Goal: Task Accomplishment & Management: Manage account settings

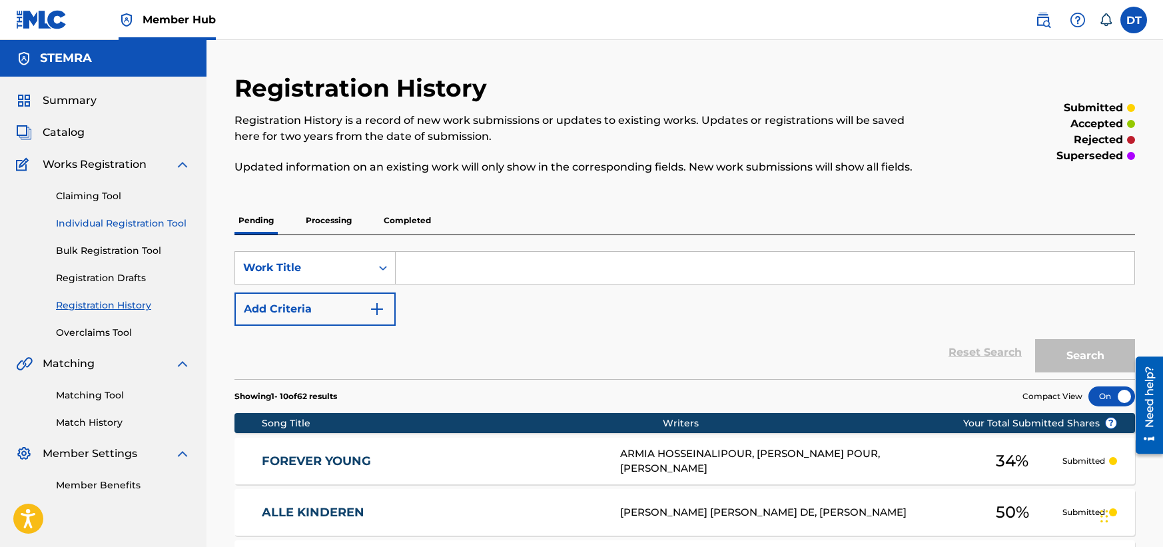
click at [113, 222] on link "Individual Registration Tool" at bounding box center [123, 223] width 135 height 14
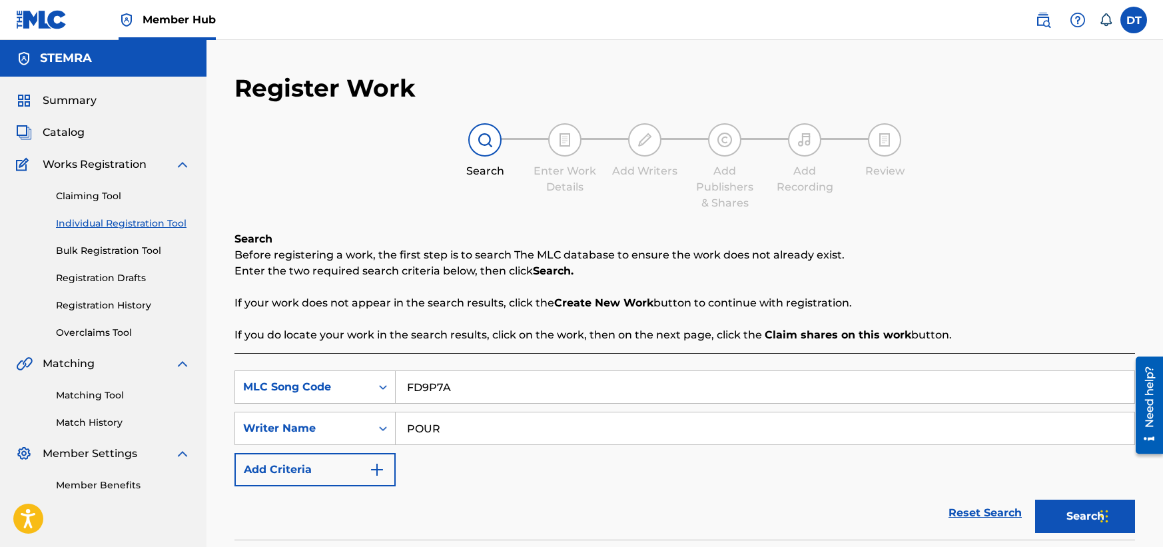
drag, startPoint x: 468, startPoint y: 388, endPoint x: 401, endPoint y: 379, distance: 67.9
click at [401, 379] on input "FD9P7A" at bounding box center [765, 387] width 739 height 32
paste input "QA81MZ"
type input "QA81MZ"
drag, startPoint x: 458, startPoint y: 426, endPoint x: 408, endPoint y: 426, distance: 50.0
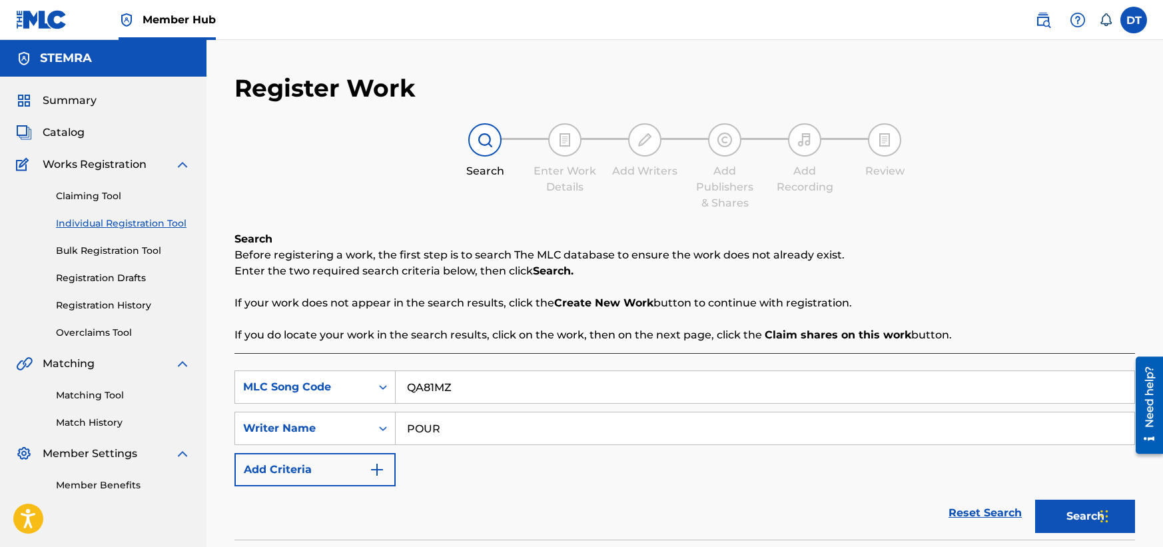
click at [408, 426] on input "POUR" at bounding box center [765, 428] width 739 height 32
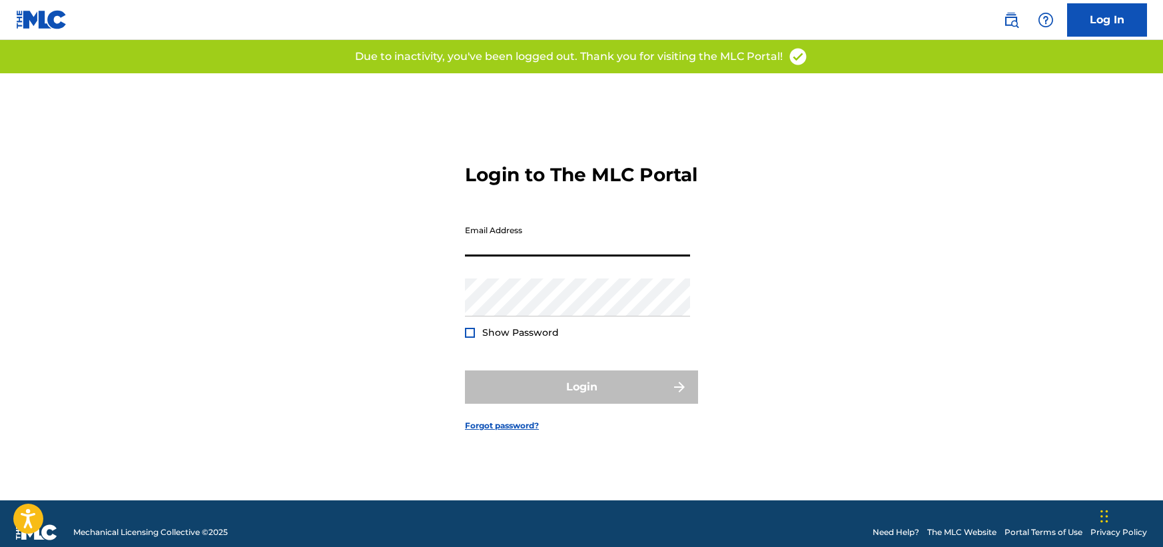
click at [498, 251] on input "Email Address" at bounding box center [577, 237] width 225 height 38
type input "[EMAIL_ADDRESS][DOMAIN_NAME]"
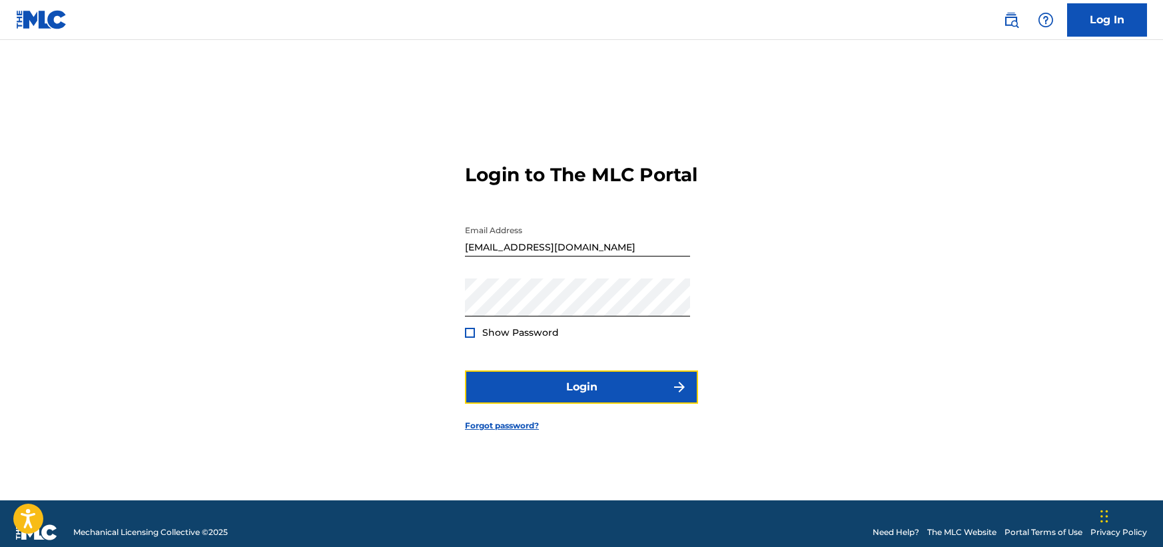
drag, startPoint x: 571, startPoint y: 392, endPoint x: 415, endPoint y: 354, distance: 160.4
click at [410, 351] on div "Login to The MLC Portal Email Address [EMAIL_ADDRESS][DOMAIN_NAME] Password Sho…" at bounding box center [581, 286] width 932 height 427
click at [472, 338] on div at bounding box center [470, 333] width 10 height 10
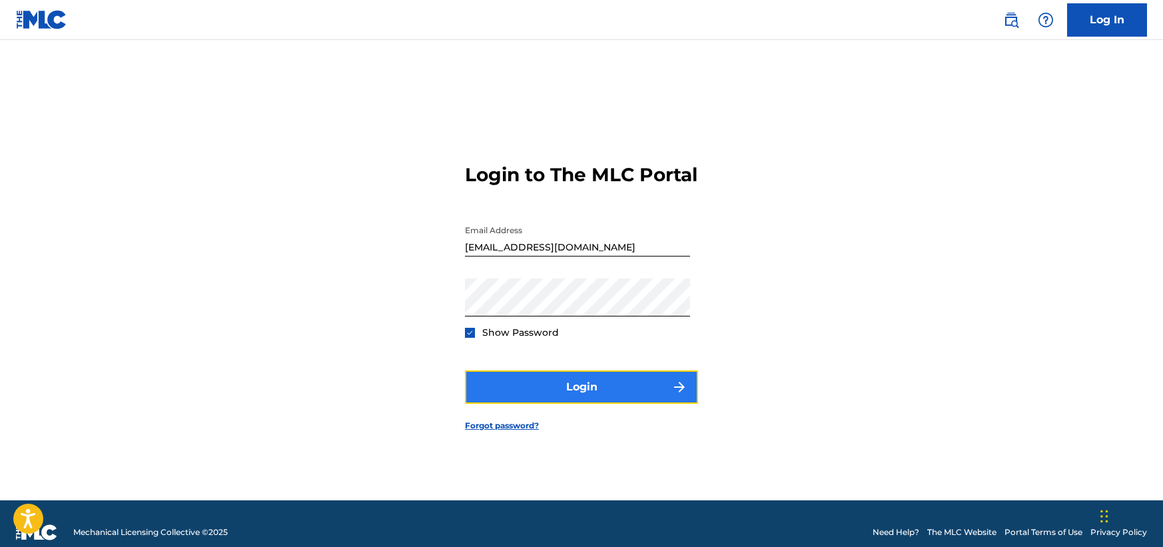
click at [527, 394] on button "Login" at bounding box center [581, 386] width 233 height 33
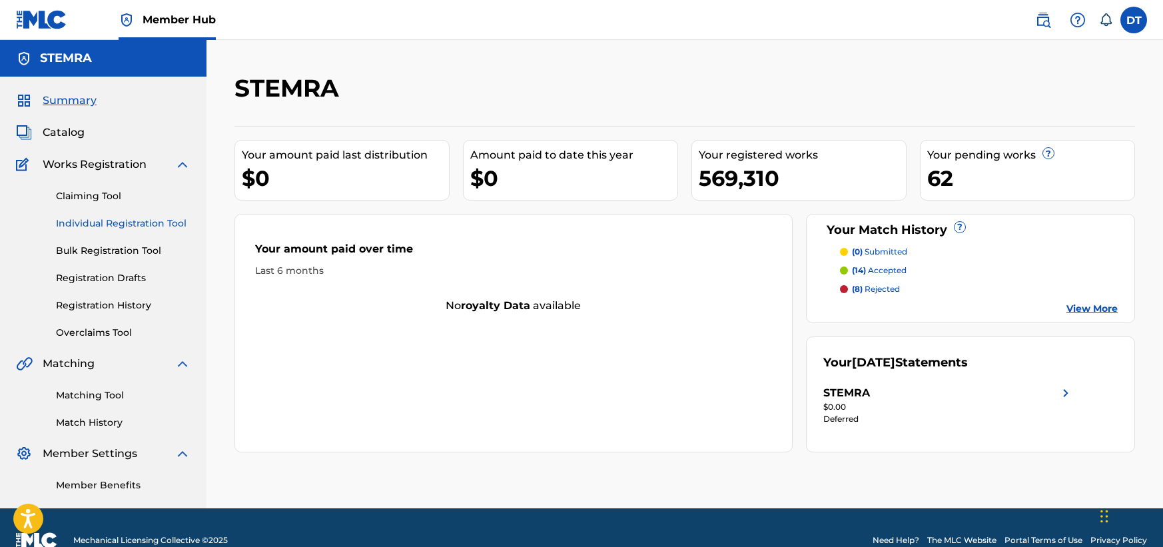
click at [103, 222] on link "Individual Registration Tool" at bounding box center [123, 223] width 135 height 14
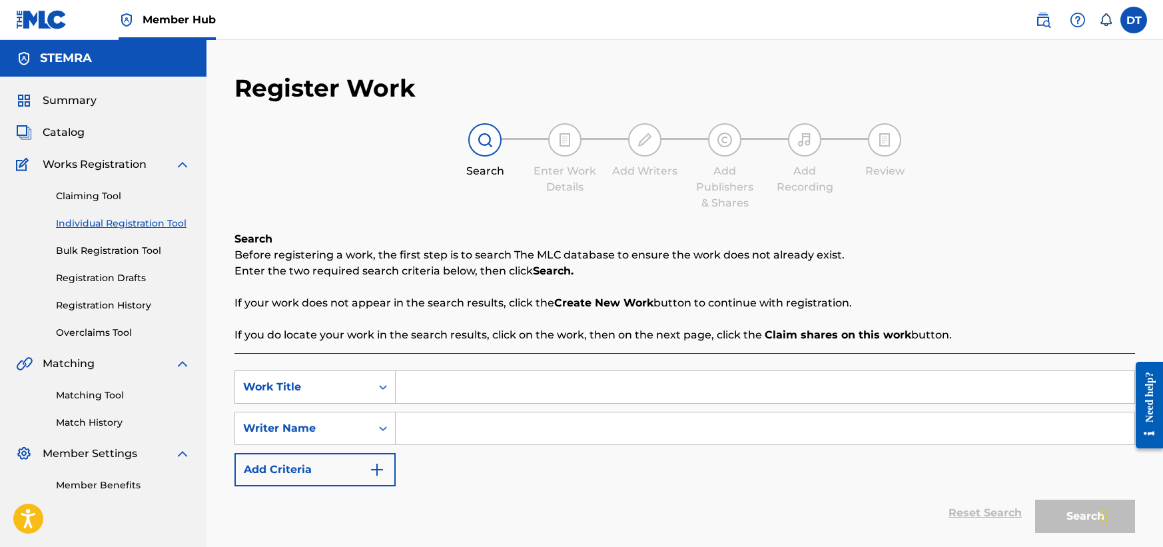
click at [430, 392] on input "Search Form" at bounding box center [765, 387] width 739 height 32
drag, startPoint x: 423, startPoint y: 384, endPoint x: 367, endPoint y: 316, distance: 87.5
click at [367, 316] on div "Search Before registering a work, the first step is to search The MLC database …" at bounding box center [684, 287] width 900 height 112
click at [438, 382] on input "Search Form" at bounding box center [765, 387] width 739 height 32
paste input "QA81MZ"
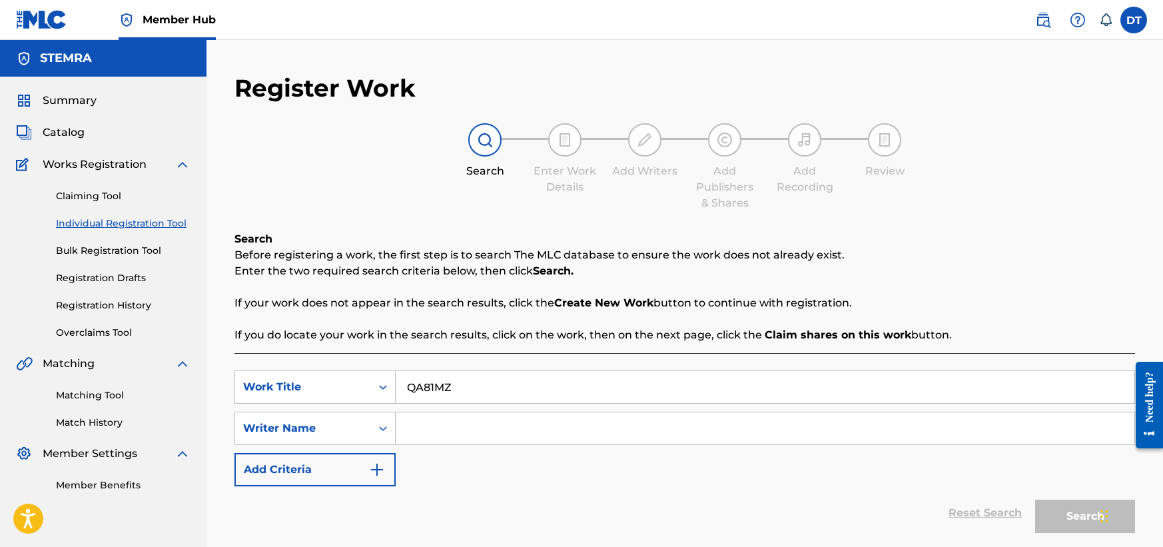
type input "QA81MZ"
click at [536, 425] on input "Search Form" at bounding box center [765, 428] width 739 height 32
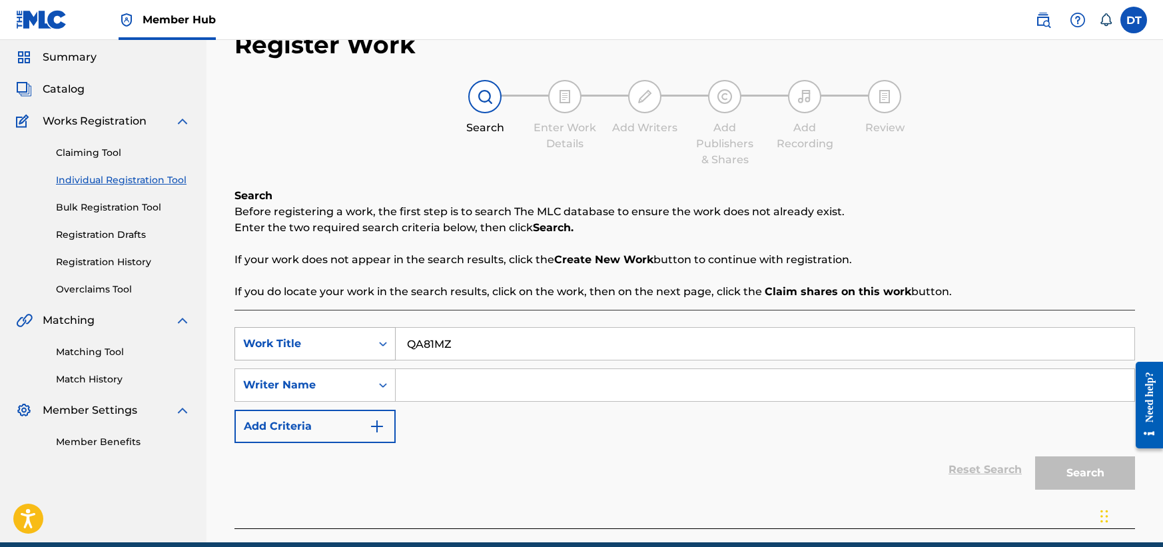
click at [293, 360] on div "Work Title" at bounding box center [314, 343] width 161 height 33
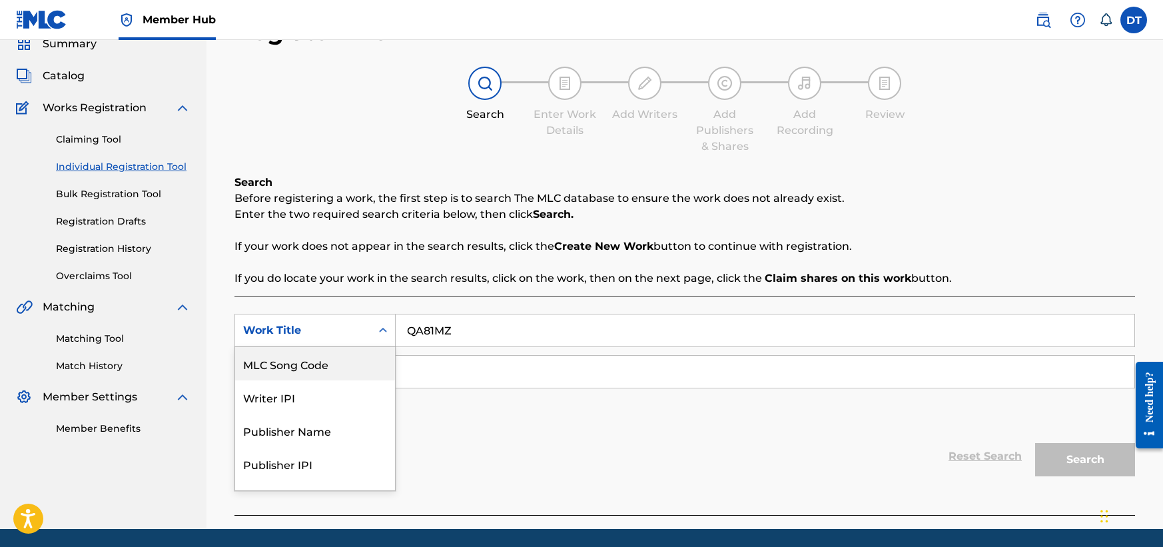
scroll to position [57, 0]
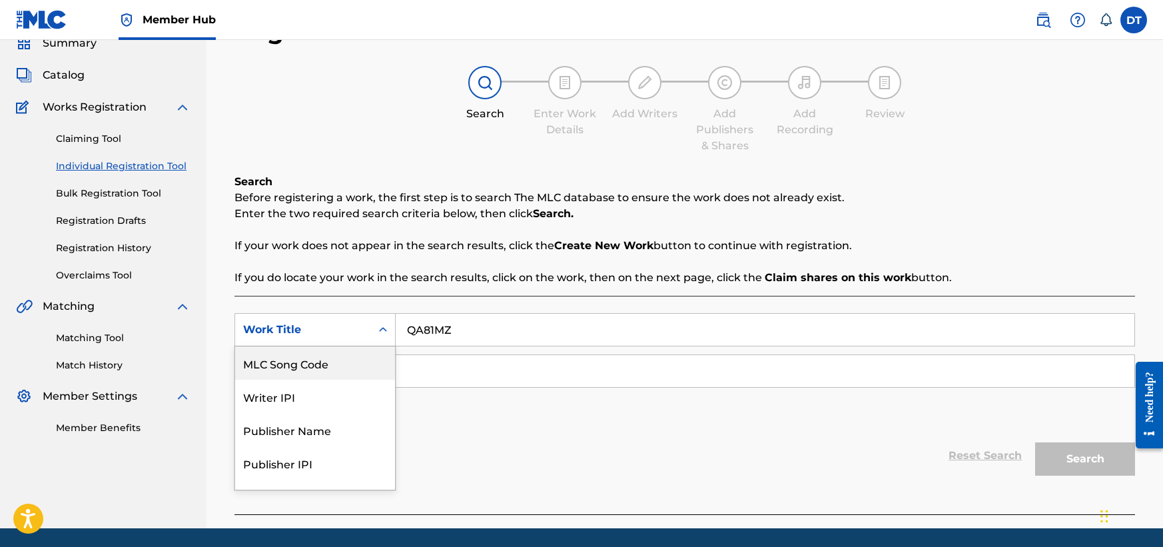
click at [301, 366] on div "MLC Song Code" at bounding box center [315, 362] width 160 height 33
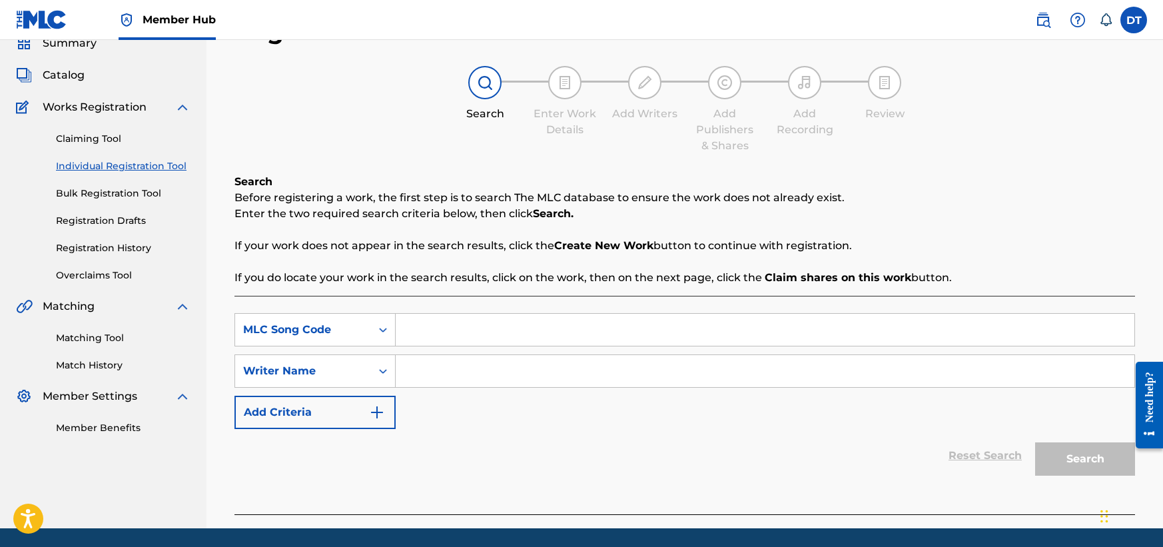
click at [437, 324] on input "Search Form" at bounding box center [765, 330] width 739 height 32
paste input "QA81MZ"
type input "QA81MZ"
click at [440, 368] on input "Search Form" at bounding box center [765, 371] width 739 height 32
paste input "[PERSON_NAME] J VAN DER [PERSON_NAME]"
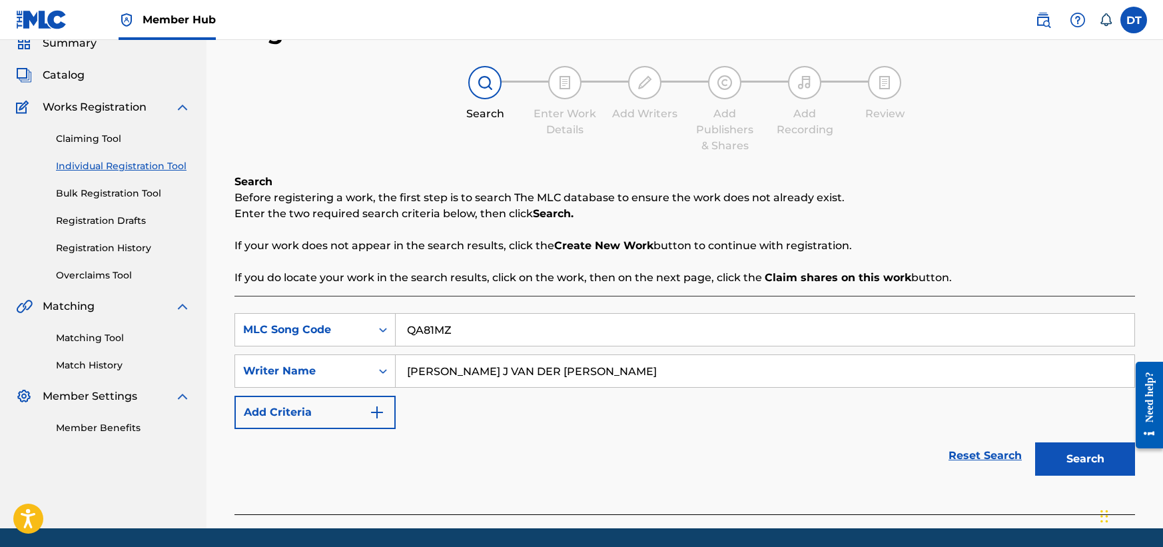
type input "[PERSON_NAME] J VAN DER [PERSON_NAME]"
click at [1060, 439] on div "Search" at bounding box center [1081, 455] width 107 height 53
click at [1060, 448] on button "Search" at bounding box center [1085, 458] width 100 height 33
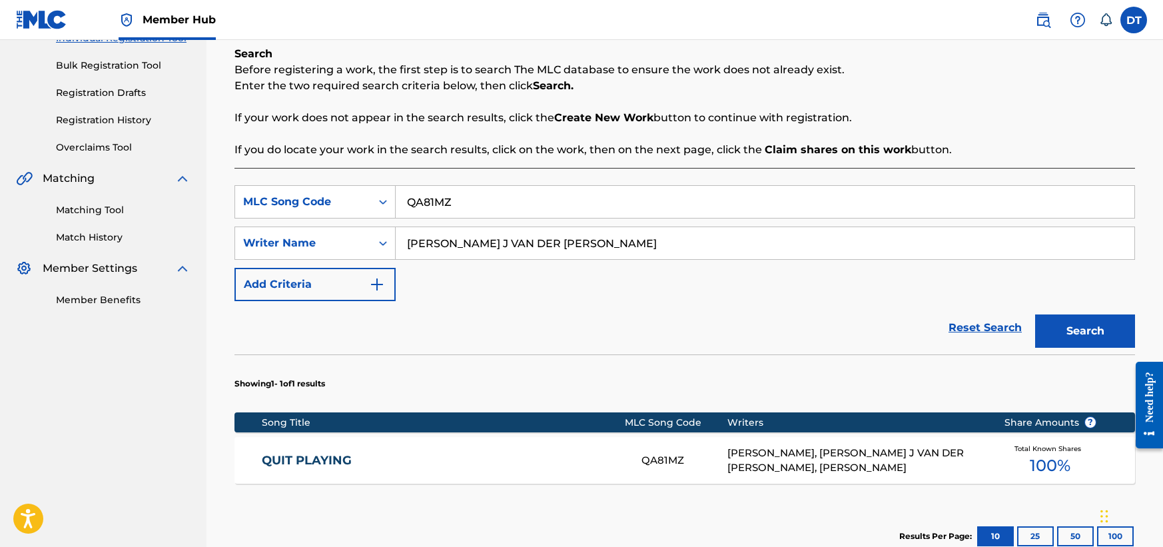
scroll to position [190, 0]
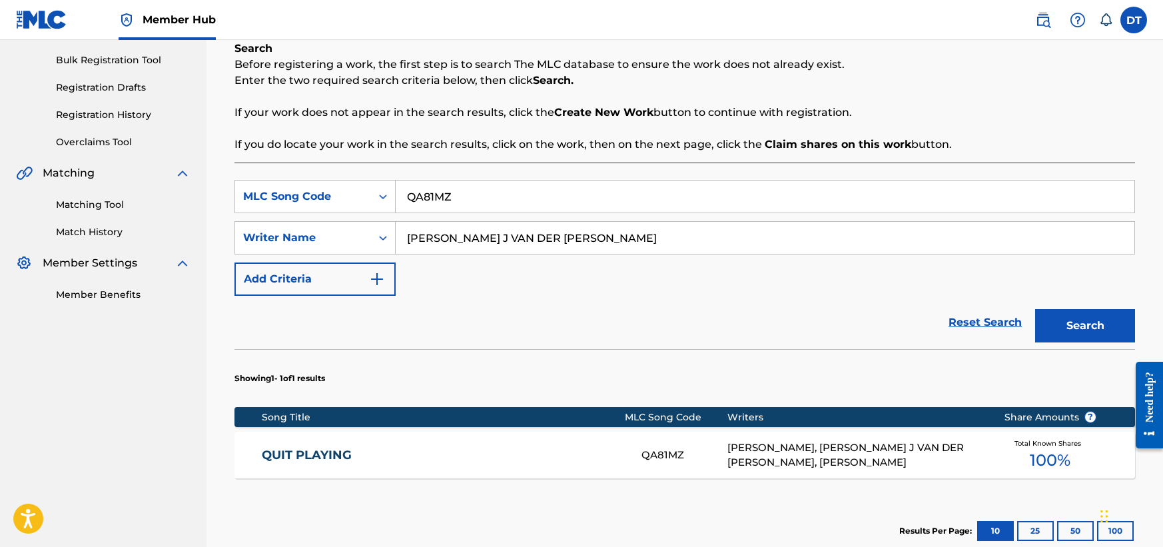
click at [267, 456] on link "QUIT PLAYING" at bounding box center [443, 455] width 362 height 15
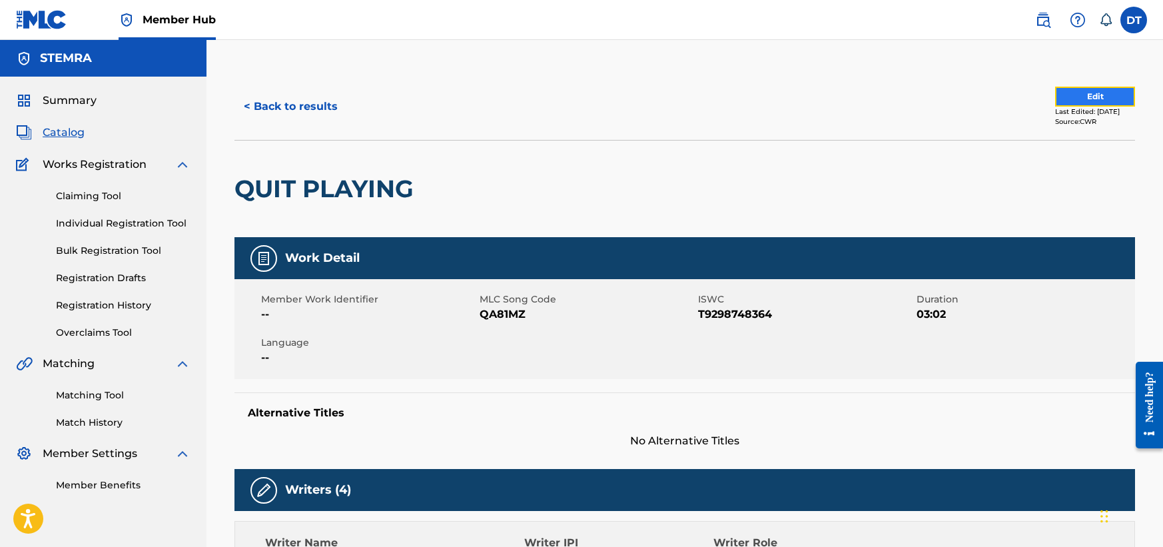
click at [1055, 87] on button "Edit" at bounding box center [1095, 97] width 80 height 20
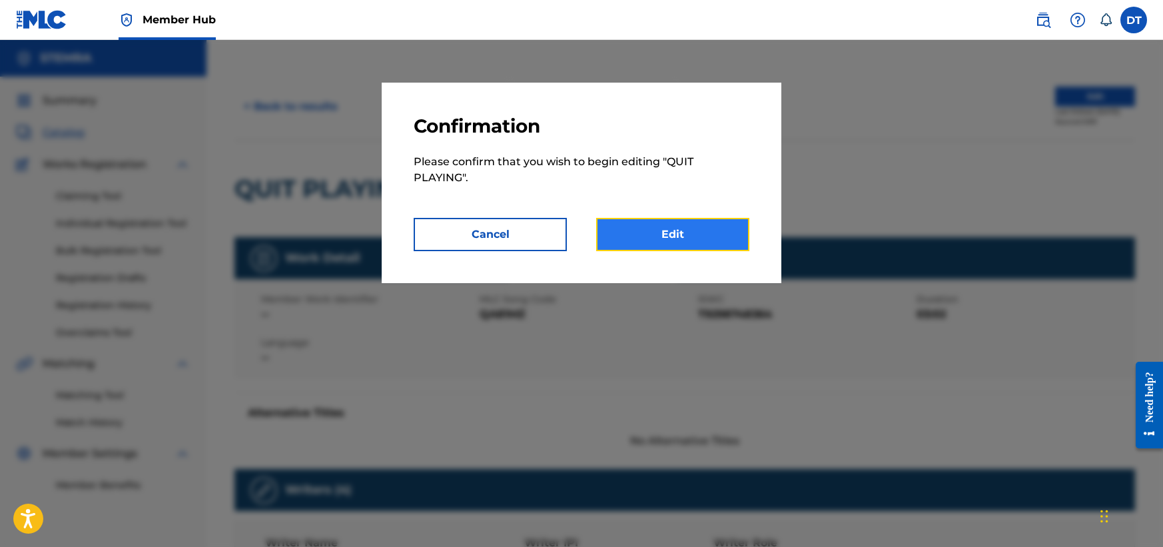
click at [647, 231] on link "Edit" at bounding box center [672, 234] width 153 height 33
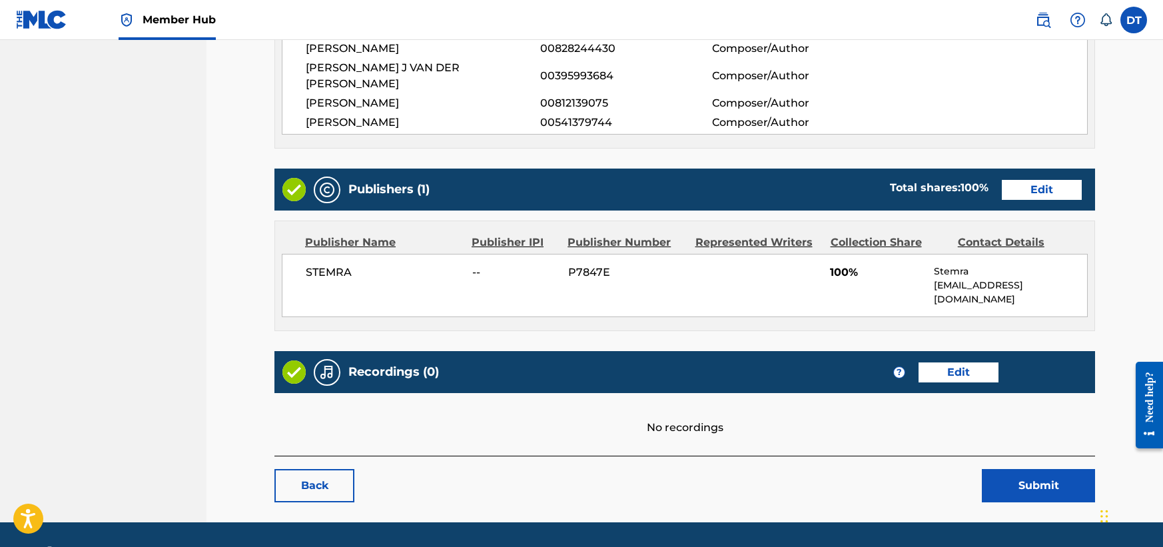
scroll to position [480, 0]
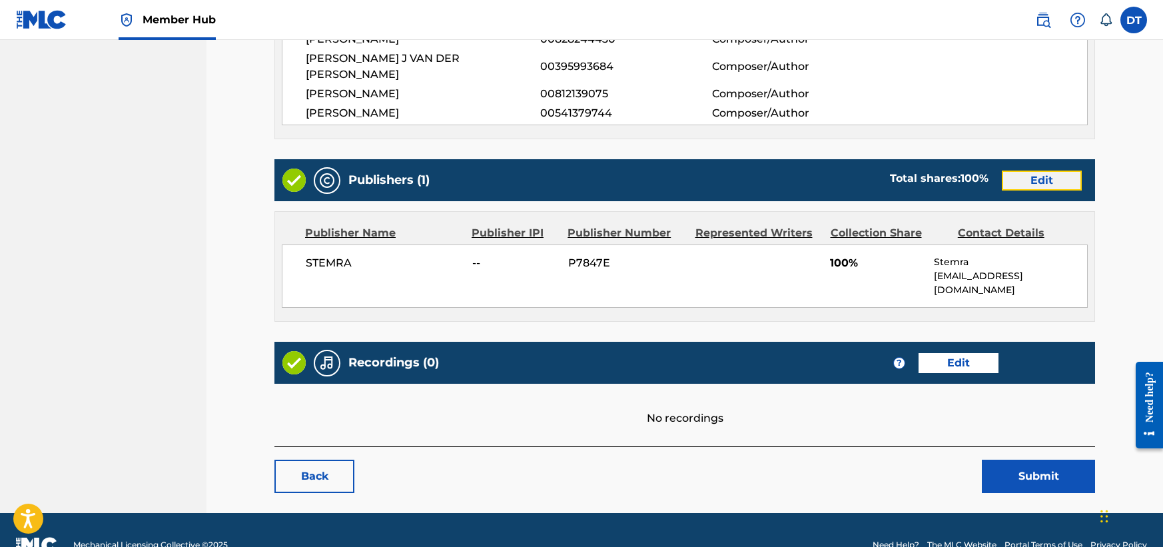
click at [1024, 171] on link "Edit" at bounding box center [1042, 181] width 80 height 20
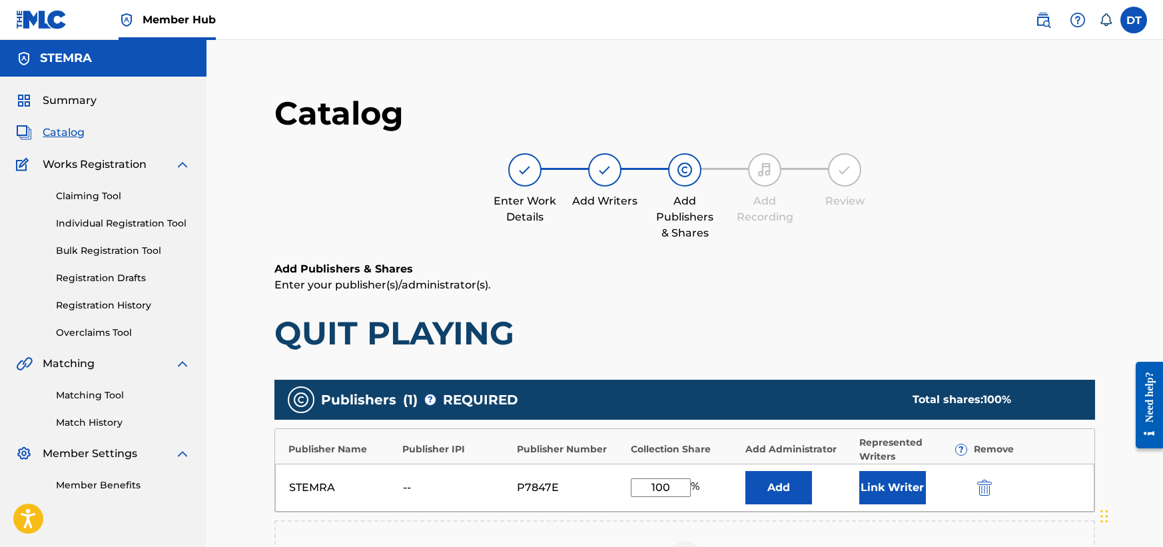
drag, startPoint x: 672, startPoint y: 485, endPoint x: 635, endPoint y: 481, distance: 37.5
click at [633, 483] on input "100" at bounding box center [661, 487] width 60 height 19
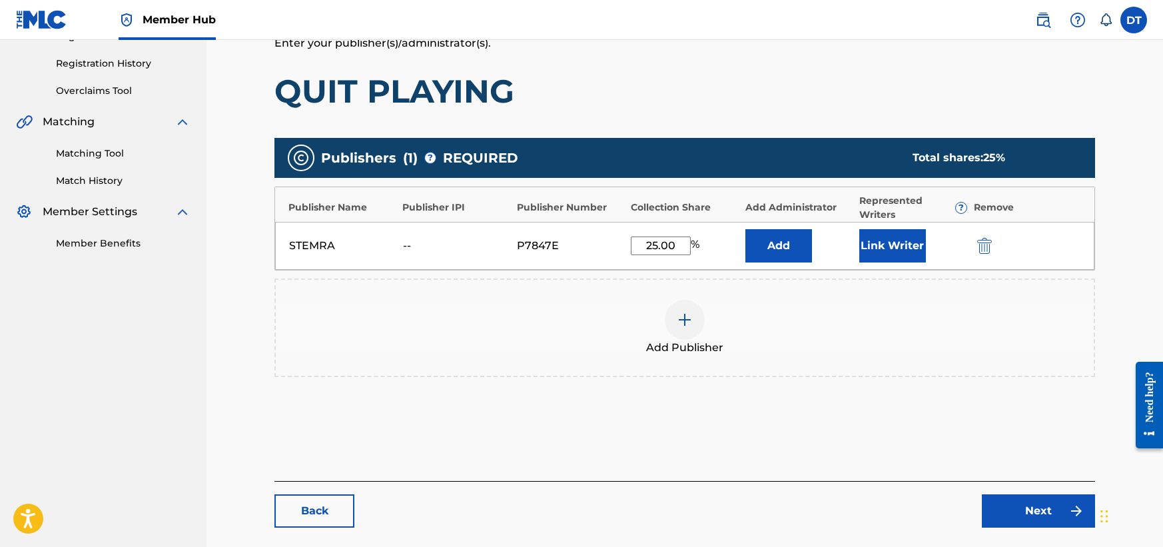
scroll to position [306, 0]
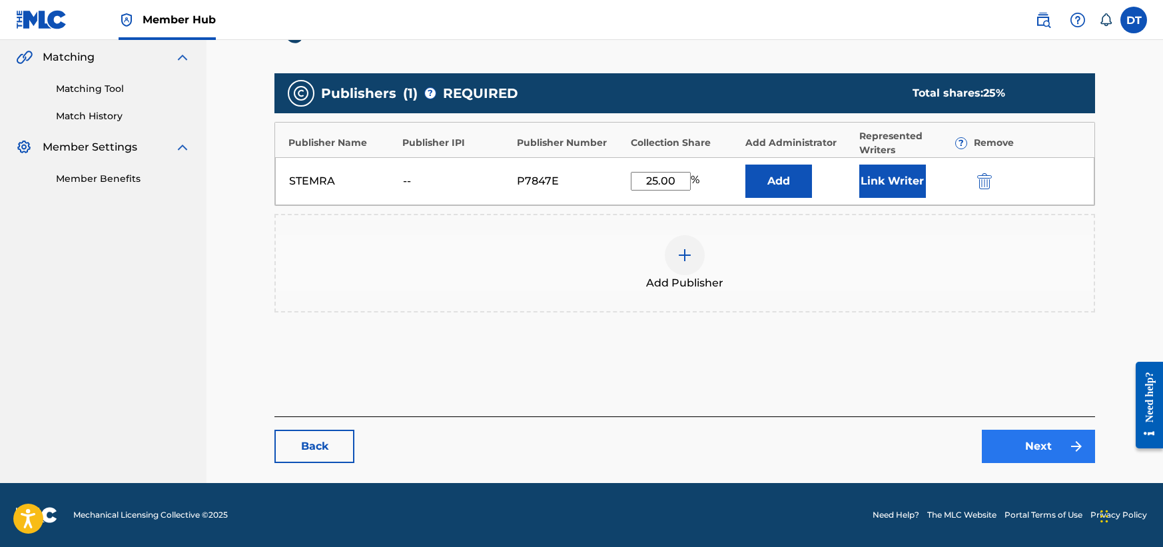
type input "25.00"
click at [1022, 450] on link "Next" at bounding box center [1038, 446] width 113 height 33
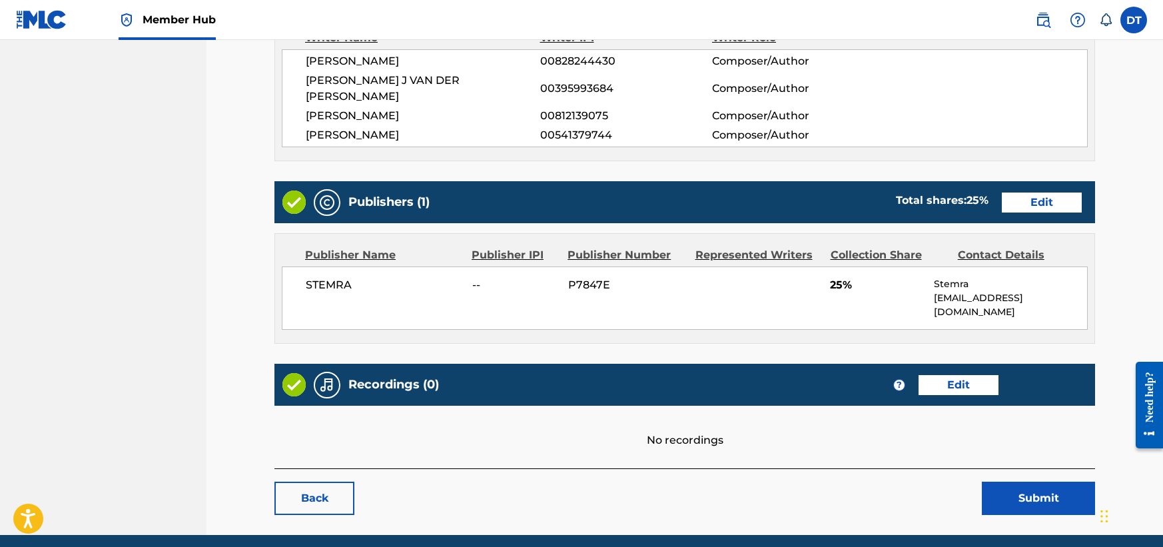
scroll to position [480, 0]
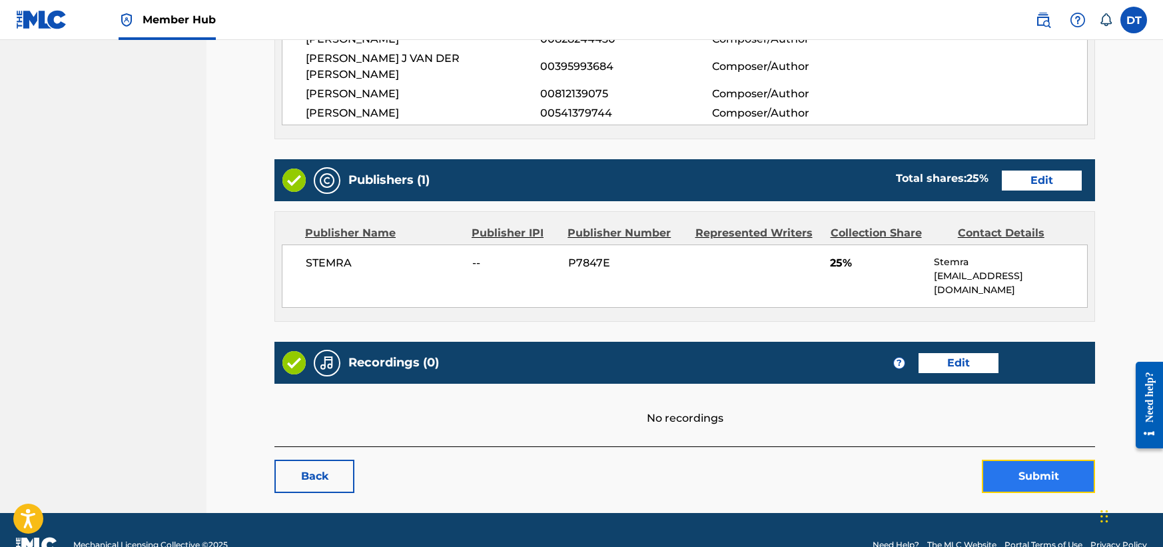
click at [1020, 460] on button "Submit" at bounding box center [1038, 476] width 113 height 33
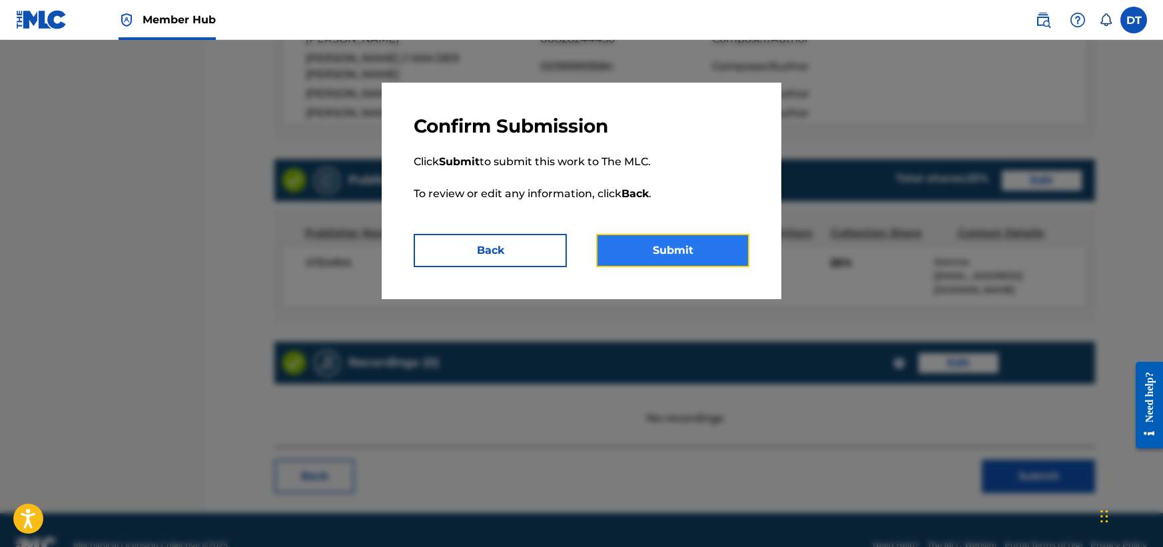
click at [678, 256] on button "Submit" at bounding box center [672, 250] width 153 height 33
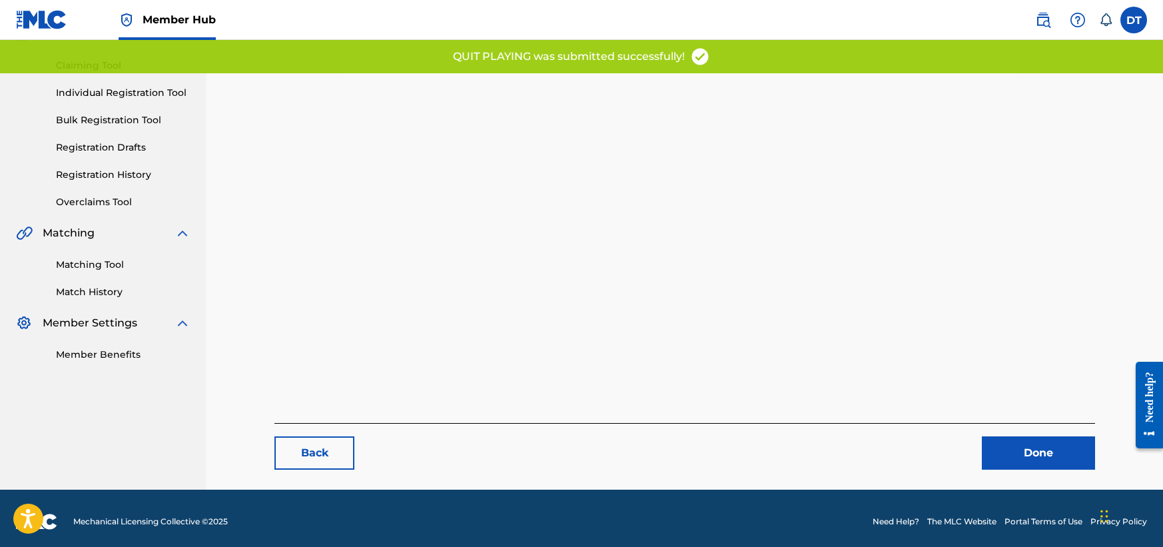
scroll to position [137, 0]
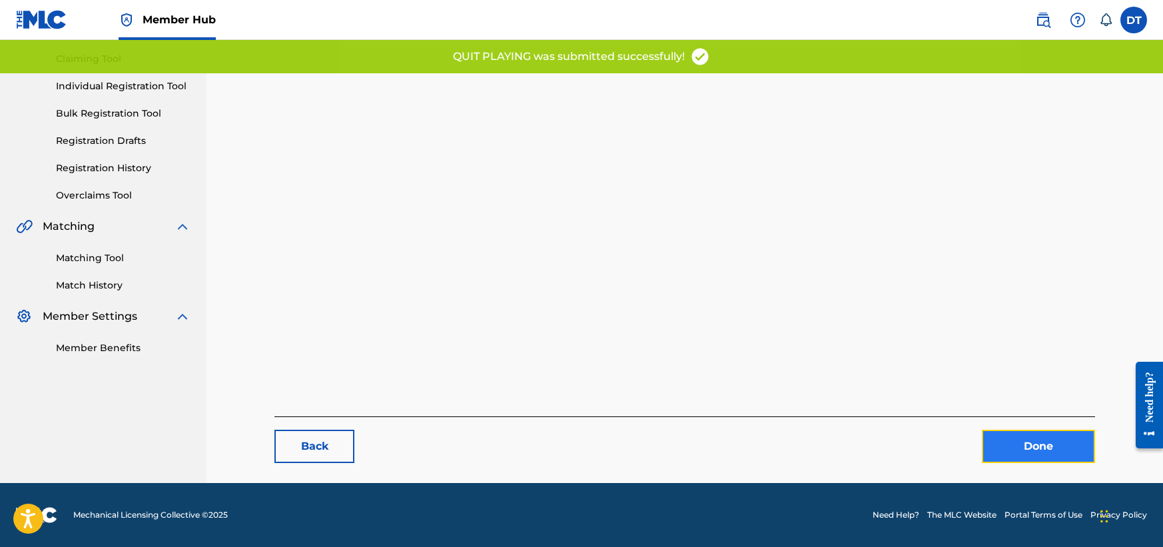
click at [998, 442] on link "Done" at bounding box center [1038, 446] width 113 height 33
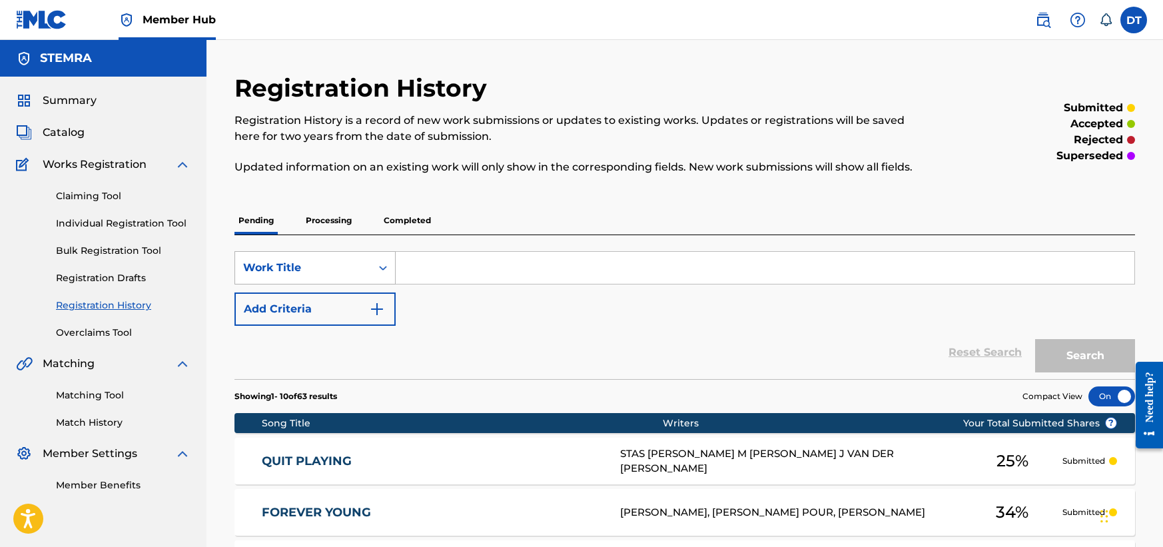
click at [391, 256] on div "Search Form" at bounding box center [383, 268] width 24 height 24
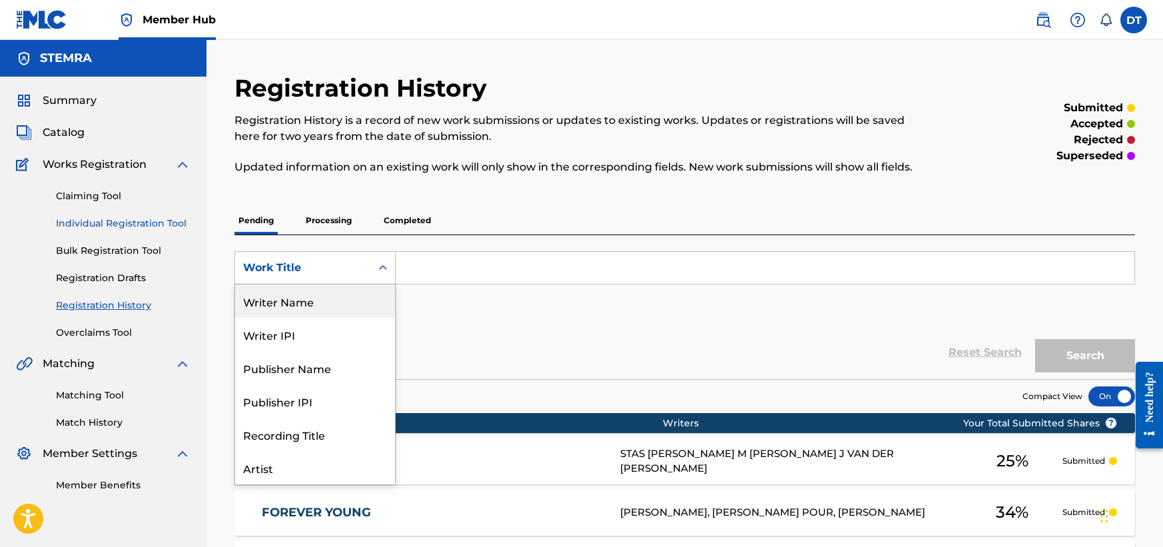
click at [95, 224] on link "Individual Registration Tool" at bounding box center [123, 223] width 135 height 14
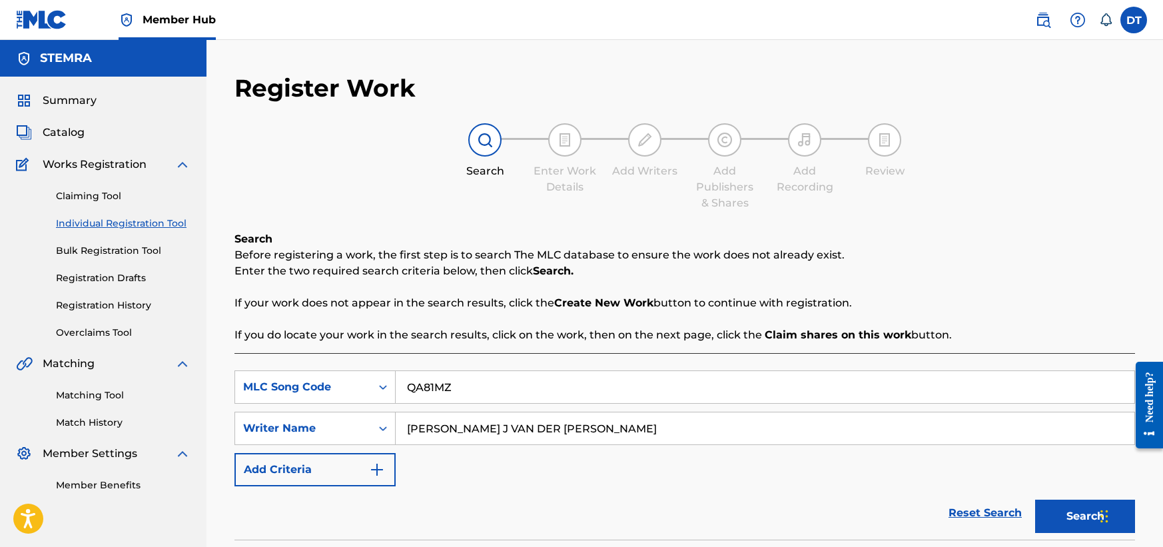
drag, startPoint x: 450, startPoint y: 388, endPoint x: 399, endPoint y: 381, distance: 51.8
click at [399, 381] on input "QA81MZ" at bounding box center [765, 387] width 739 height 32
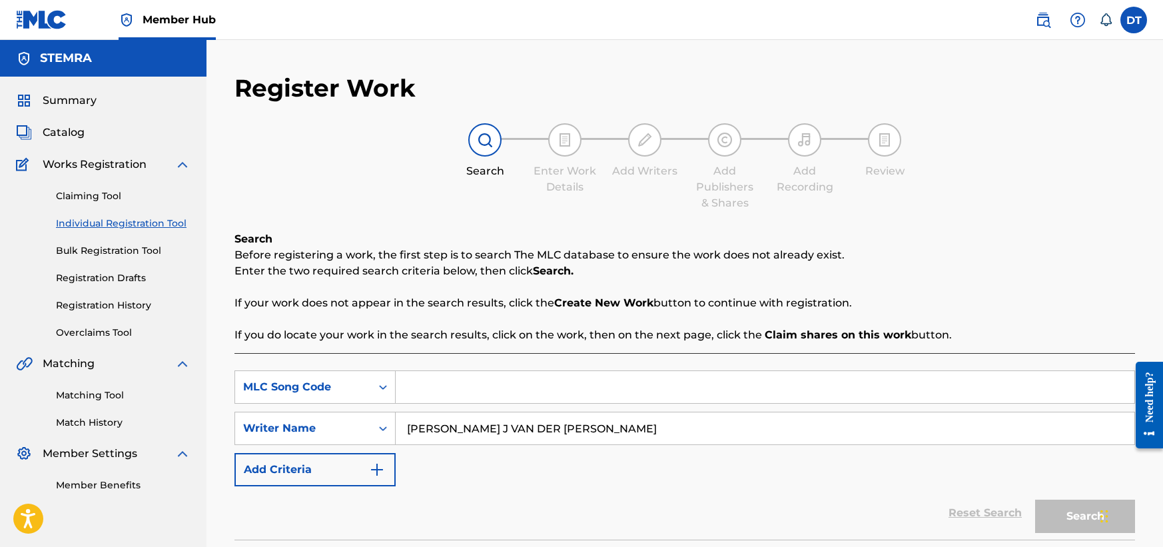
paste input "AE3LST"
type input "AE3LST"
drag, startPoint x: 569, startPoint y: 431, endPoint x: 404, endPoint y: 427, distance: 165.9
click at [404, 427] on input "[PERSON_NAME] J VAN DER [PERSON_NAME]" at bounding box center [765, 428] width 739 height 32
click at [464, 422] on input "Search Form" at bounding box center [765, 428] width 739 height 32
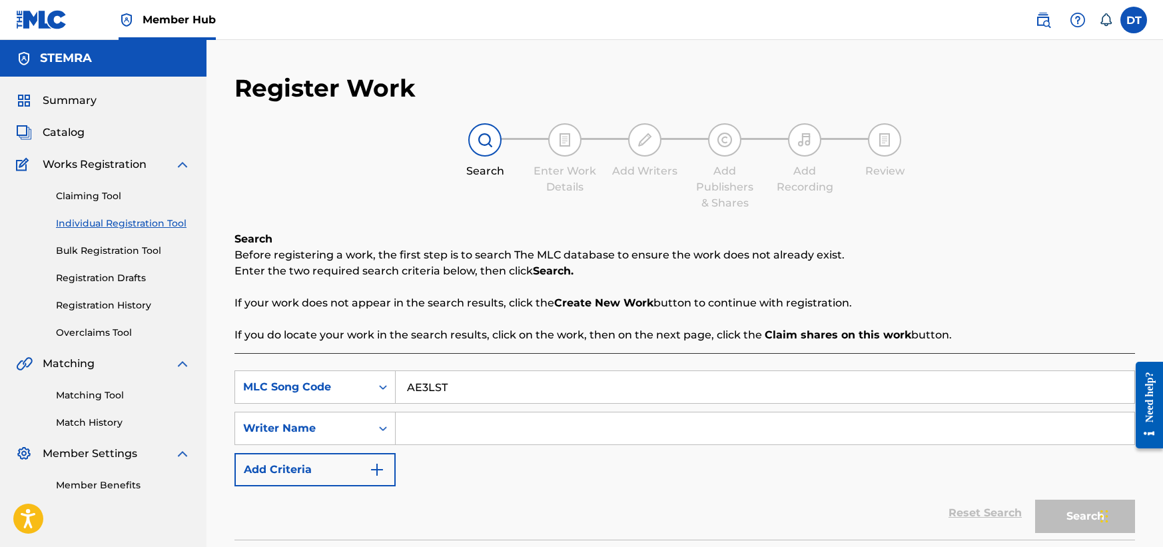
paste input "[PERSON_NAME] FONDS"
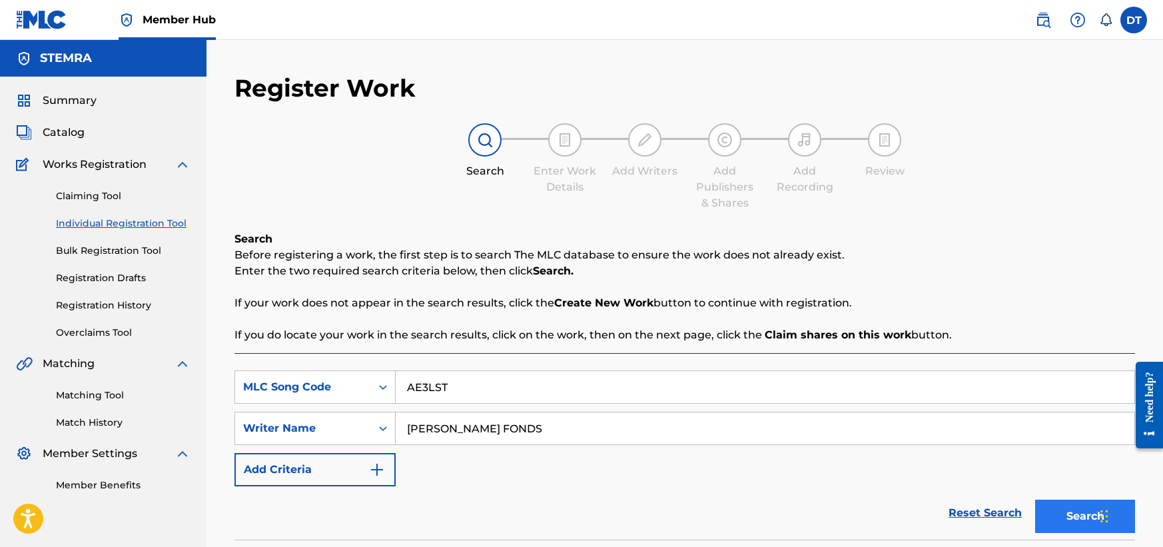
type input "[PERSON_NAME] FONDS"
click at [1056, 521] on button "Search" at bounding box center [1085, 516] width 100 height 33
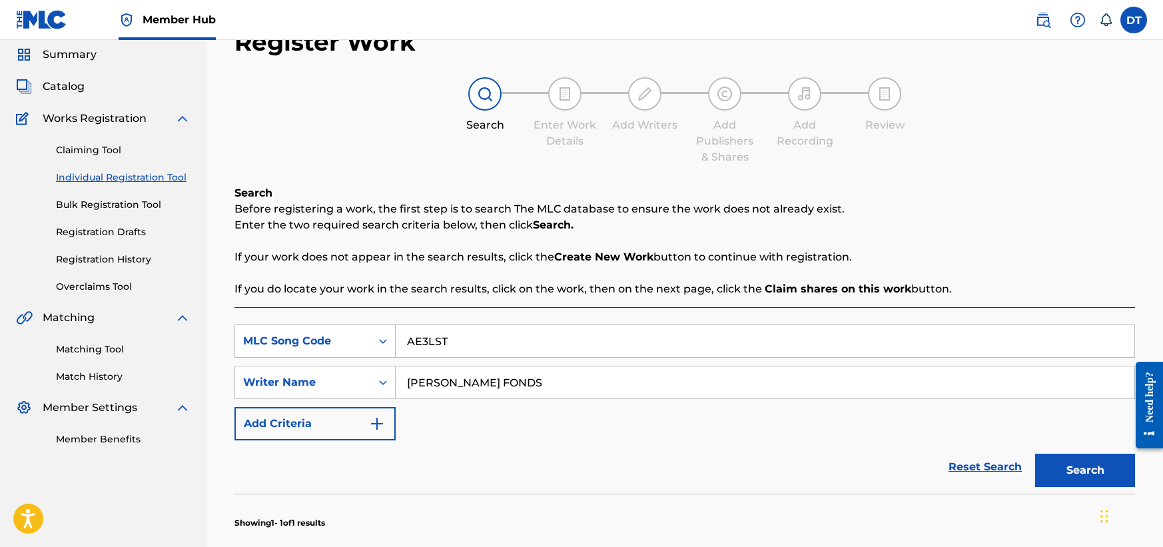
scroll to position [67, 0]
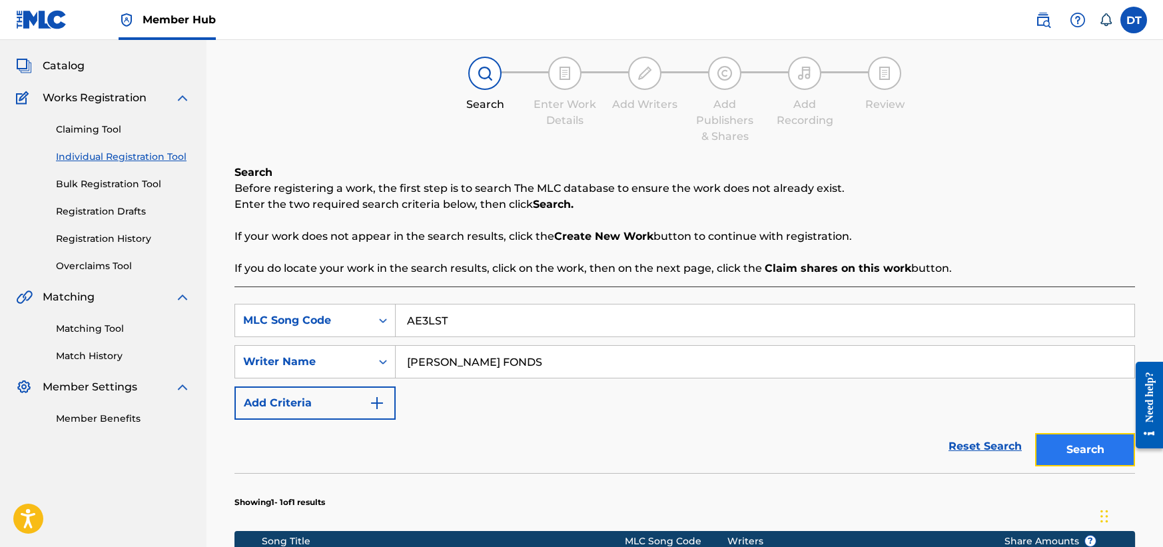
click at [1069, 442] on button "Search" at bounding box center [1085, 449] width 100 height 33
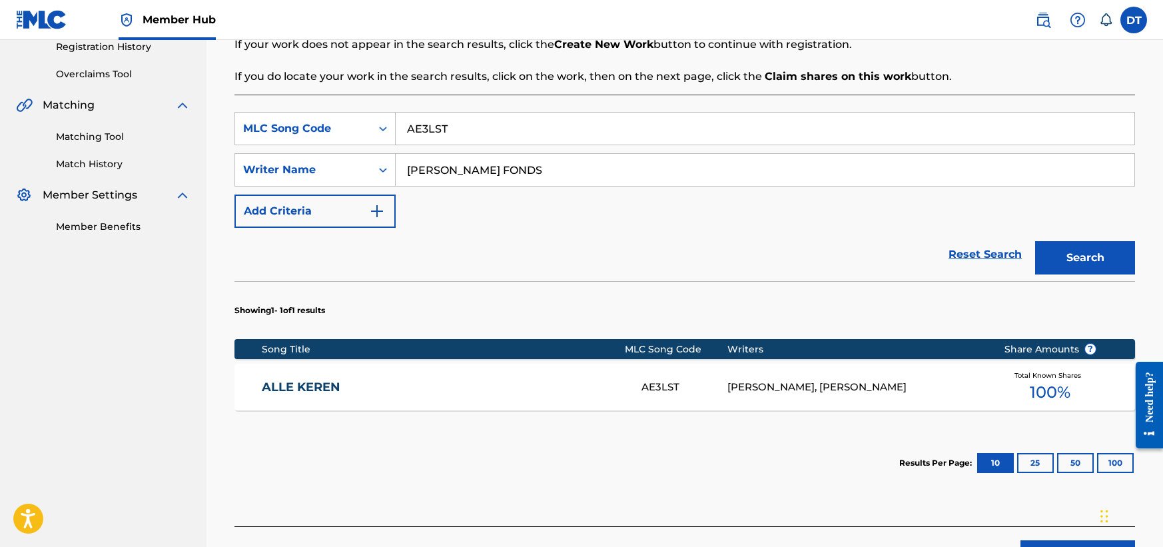
scroll to position [266, 0]
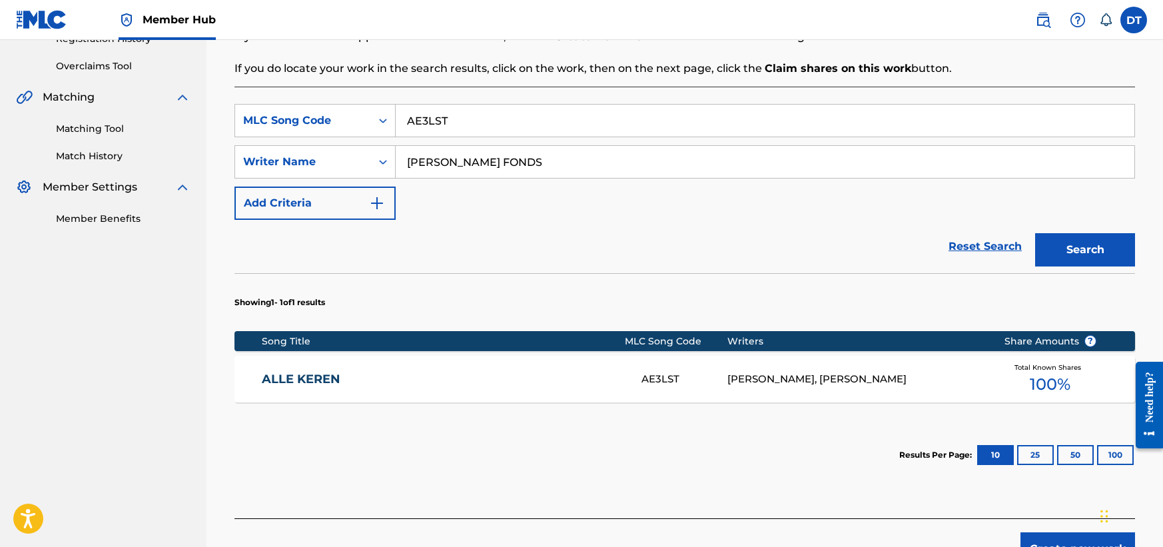
click at [279, 375] on link "ALLE KEREN" at bounding box center [443, 379] width 362 height 15
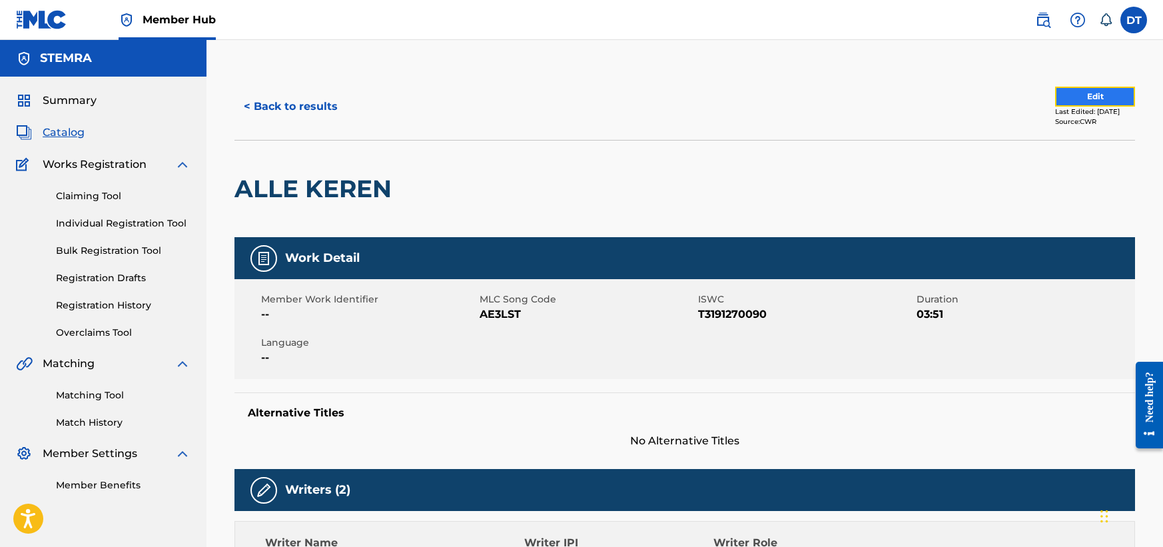
click at [1068, 97] on button "Edit" at bounding box center [1095, 97] width 80 height 20
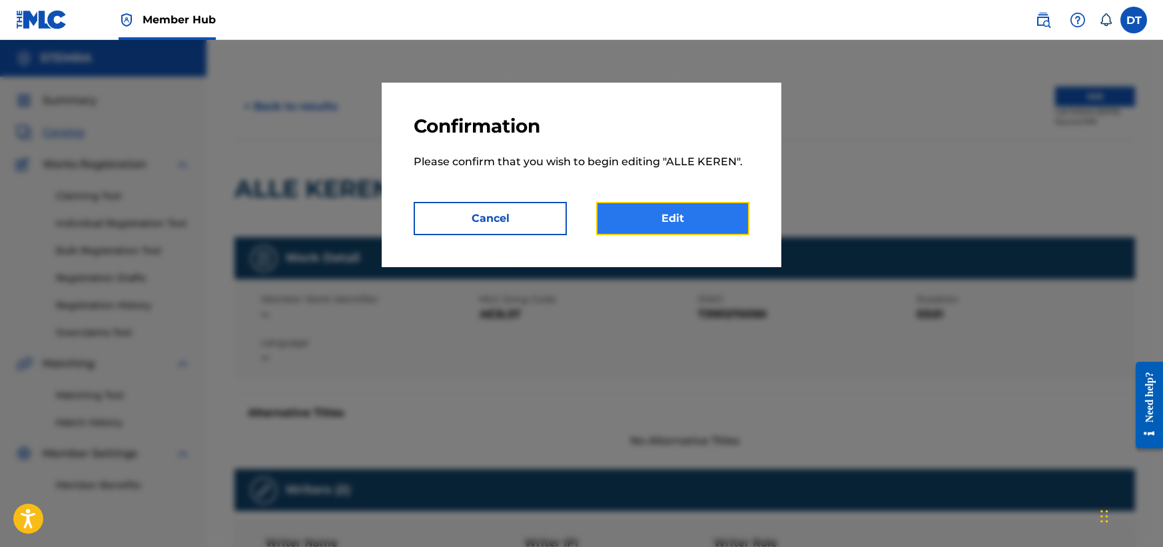
click at [639, 226] on link "Edit" at bounding box center [672, 218] width 153 height 33
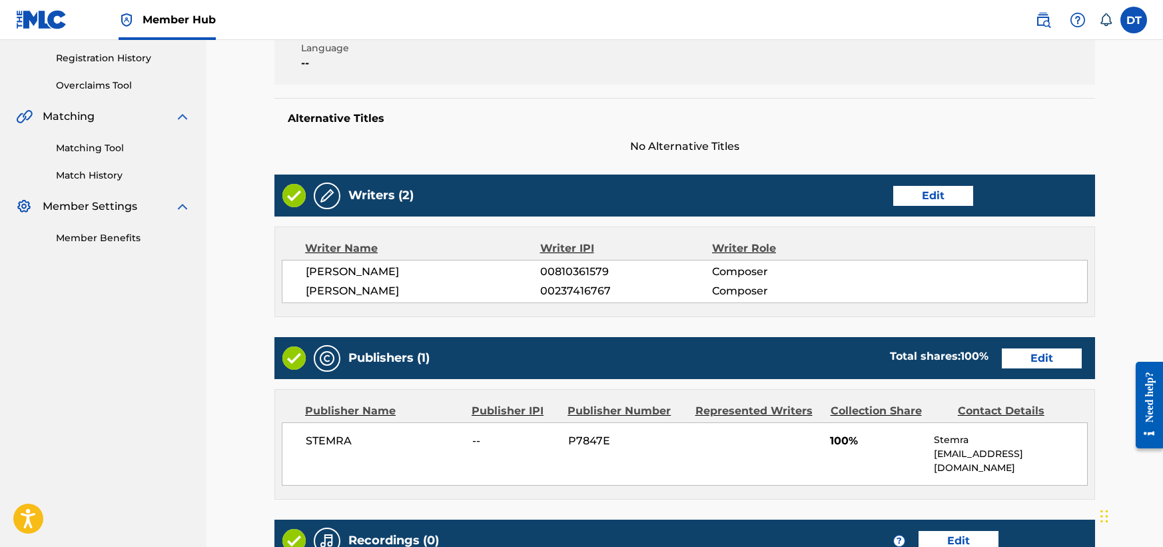
scroll to position [241, 0]
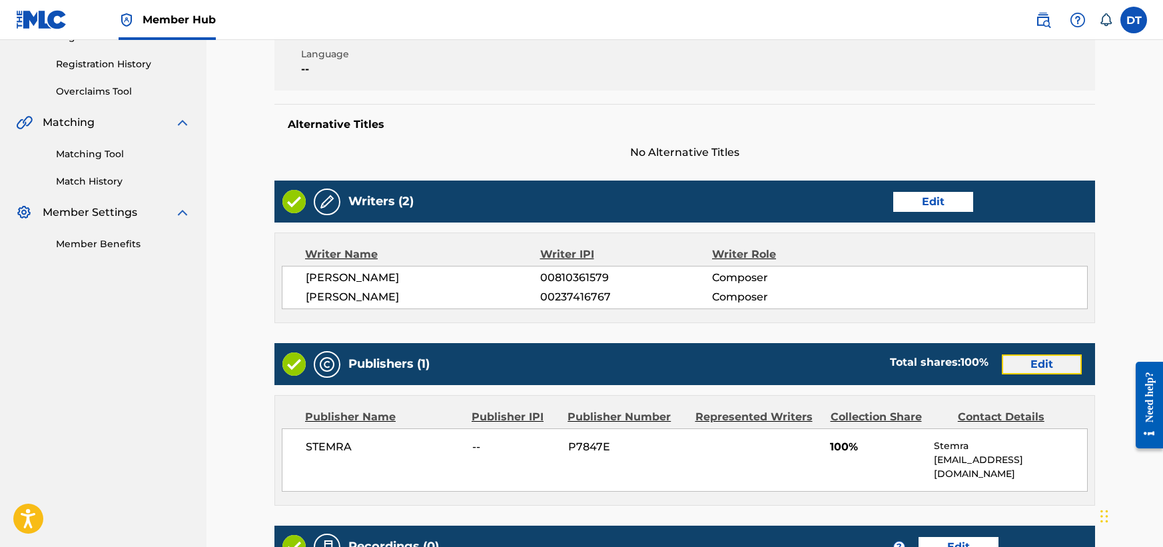
click at [1027, 364] on link "Edit" at bounding box center [1042, 364] width 80 height 20
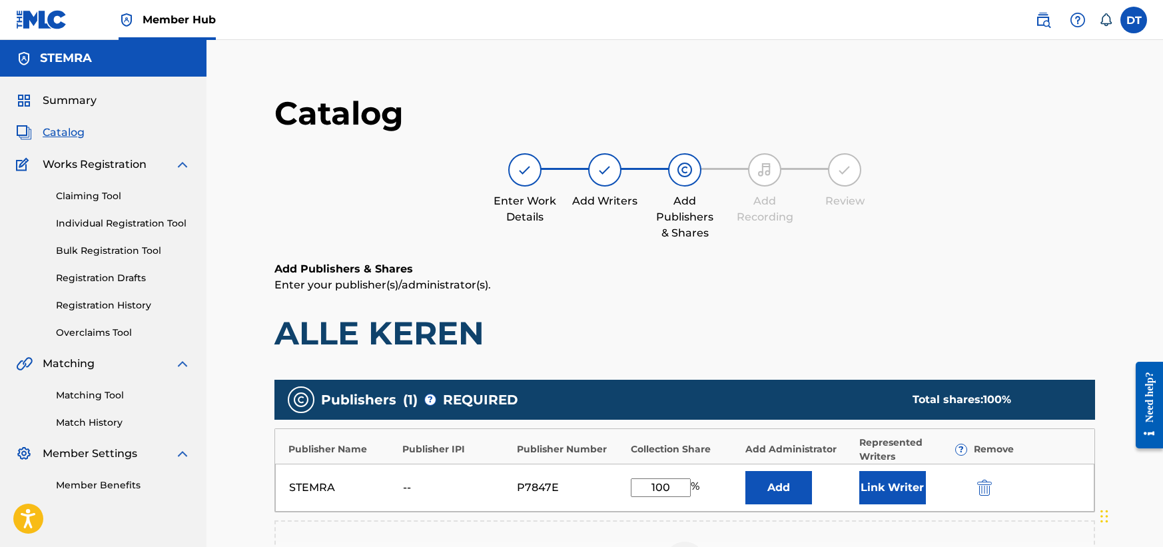
drag, startPoint x: 673, startPoint y: 490, endPoint x: 639, endPoint y: 476, distance: 37.0
click at [639, 476] on div "STEMRA -- P7847E 100 % Add Link Writer" at bounding box center [684, 488] width 819 height 48
type input "50.00"
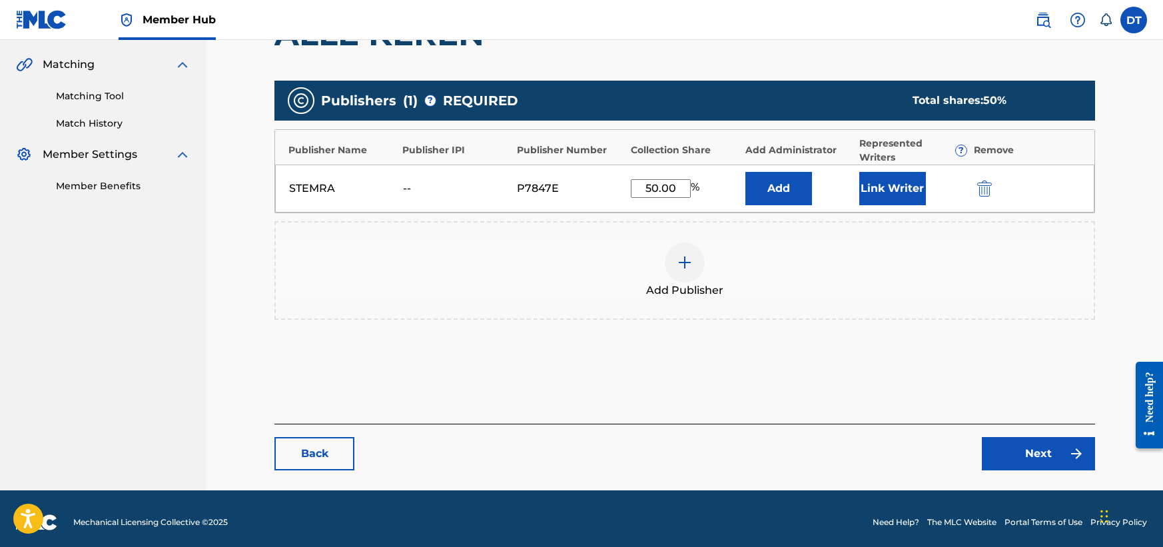
scroll to position [306, 0]
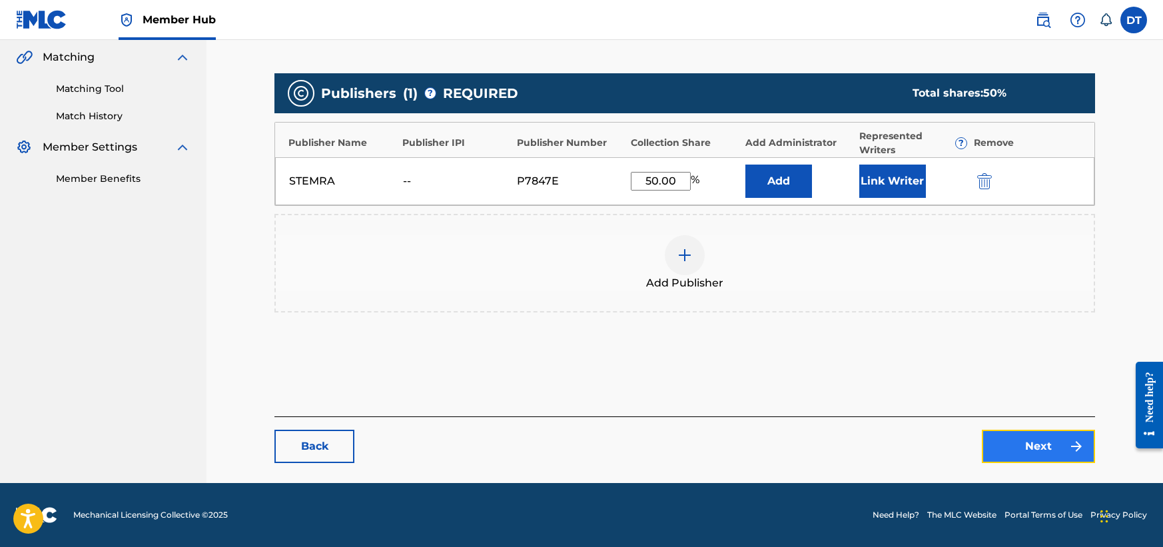
click at [1008, 449] on link "Next" at bounding box center [1038, 446] width 113 height 33
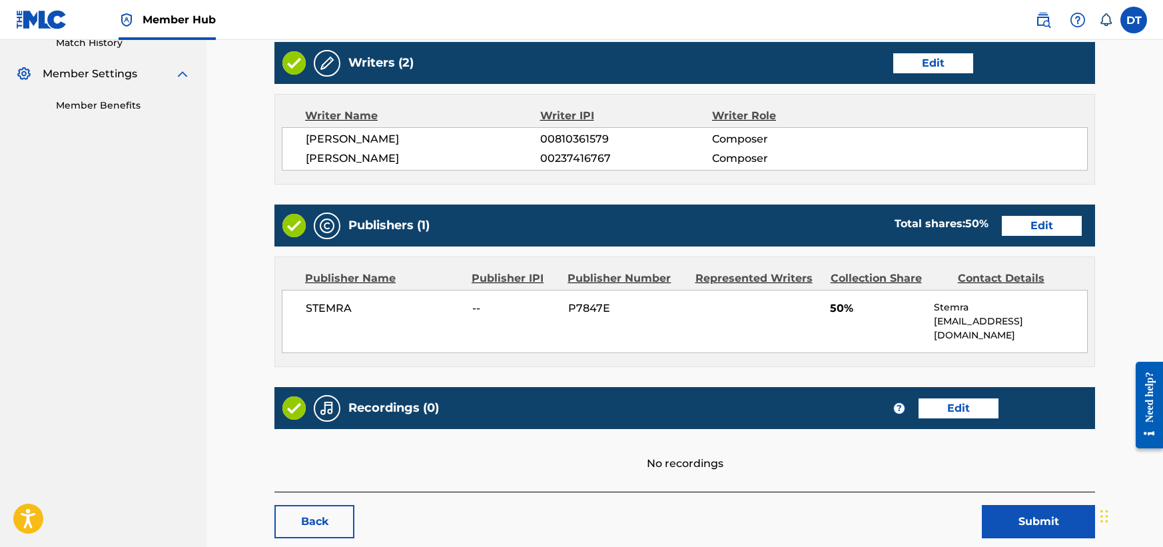
scroll to position [441, 0]
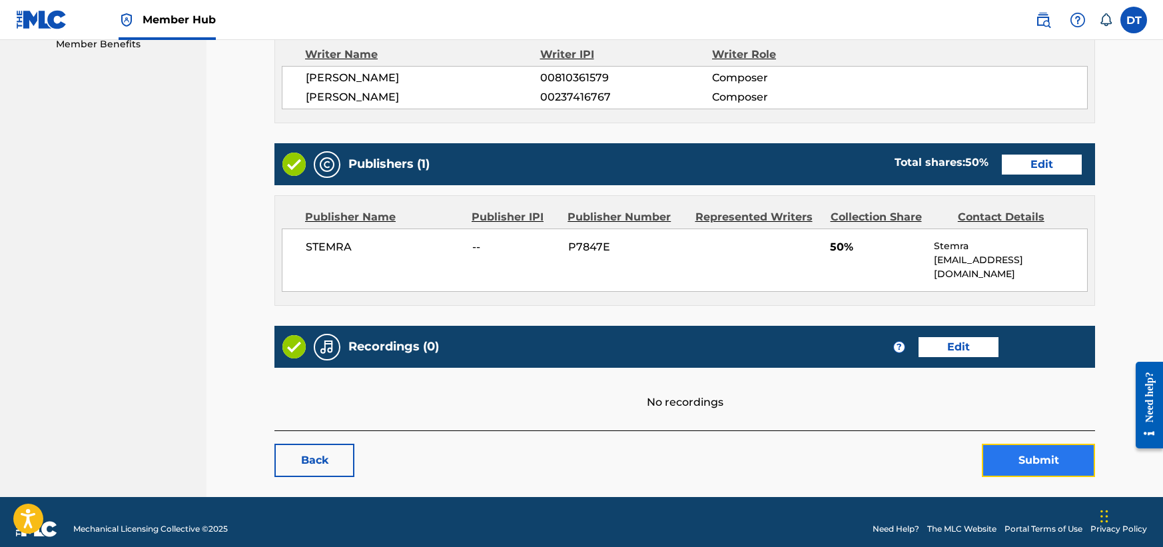
click at [1005, 444] on button "Submit" at bounding box center [1038, 460] width 113 height 33
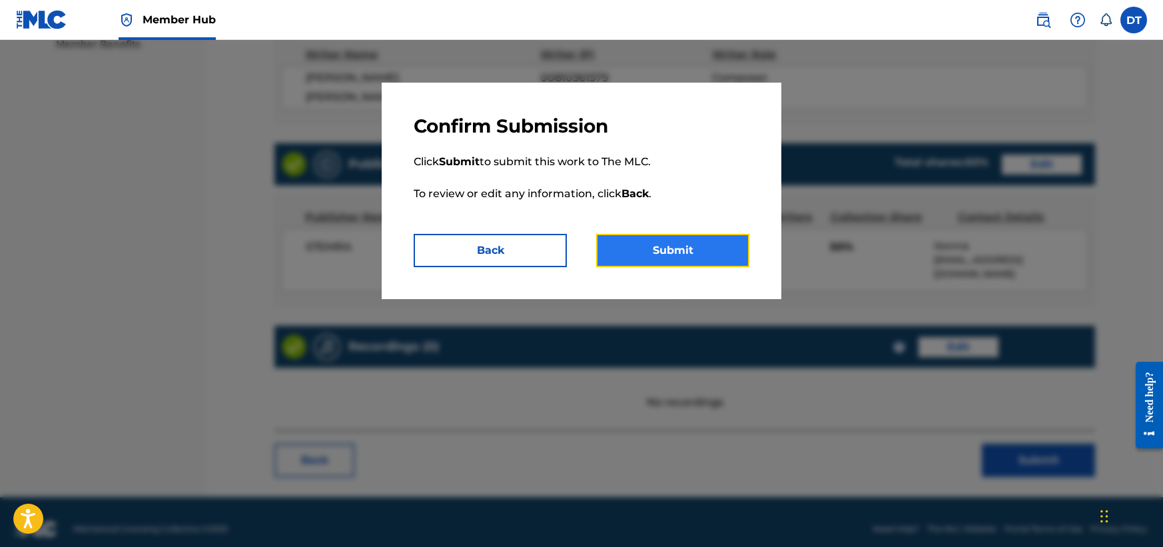
click at [675, 242] on button "Submit" at bounding box center [672, 250] width 153 height 33
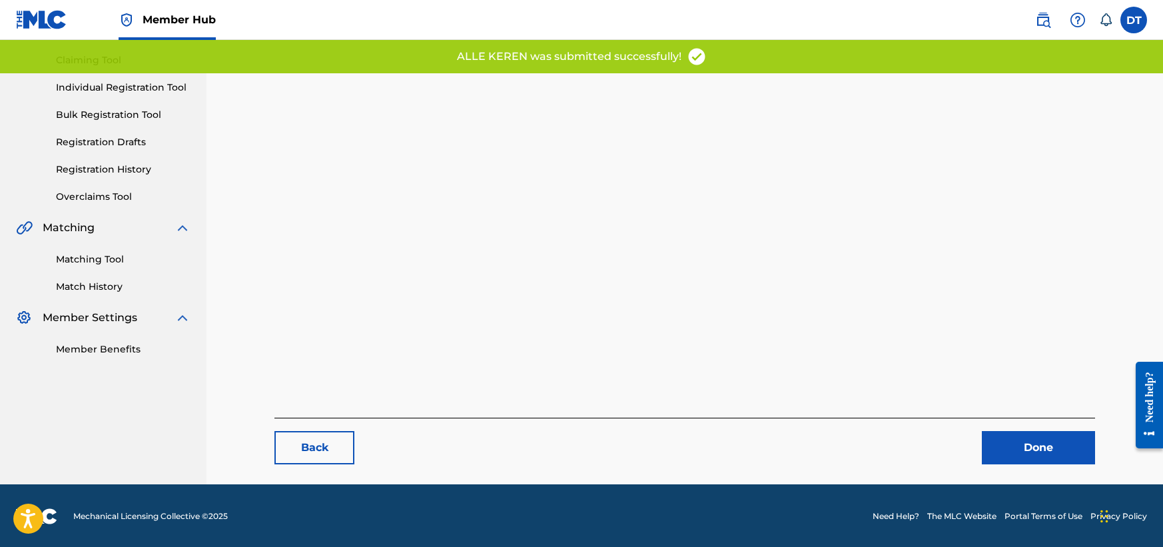
scroll to position [137, 0]
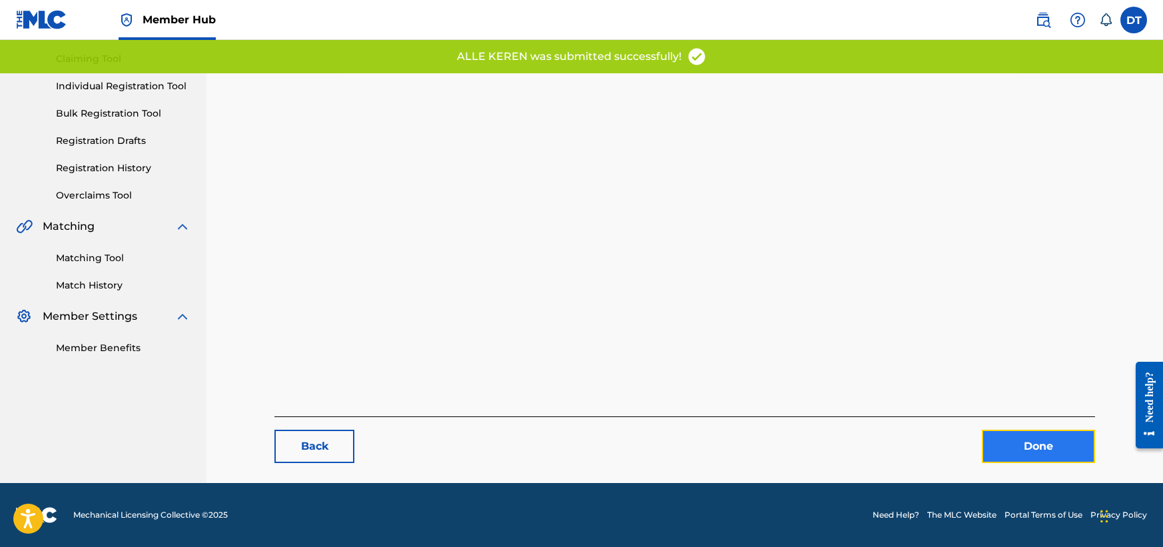
click at [1003, 438] on link "Done" at bounding box center [1038, 446] width 113 height 33
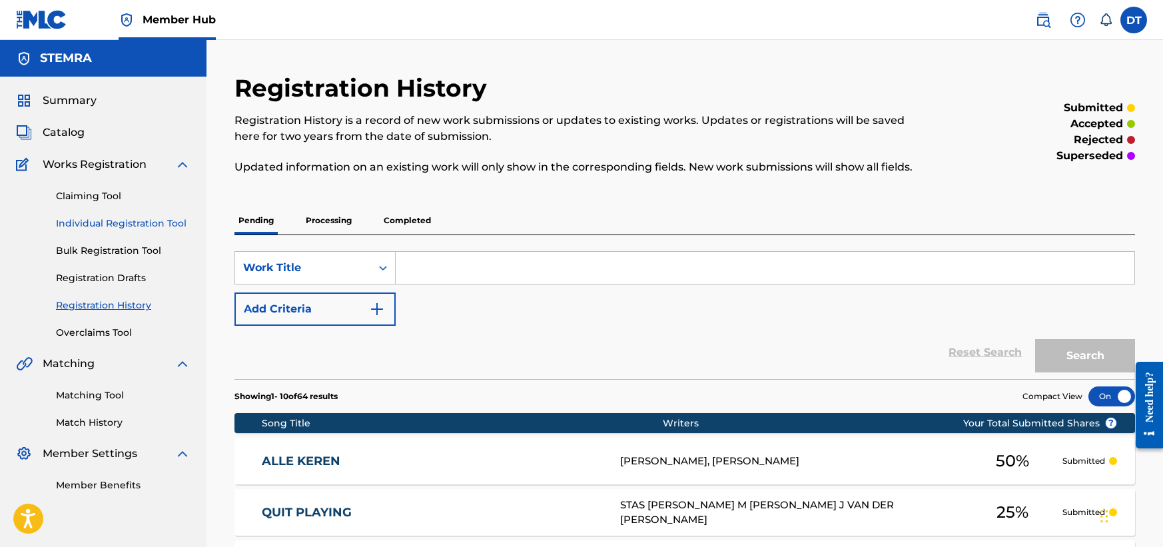
click at [83, 220] on link "Individual Registration Tool" at bounding box center [123, 223] width 135 height 14
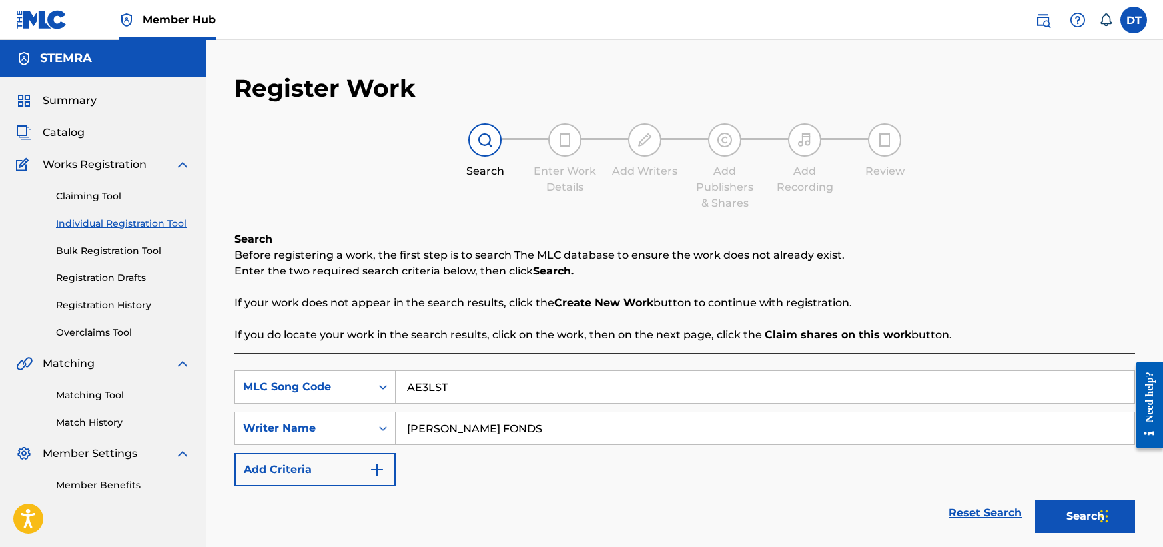
drag, startPoint x: 466, startPoint y: 391, endPoint x: 406, endPoint y: 388, distance: 59.4
click at [406, 388] on input "AE3LST" at bounding box center [765, 387] width 739 height 32
paste input "N76Y2N"
type input "N76Y2N"
drag, startPoint x: 508, startPoint y: 426, endPoint x: 400, endPoint y: 434, distance: 108.1
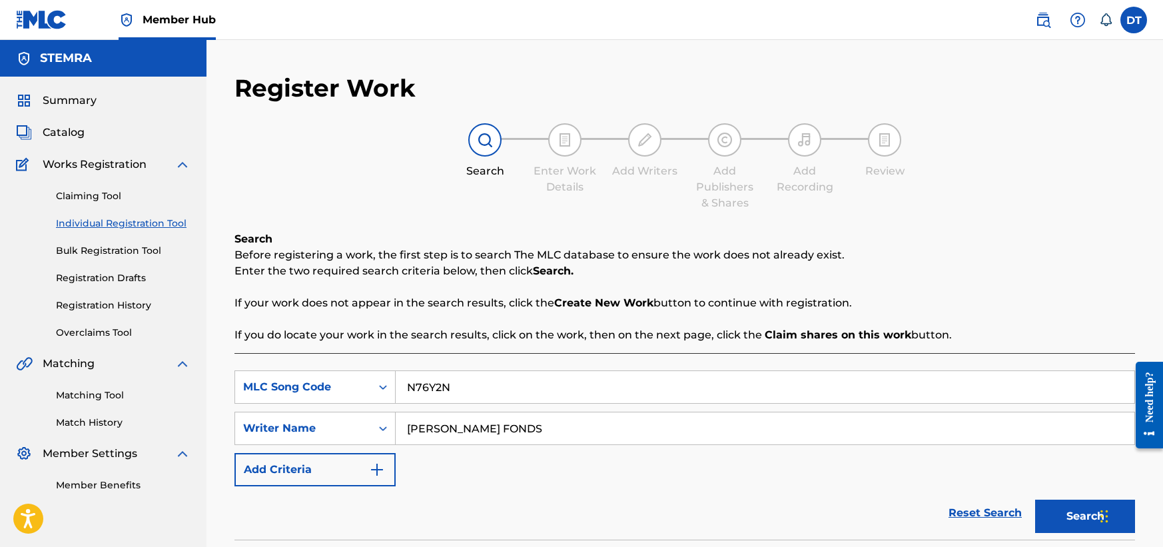
click at [411, 434] on input "[PERSON_NAME] FONDS" at bounding box center [765, 428] width 739 height 32
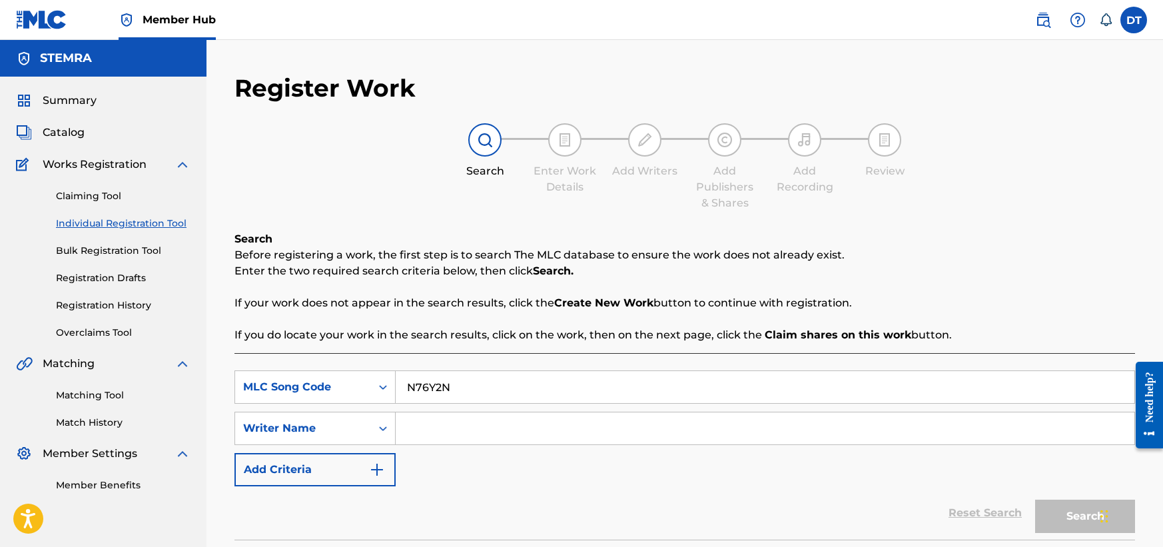
click at [462, 426] on input "Search Form" at bounding box center [765, 428] width 739 height 32
paste input ";[PERSON_NAME]"
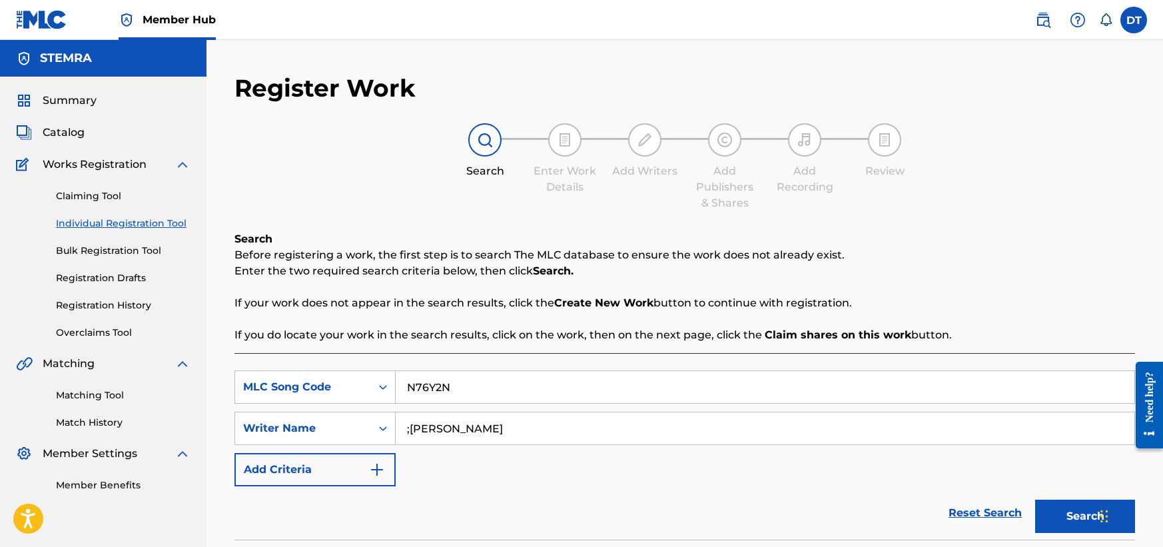
click at [410, 432] on input ";[PERSON_NAME]" at bounding box center [765, 428] width 739 height 32
type input "[PERSON_NAME]"
click at [1066, 522] on button "Search" at bounding box center [1085, 516] width 100 height 33
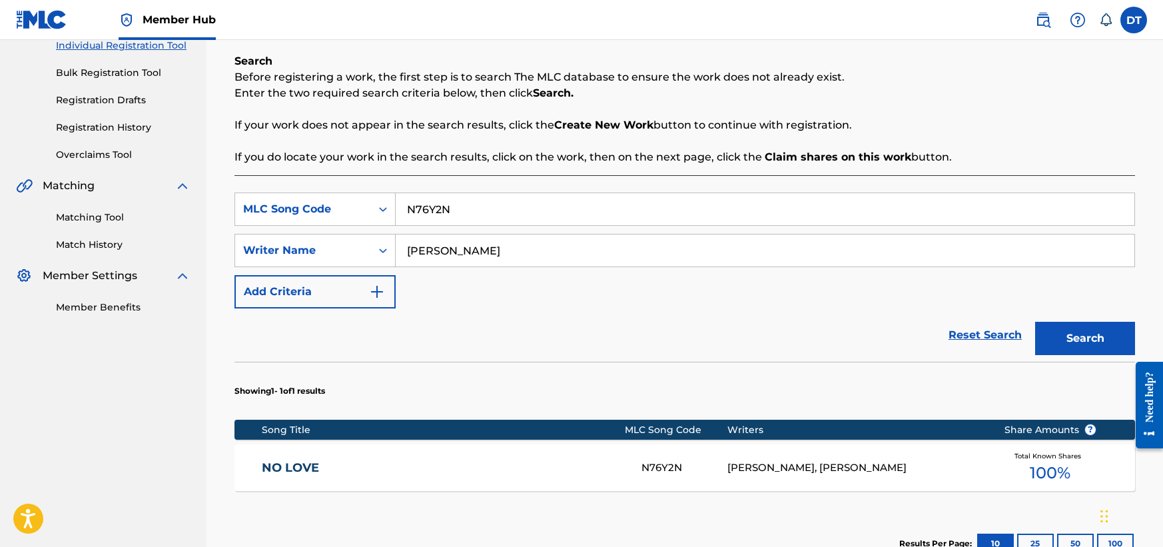
scroll to position [200, 0]
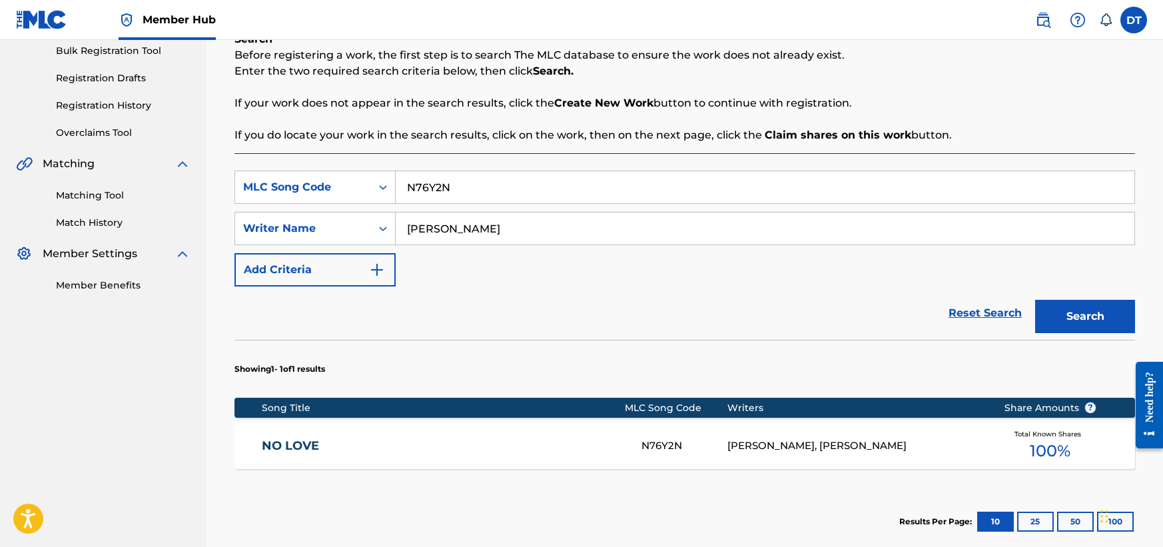
click at [297, 446] on link "NO LOVE" at bounding box center [443, 445] width 362 height 15
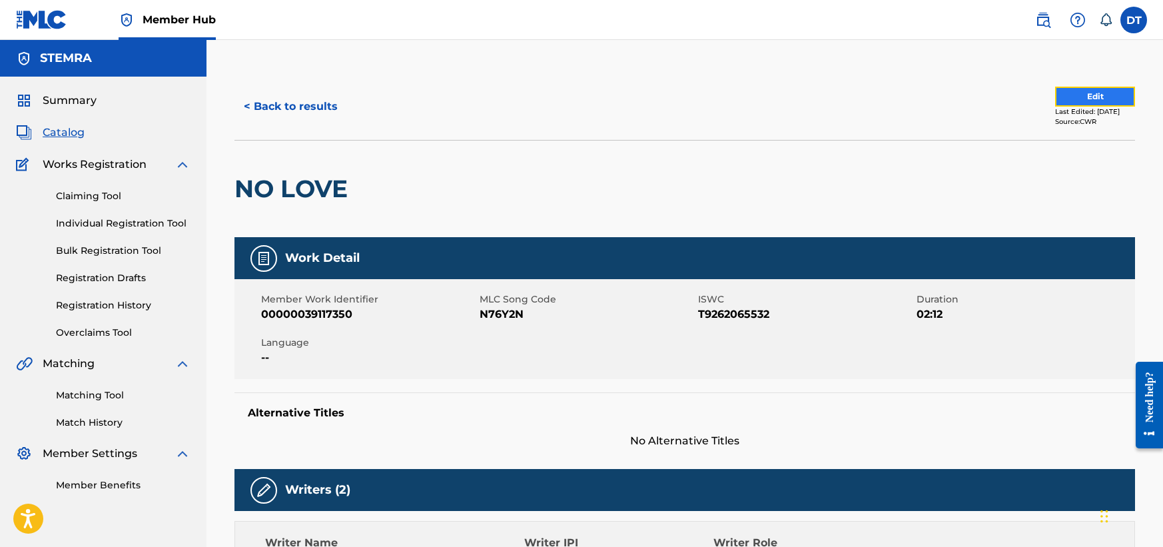
click at [1060, 94] on button "Edit" at bounding box center [1095, 97] width 80 height 20
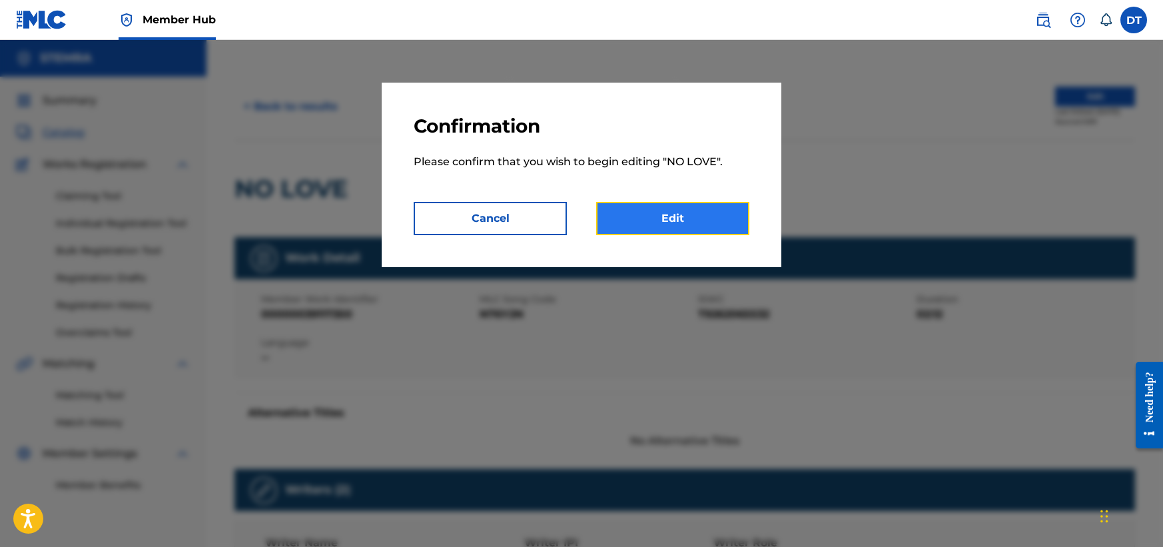
click at [629, 211] on link "Edit" at bounding box center [672, 218] width 153 height 33
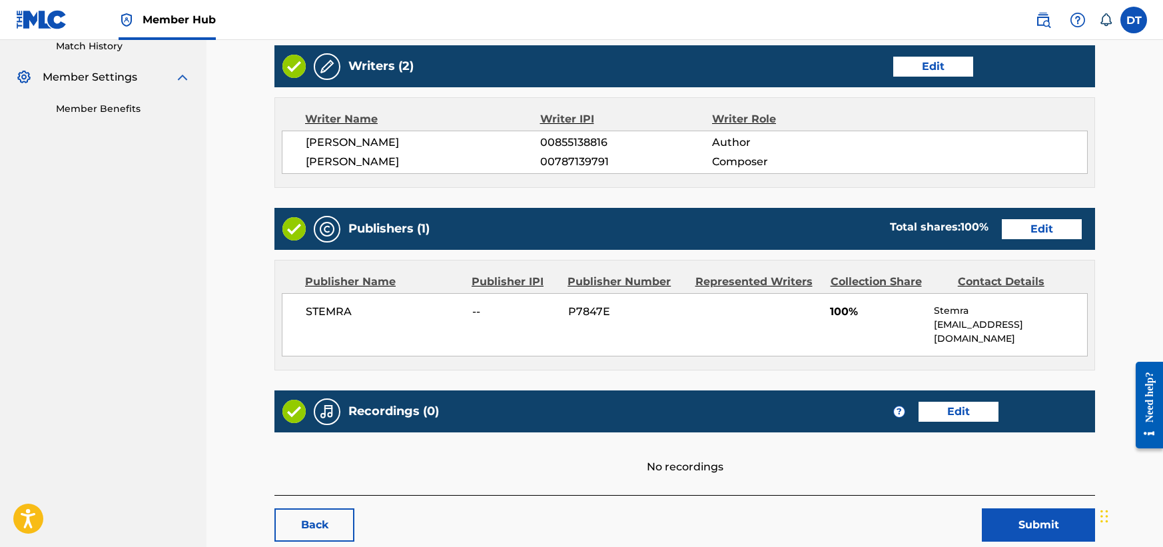
scroll to position [400, 0]
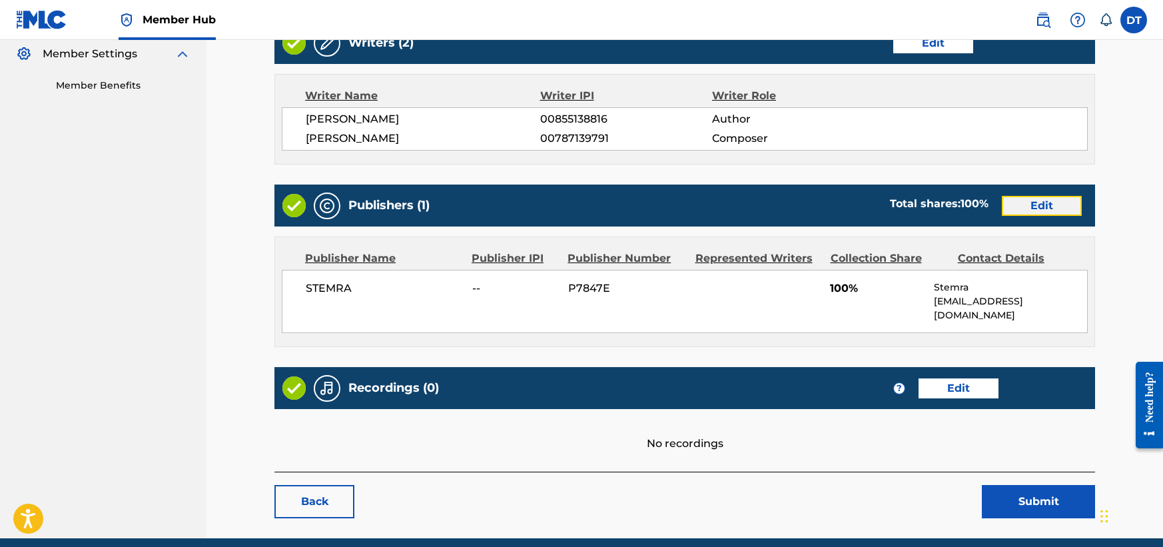
click at [1028, 202] on link "Edit" at bounding box center [1042, 206] width 80 height 20
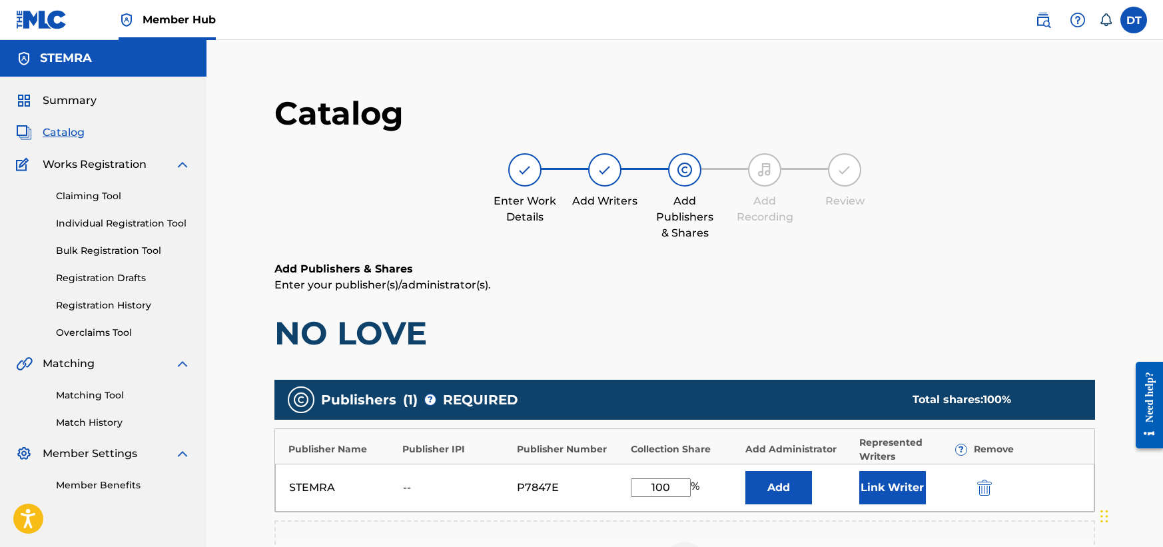
drag, startPoint x: 669, startPoint y: 481, endPoint x: 653, endPoint y: 490, distance: 18.2
click at [653, 490] on input "100" at bounding box center [661, 487] width 60 height 19
type input "50.00"
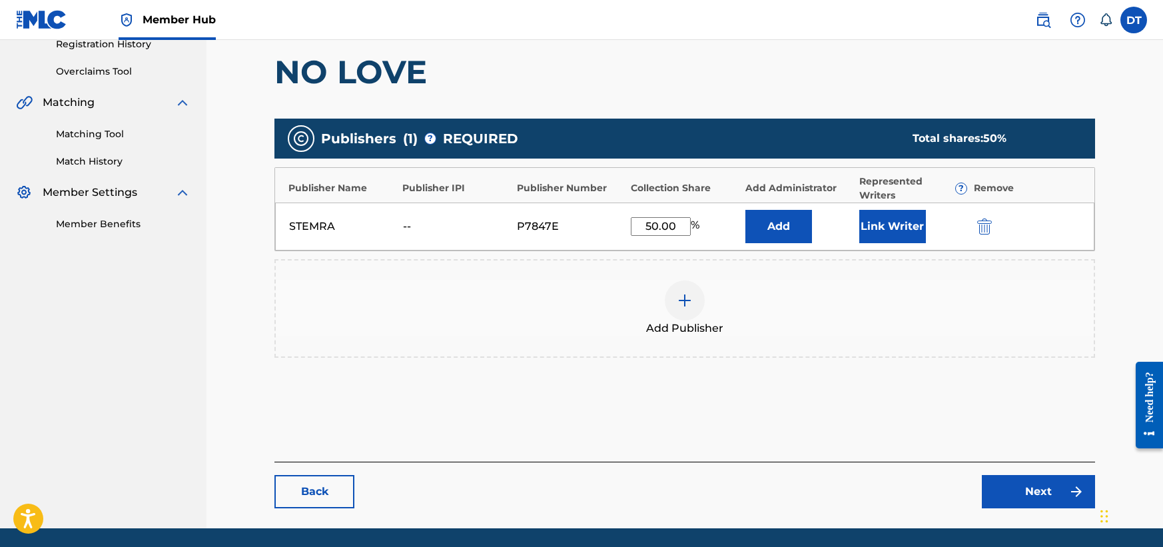
scroll to position [306, 0]
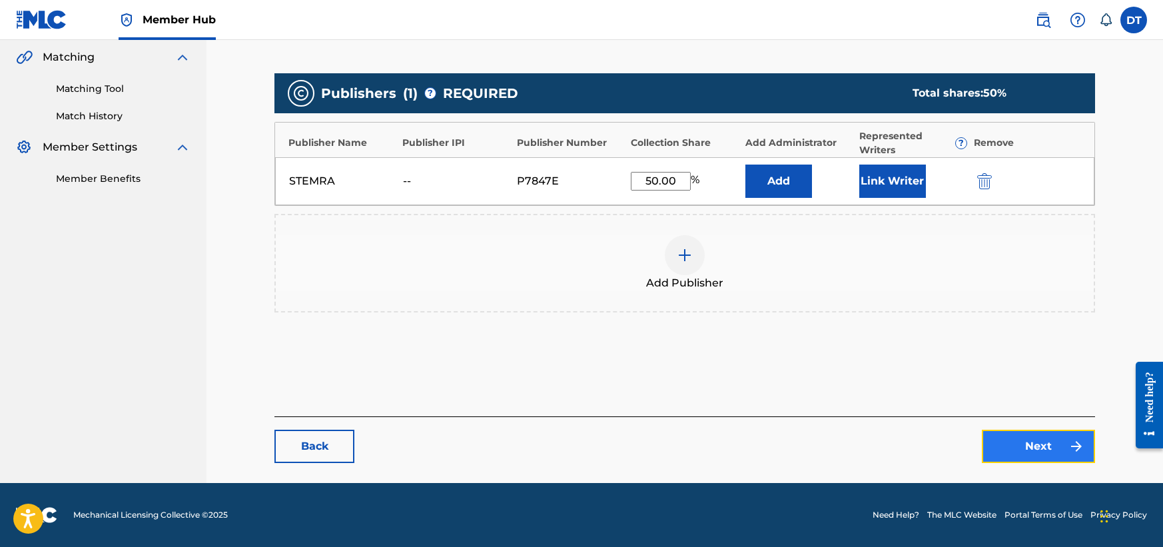
click at [1020, 444] on link "Next" at bounding box center [1038, 446] width 113 height 33
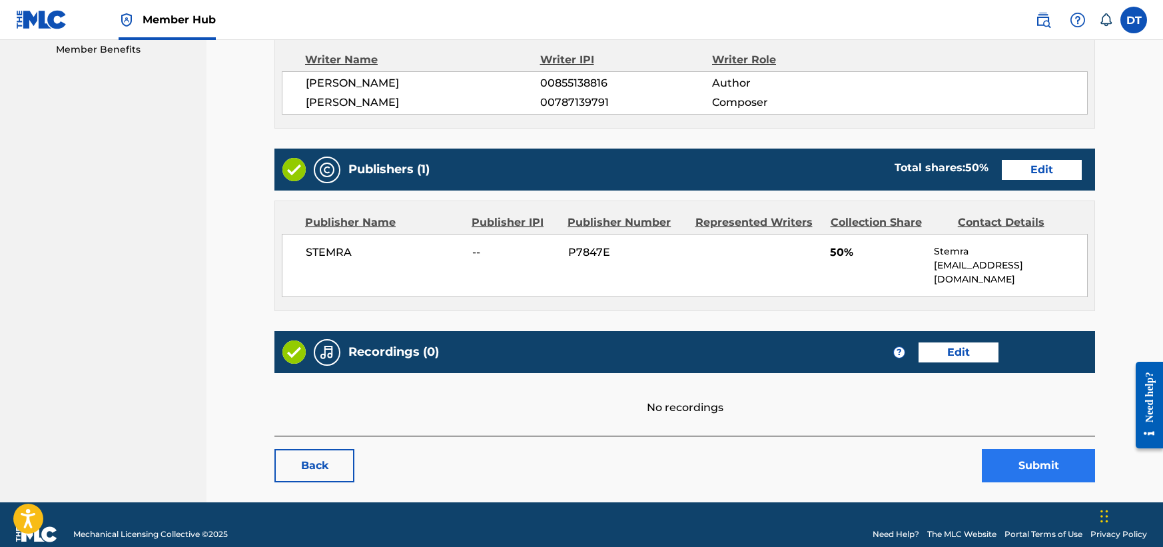
scroll to position [441, 0]
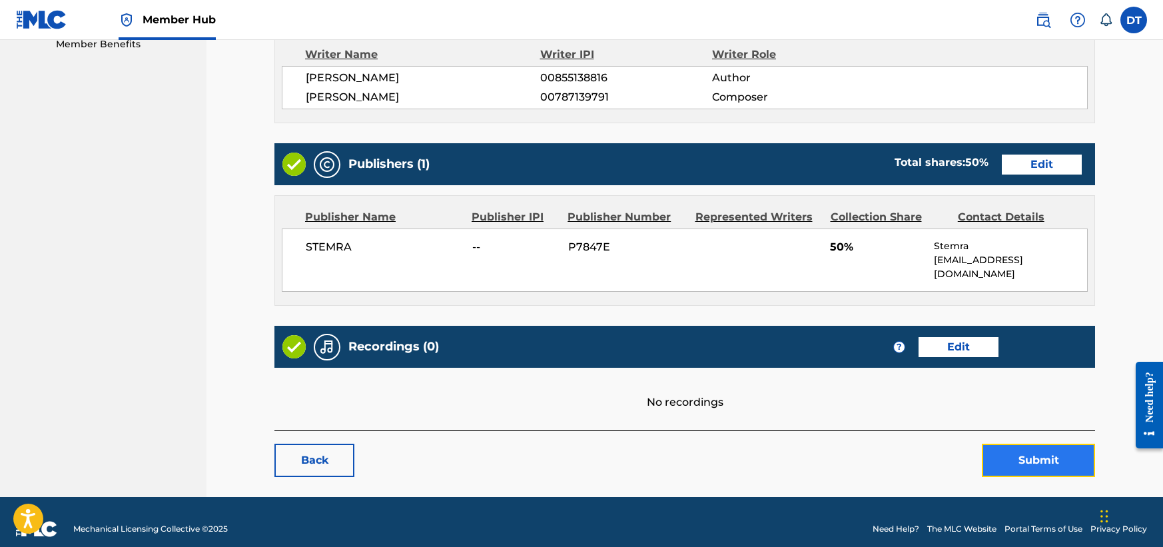
click at [1014, 444] on button "Submit" at bounding box center [1038, 460] width 113 height 33
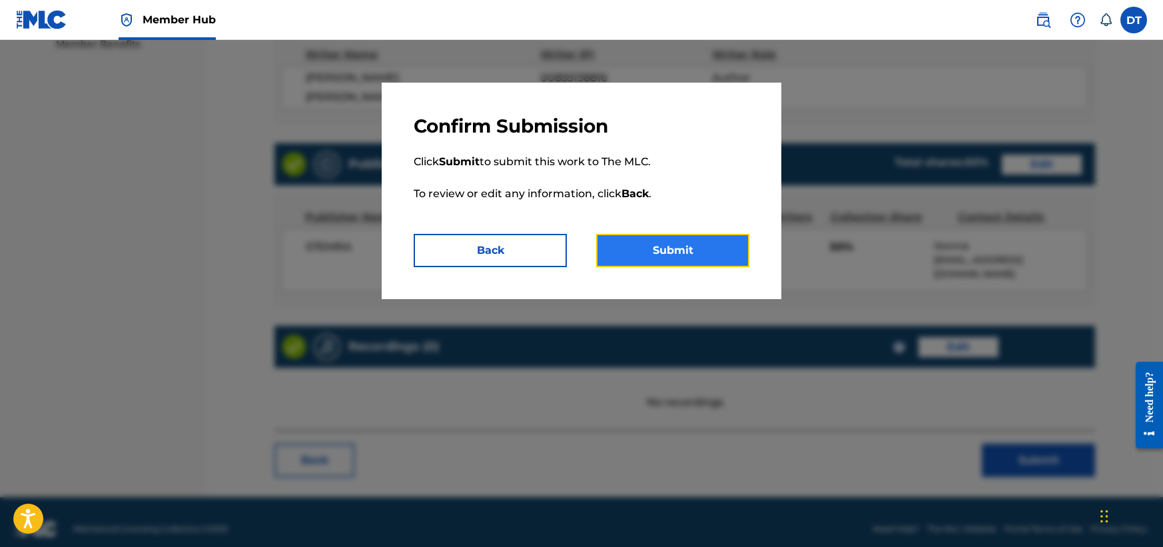
click at [666, 252] on button "Submit" at bounding box center [672, 250] width 153 height 33
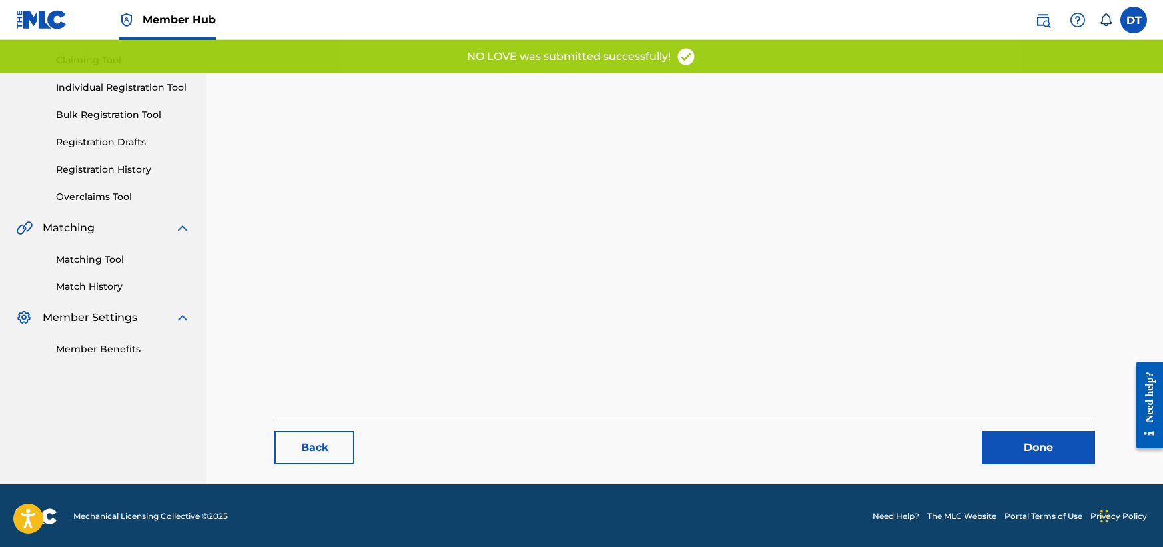
scroll to position [137, 0]
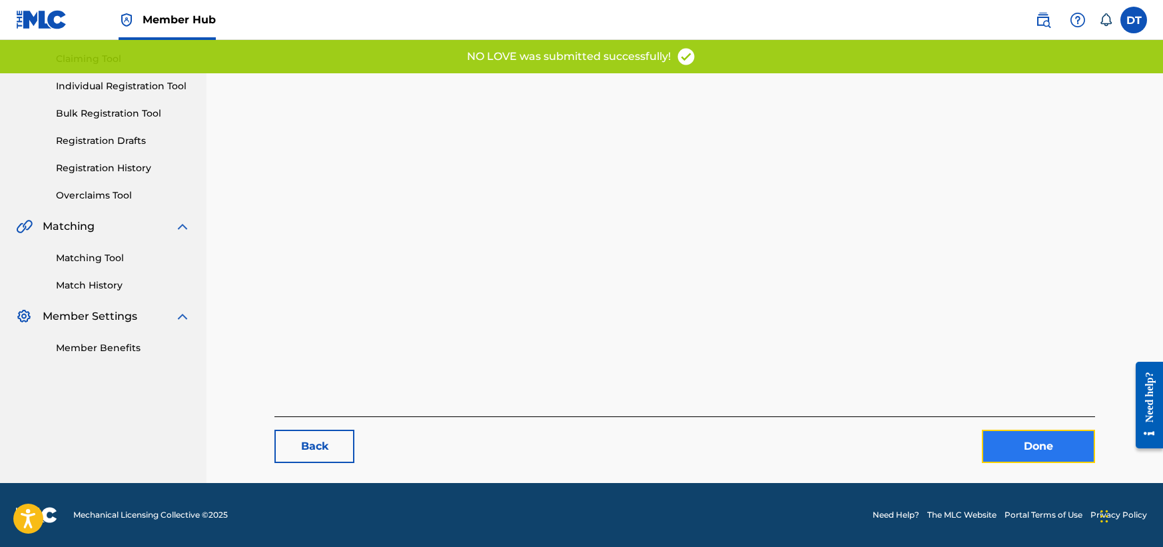
click at [1007, 436] on link "Done" at bounding box center [1038, 446] width 113 height 33
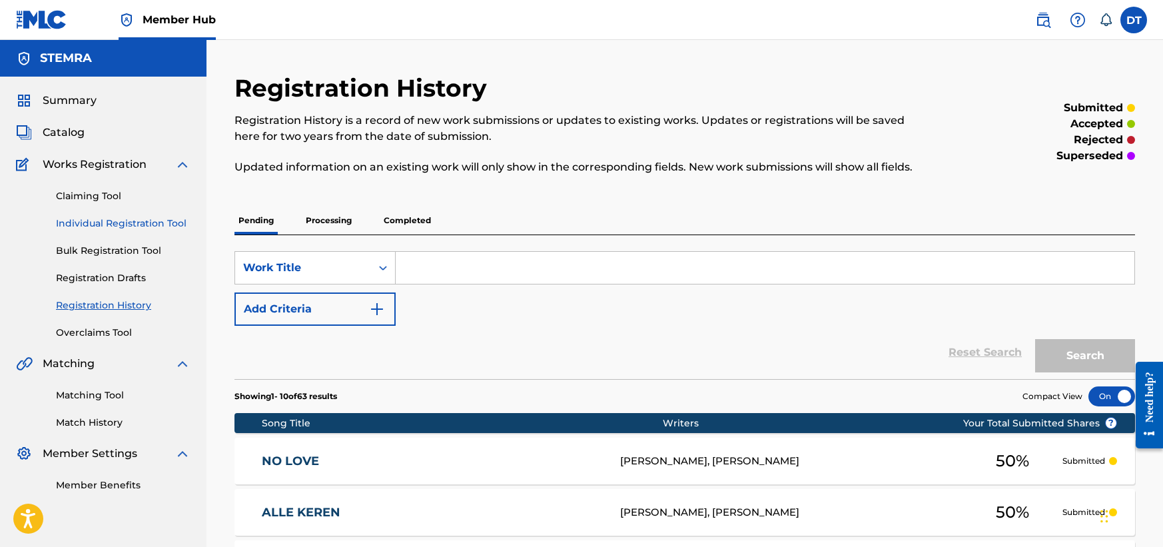
click at [97, 218] on link "Individual Registration Tool" at bounding box center [123, 223] width 135 height 14
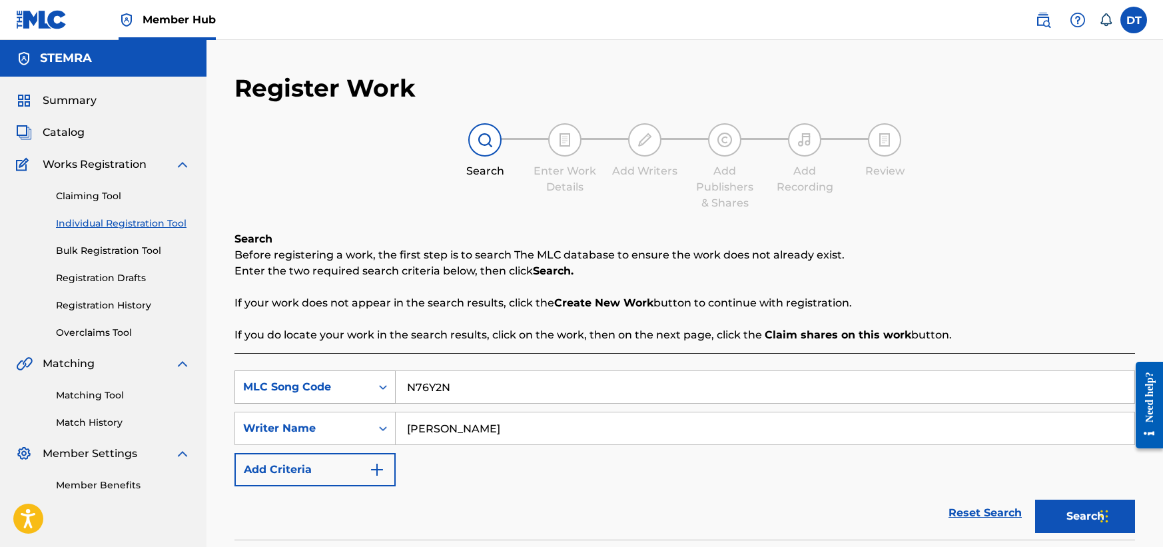
drag, startPoint x: 474, startPoint y: 388, endPoint x: 394, endPoint y: 370, distance: 82.6
click at [394, 370] on div "SearchWithCriteriaf2d31ff2-f384-4965-ab05-2415b611b0fd MLC Song Code N76Y2N" at bounding box center [684, 386] width 900 height 33
click at [448, 385] on input "Search Form" at bounding box center [765, 387] width 739 height 32
paste input "RB9WM2"
type input "RB9WM2"
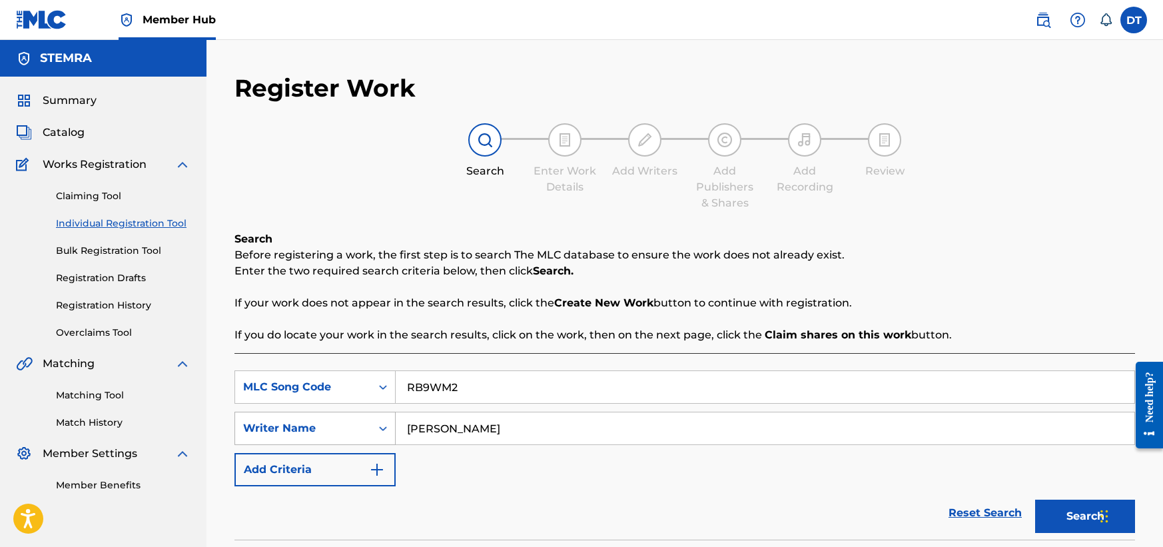
drag, startPoint x: 513, startPoint y: 427, endPoint x: 394, endPoint y: 414, distance: 119.2
click at [394, 414] on div "SearchWithCriteria9bafb382-8598-465b-be23-0a7903b9a85a Writer Name [PERSON_NAME]" at bounding box center [684, 428] width 900 height 33
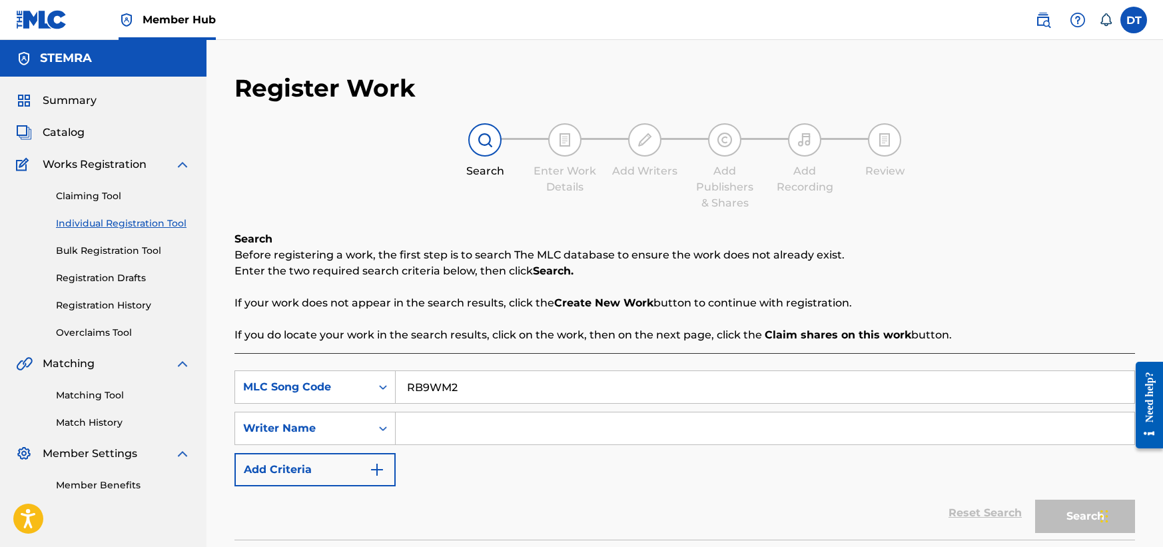
click at [432, 428] on input "Search Form" at bounding box center [765, 428] width 739 height 32
paste input "[PERSON_NAME]"
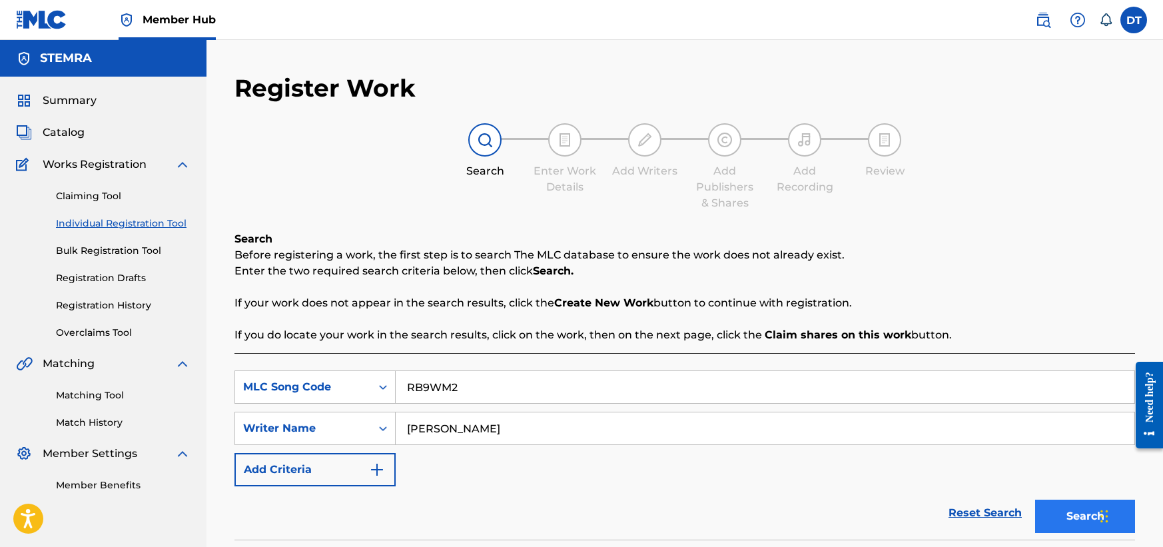
type input "[PERSON_NAME]"
click at [1064, 512] on button "Search" at bounding box center [1085, 516] width 100 height 33
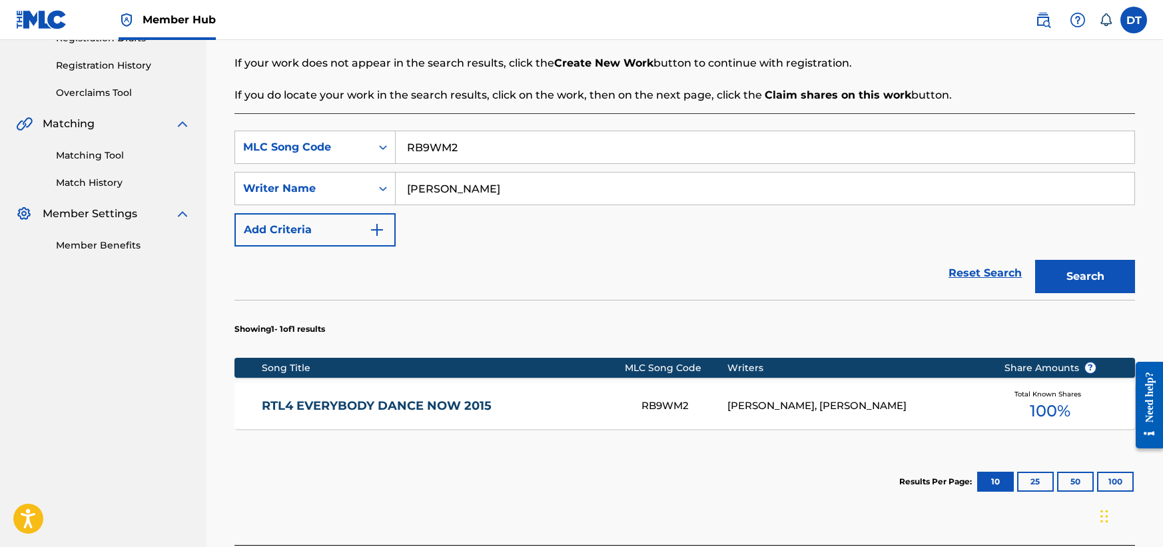
scroll to position [266, 0]
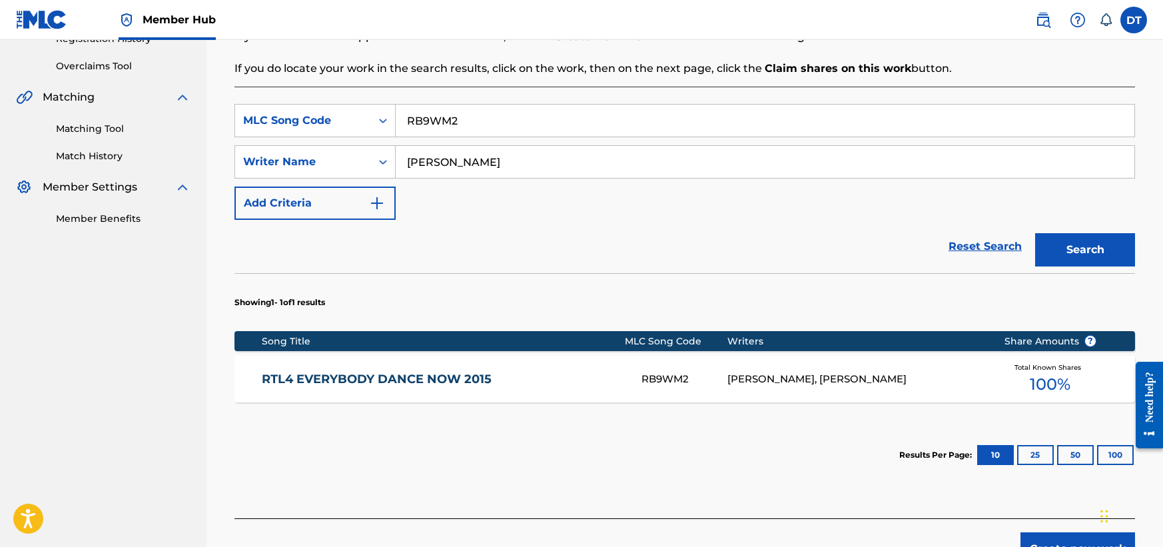
click at [340, 379] on link "RTL4 EVERYBODY DANCE NOW 2015" at bounding box center [443, 379] width 362 height 15
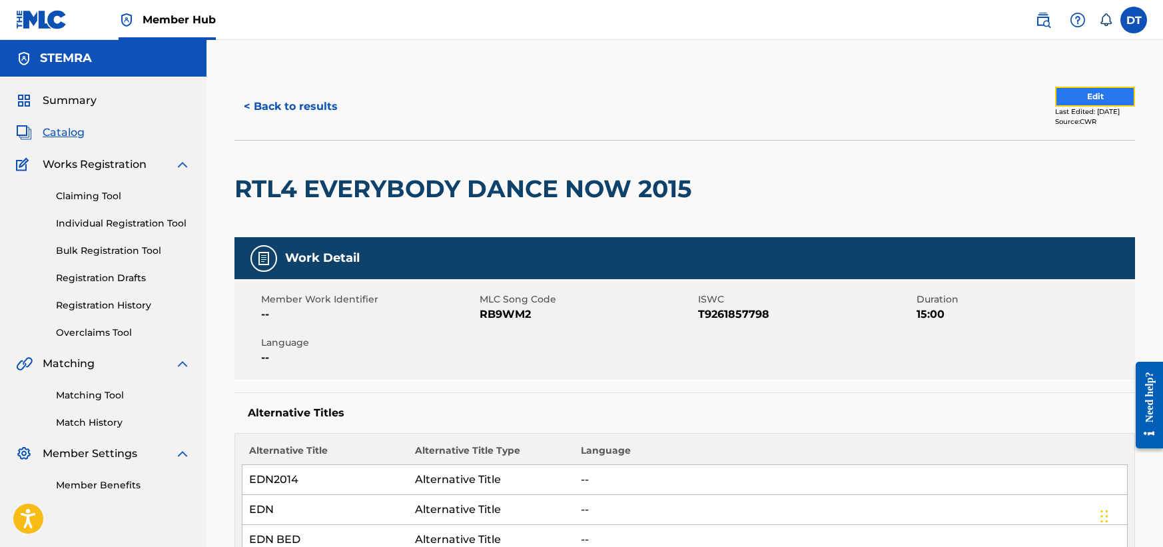
click at [1057, 95] on button "Edit" at bounding box center [1095, 97] width 80 height 20
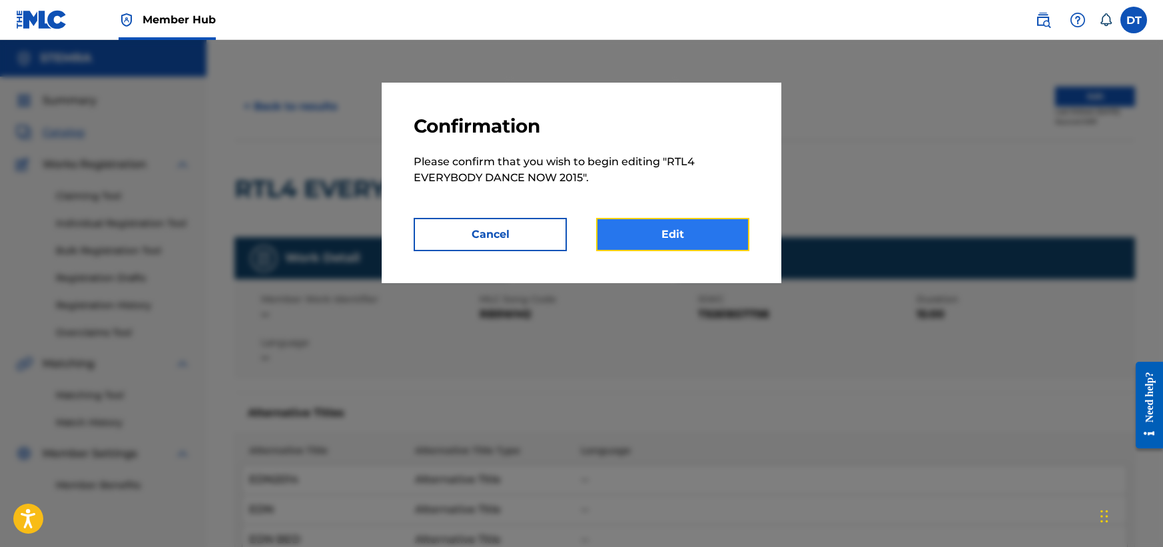
click at [680, 235] on link "Edit" at bounding box center [672, 234] width 153 height 33
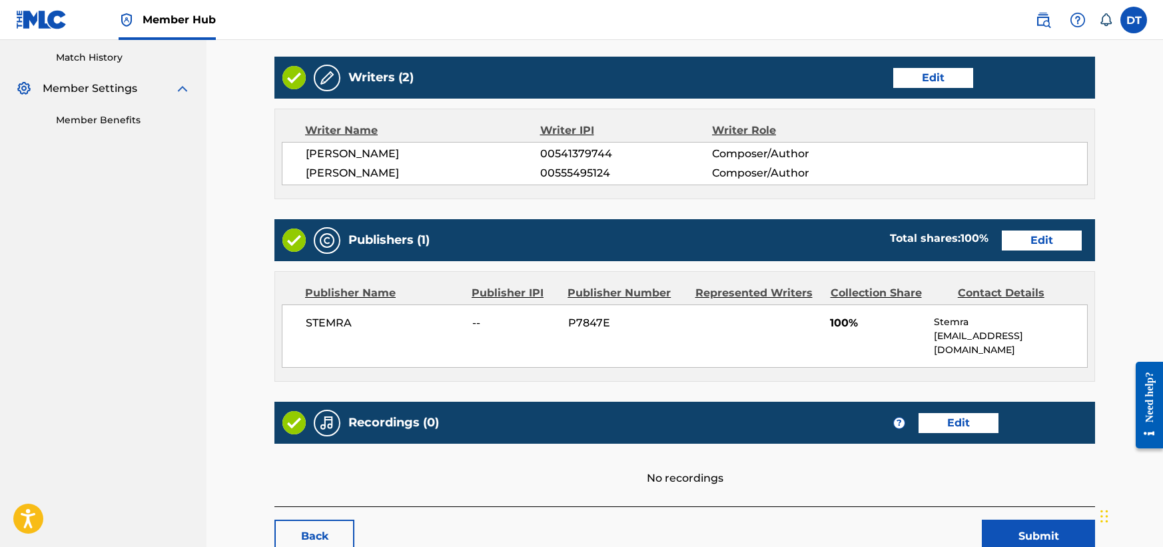
scroll to position [441, 0]
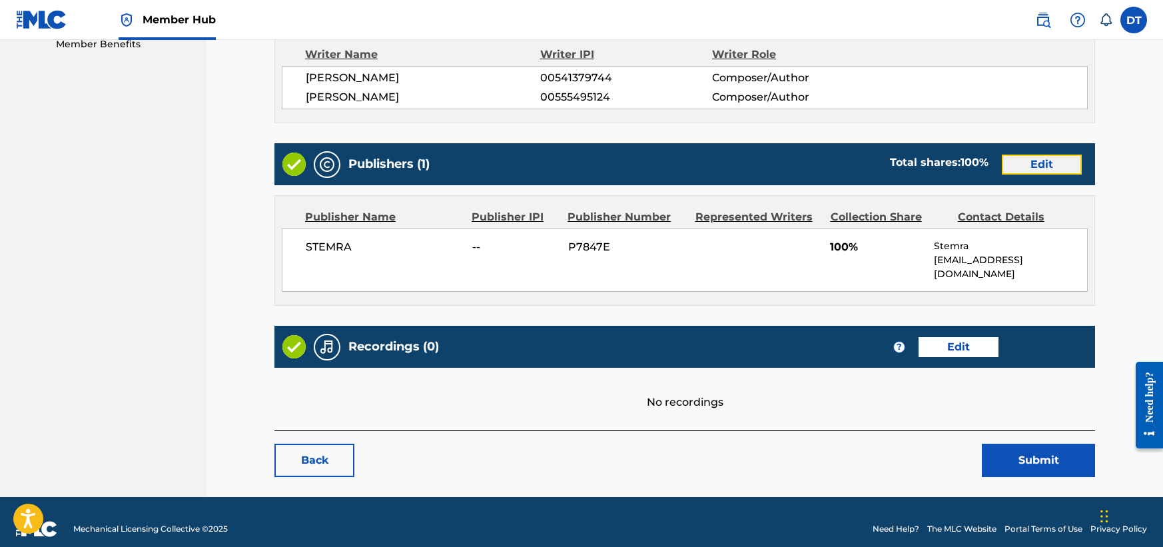
click at [1043, 160] on link "Edit" at bounding box center [1042, 165] width 80 height 20
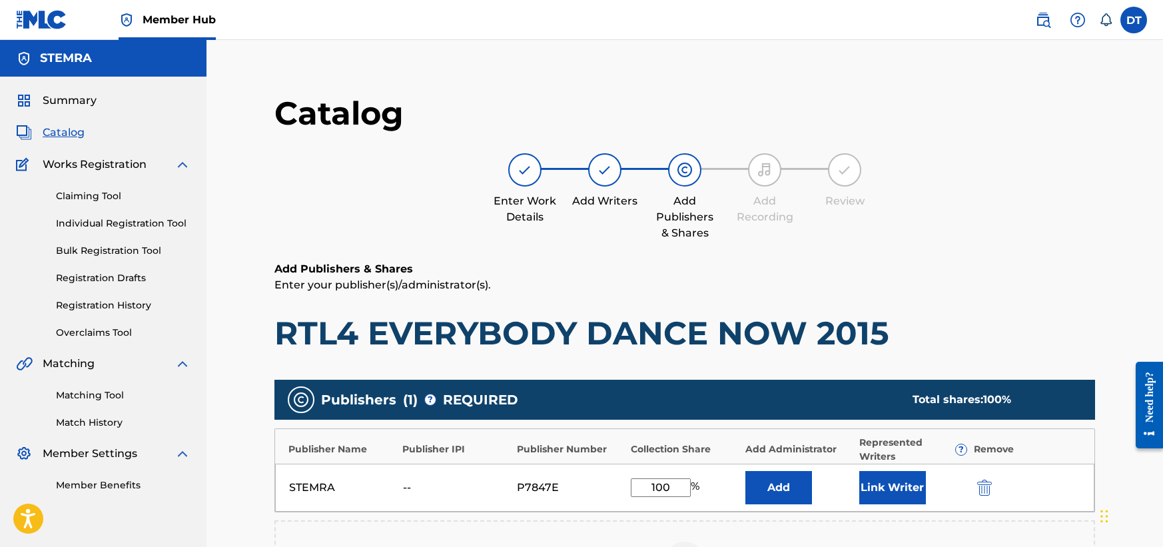
drag, startPoint x: 670, startPoint y: 480, endPoint x: 627, endPoint y: 485, distance: 43.5
click at [627, 485] on div "STEMRA -- P7847E 100 % Add Link Writer" at bounding box center [684, 488] width 819 height 48
type input "50.00"
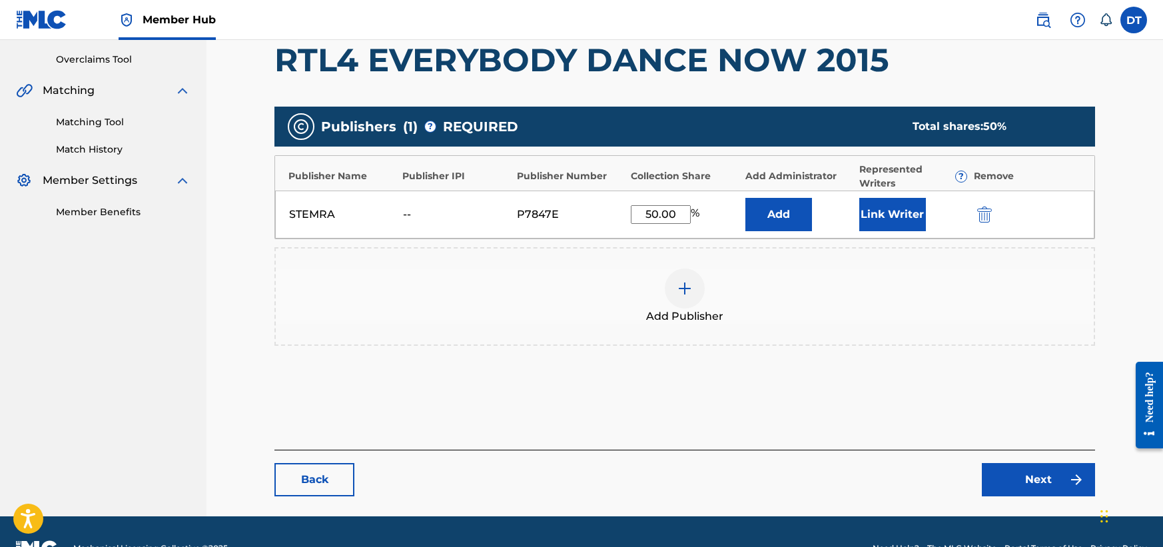
scroll to position [306, 0]
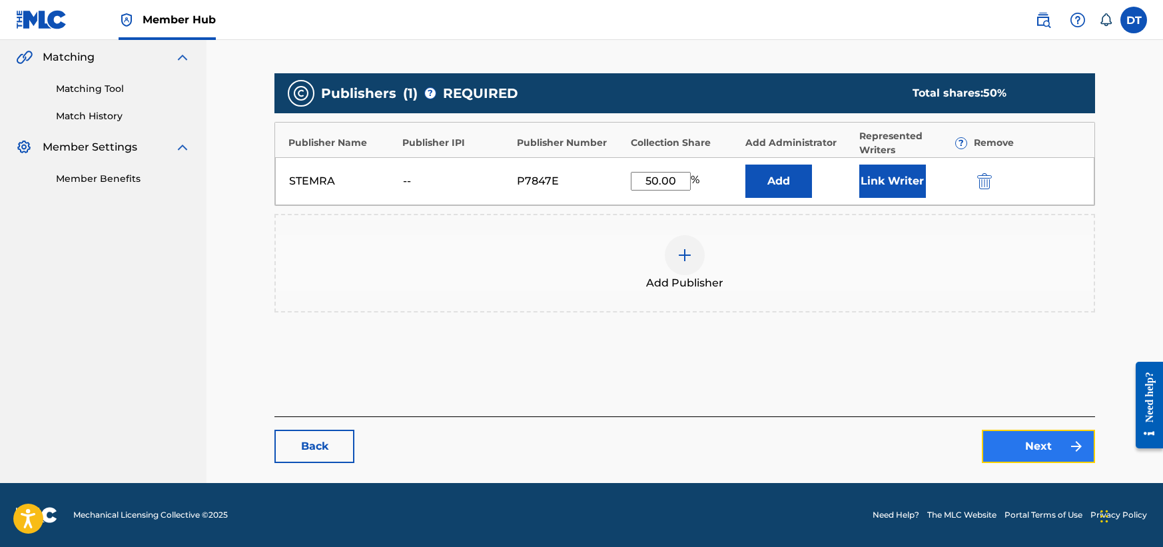
click at [1016, 448] on link "Next" at bounding box center [1038, 446] width 113 height 33
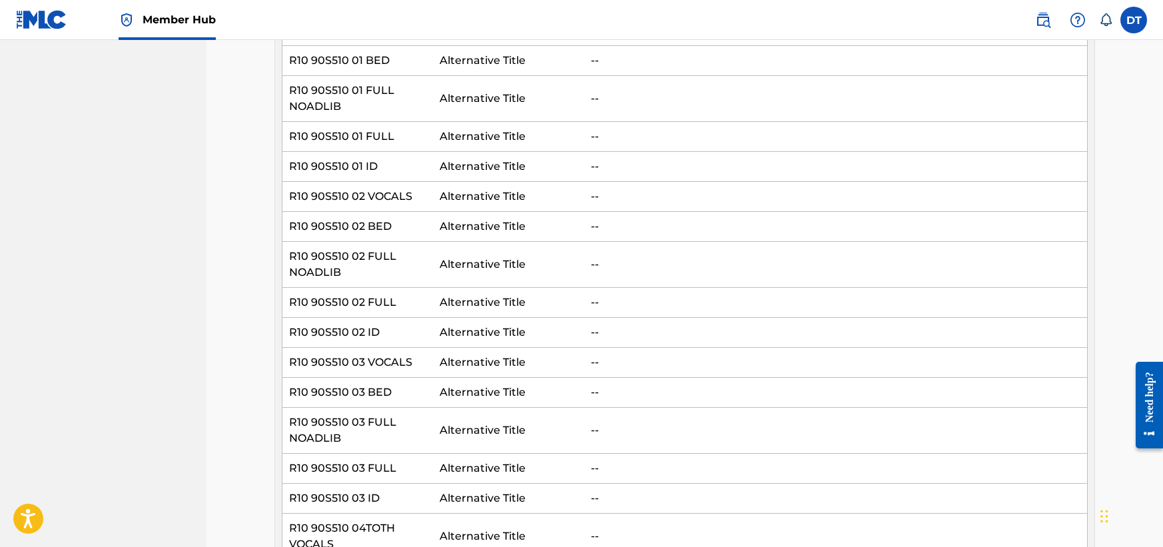
scroll to position [14901, 0]
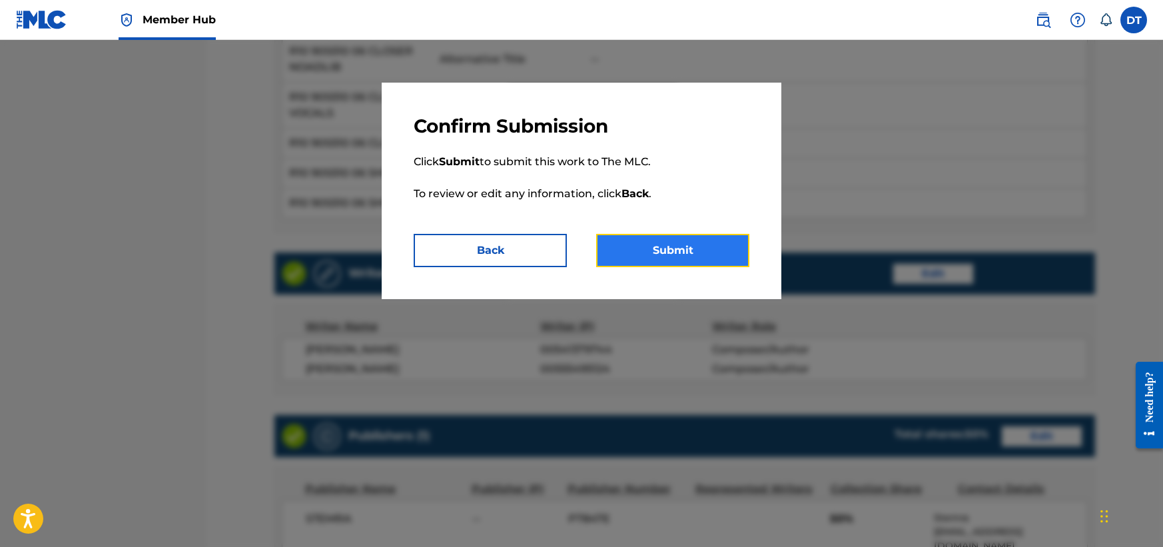
click at [662, 248] on button "Submit" at bounding box center [672, 250] width 153 height 33
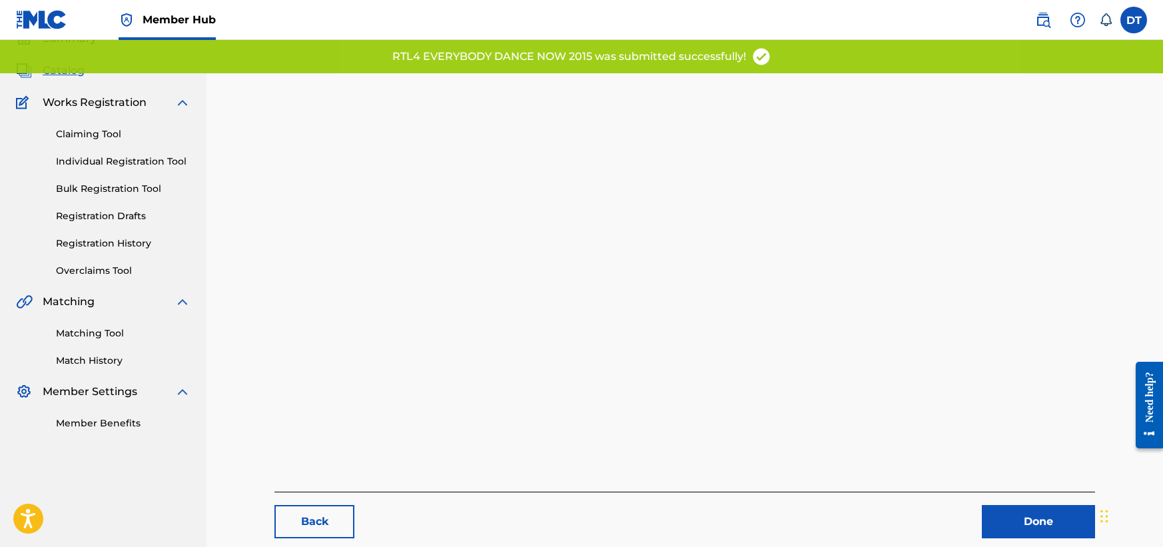
scroll to position [137, 0]
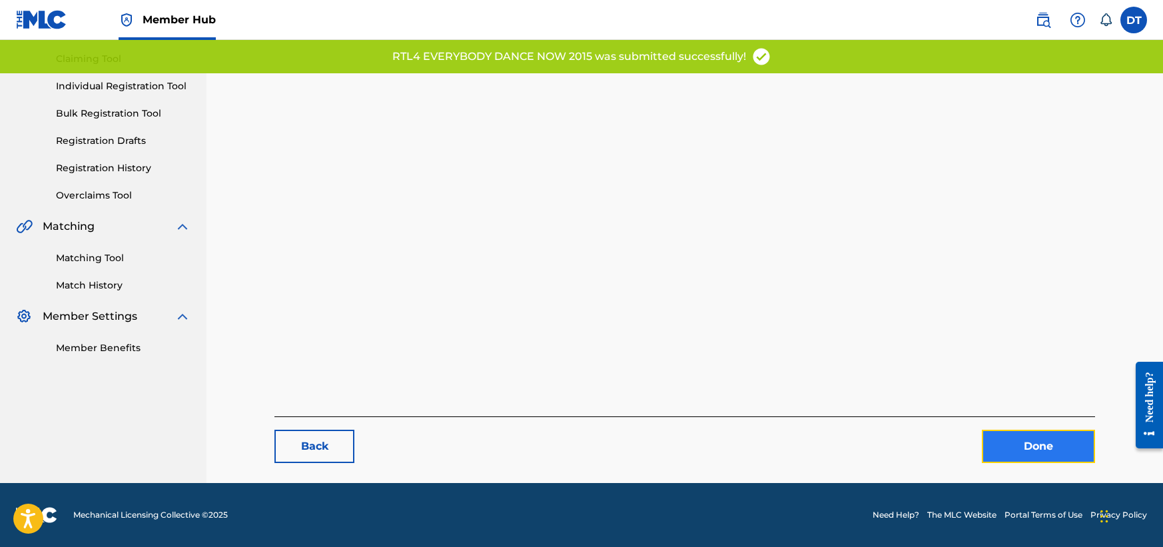
click at [1001, 432] on link "Done" at bounding box center [1038, 446] width 113 height 33
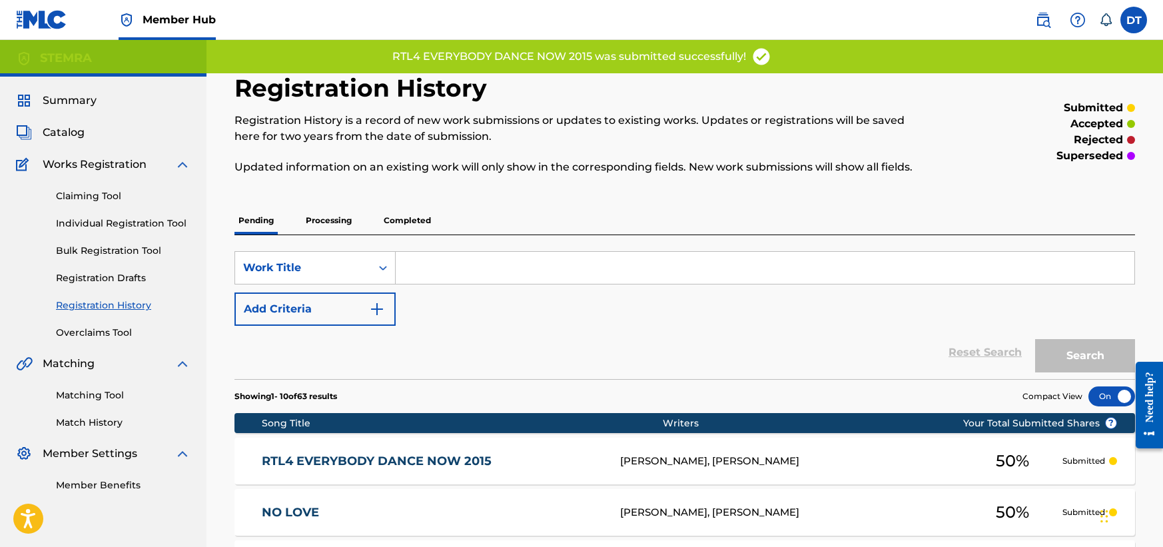
click at [86, 215] on div "Claiming Tool Individual Registration Tool Bulk Registration Tool Registration …" at bounding box center [103, 256] width 174 height 167
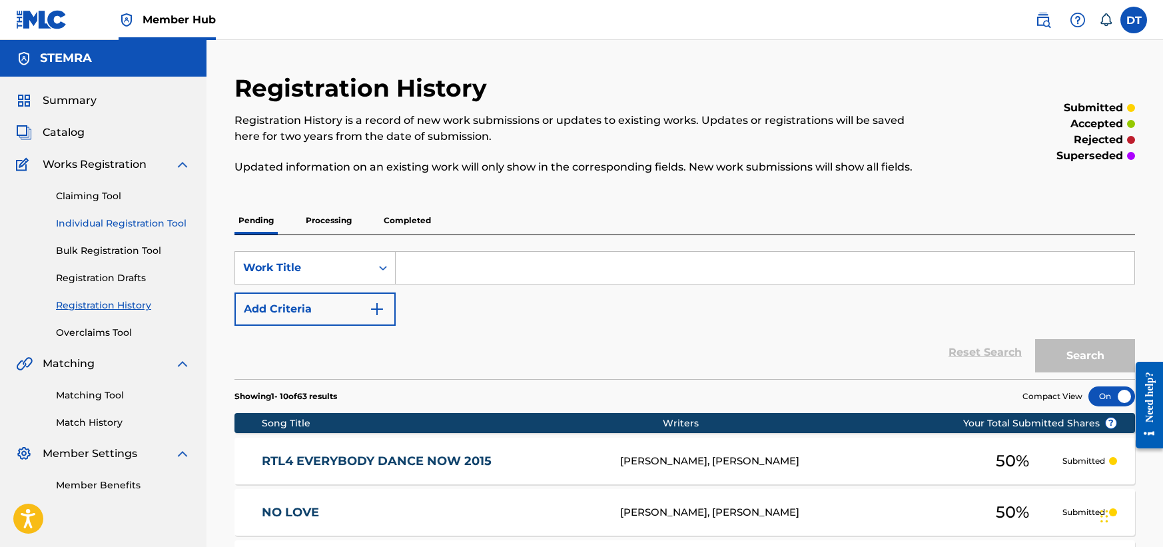
click at [97, 220] on link "Individual Registration Tool" at bounding box center [123, 223] width 135 height 14
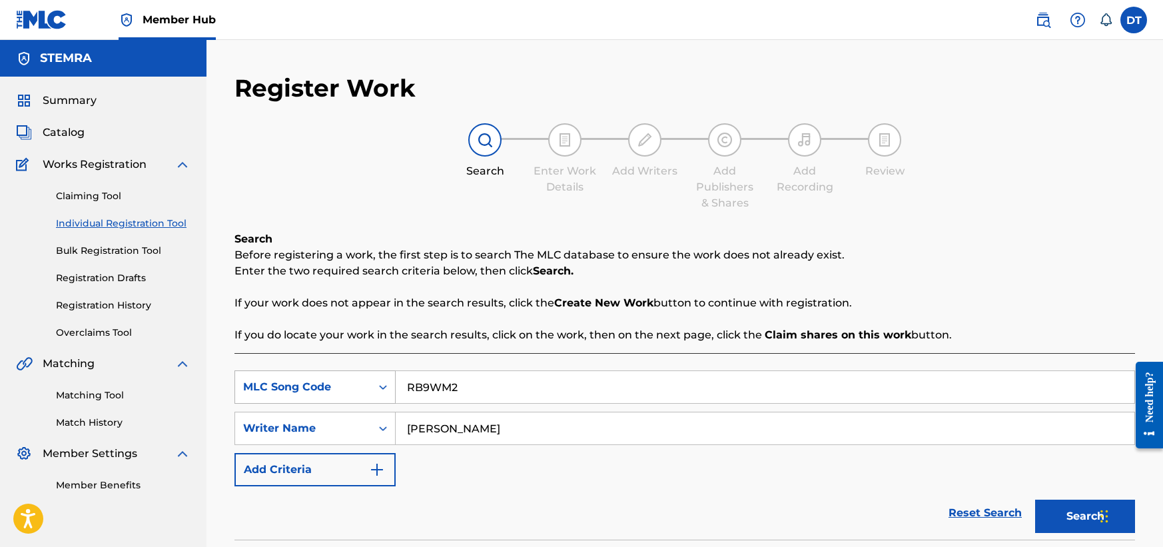
drag, startPoint x: 450, startPoint y: 387, endPoint x: 388, endPoint y: 378, distance: 62.0
click at [388, 378] on div "SearchWithCriteriaf2d31ff2-f384-4965-ab05-2415b611b0fd MLC Song Code RB9WM2" at bounding box center [684, 386] width 900 height 33
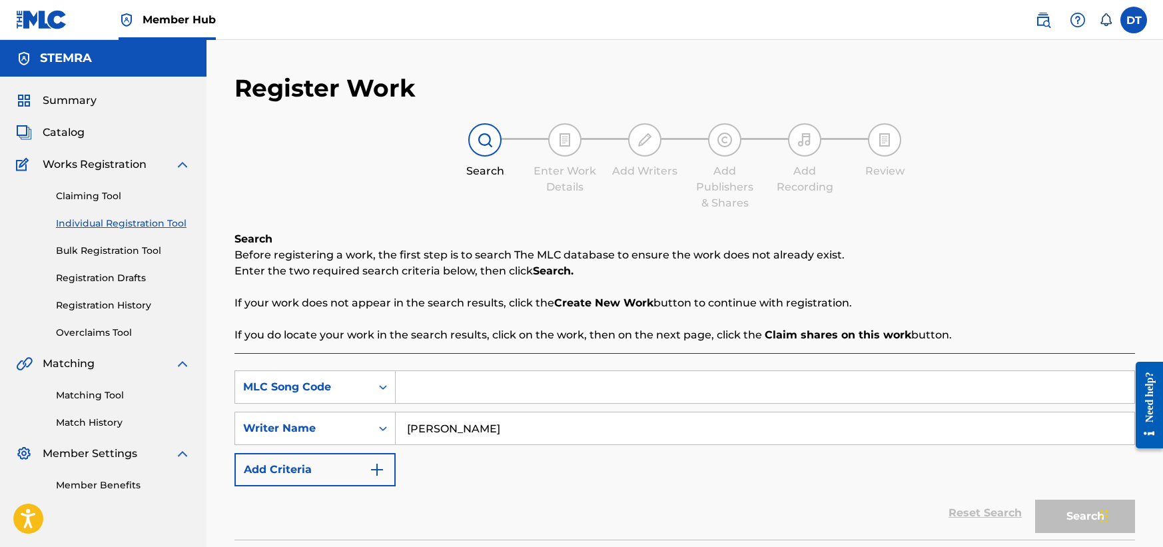
click at [470, 386] on input "Search Form" at bounding box center [765, 387] width 739 height 32
paste input "LA41JP"
type input "LA41JP"
drag, startPoint x: 507, startPoint y: 427, endPoint x: 408, endPoint y: 428, distance: 99.2
click at [425, 424] on input "[PERSON_NAME]" at bounding box center [765, 428] width 739 height 32
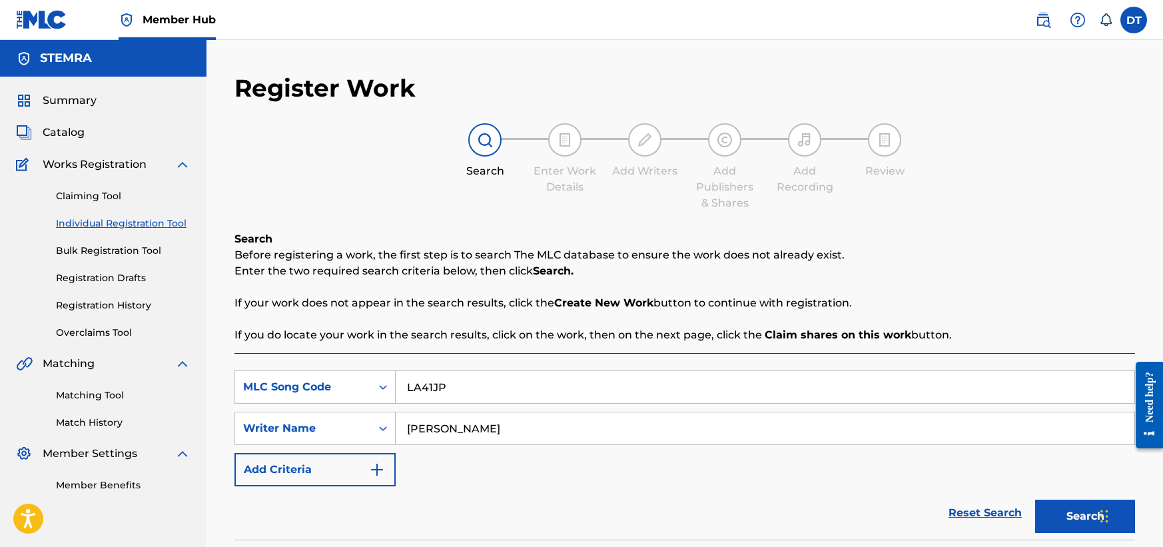
click at [401, 430] on input "[PERSON_NAME]" at bounding box center [765, 428] width 739 height 32
drag, startPoint x: 401, startPoint y: 430, endPoint x: 523, endPoint y: 424, distance: 122.0
click at [523, 424] on input "[PERSON_NAME]" at bounding box center [765, 428] width 739 height 32
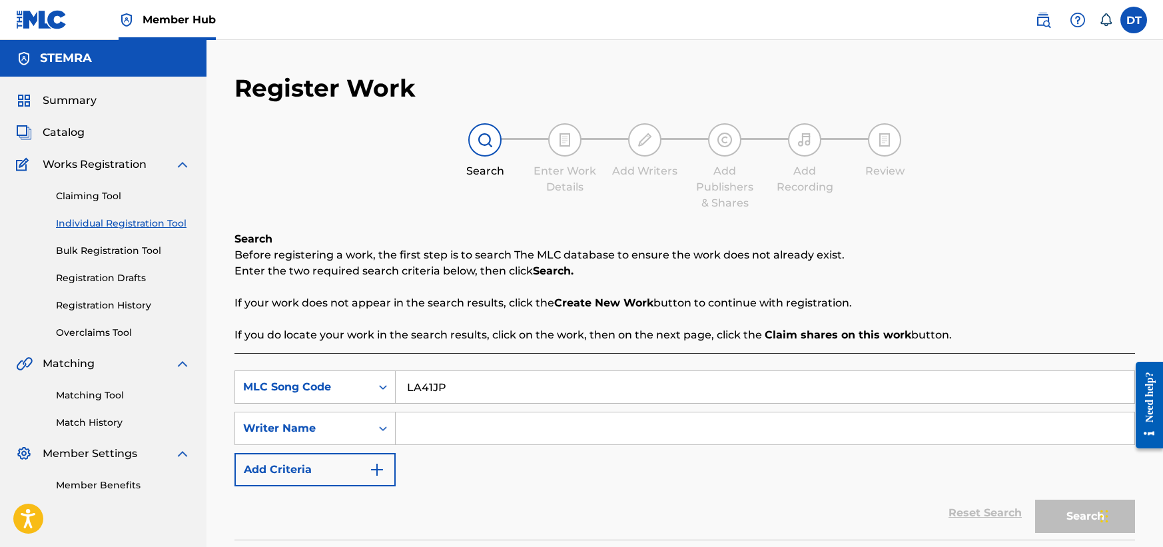
click at [463, 466] on div "SearchWithCriteriaf2d31ff2-f384-4965-ab05-2415b611b0fd MLC Song Code LA41JP Sea…" at bounding box center [684, 428] width 900 height 116
click at [491, 424] on input "Search Form" at bounding box center [765, 428] width 739 height 32
paste input "[PERSON_NAME]"
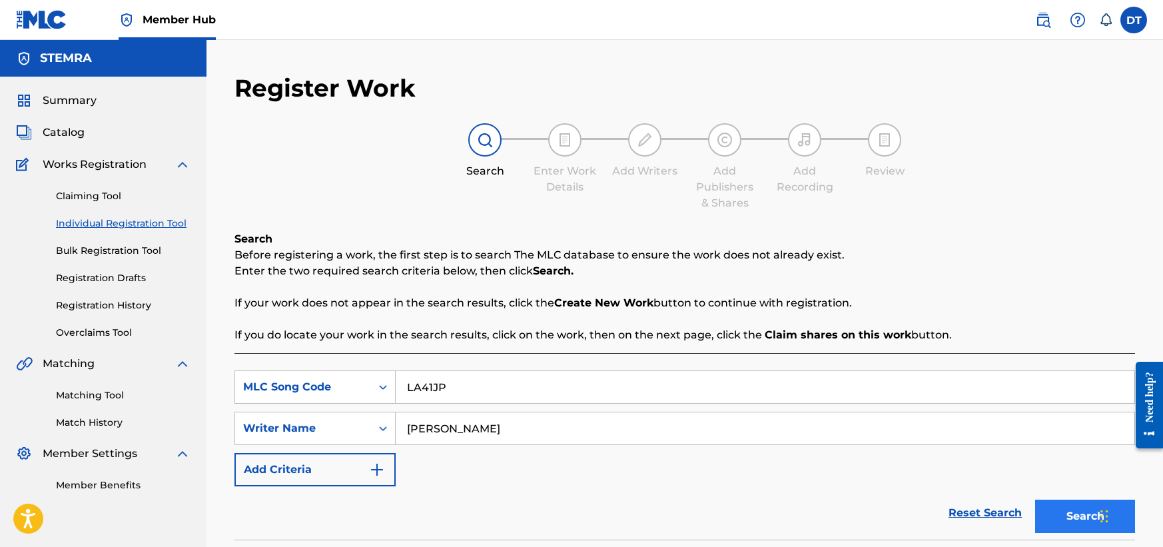
type input "[PERSON_NAME]"
click at [1062, 516] on button "Search" at bounding box center [1085, 516] width 100 height 33
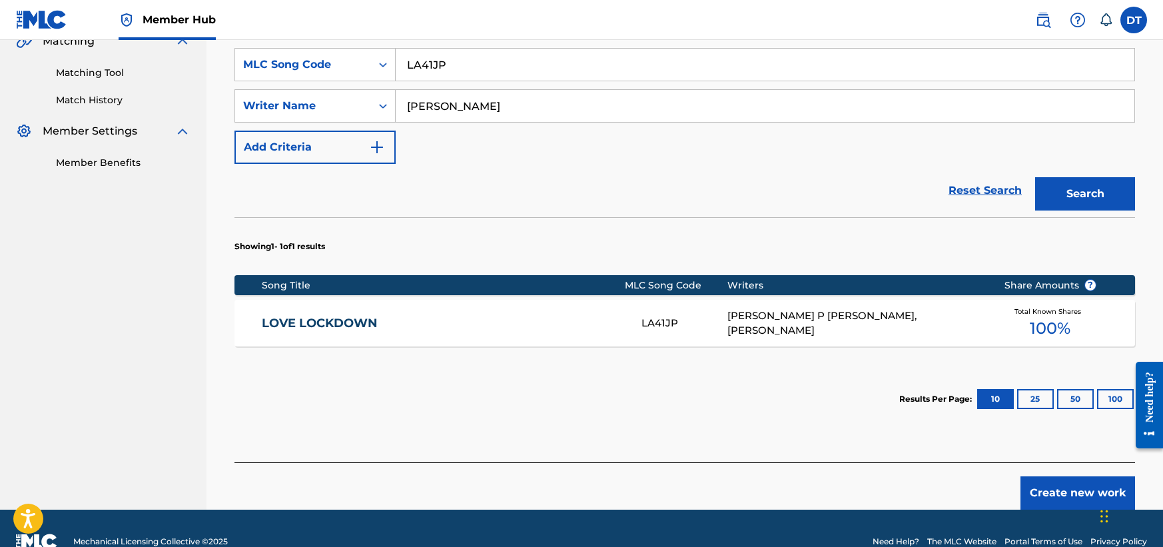
scroll to position [333, 0]
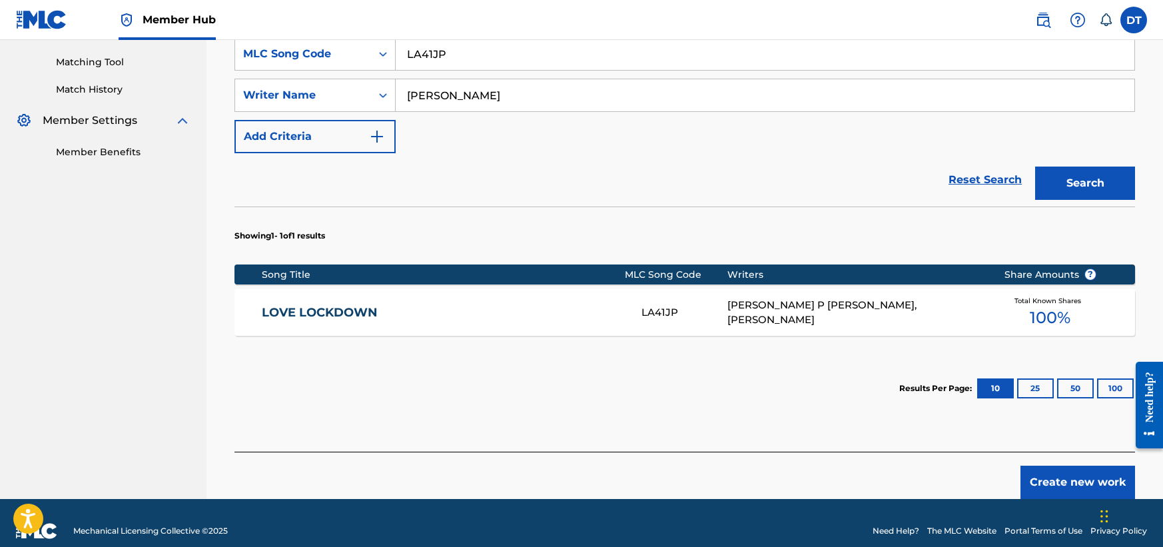
click at [303, 316] on link "LOVE LOCKDOWN" at bounding box center [443, 312] width 362 height 15
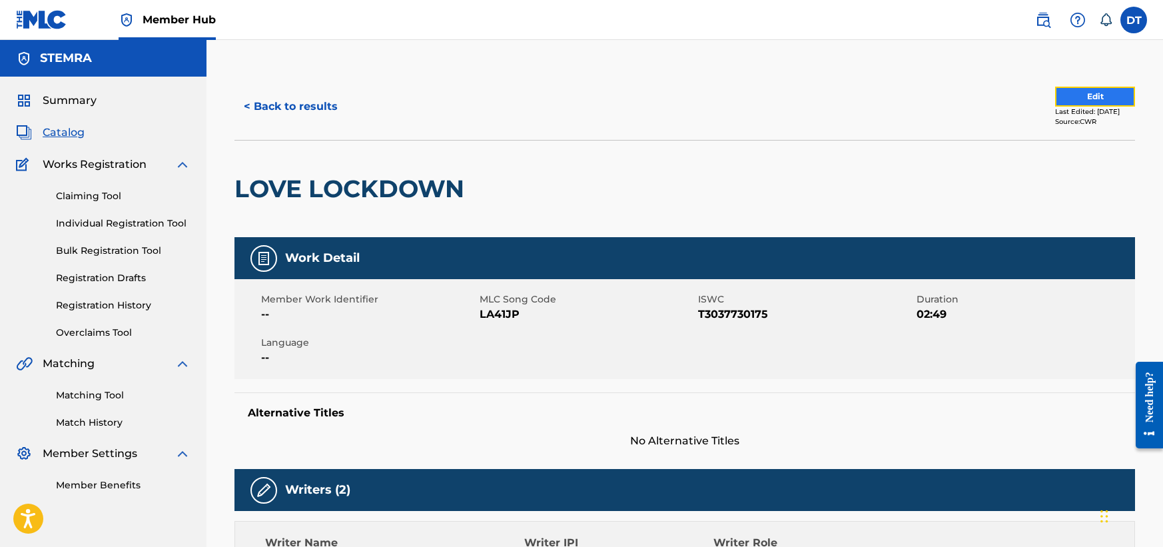
click at [1103, 93] on button "Edit" at bounding box center [1095, 97] width 80 height 20
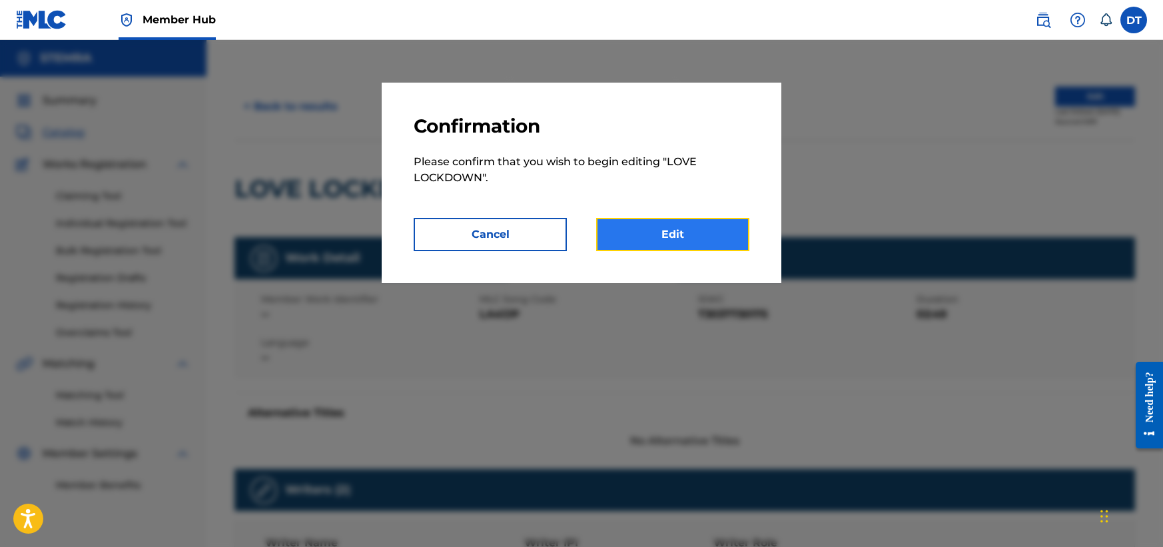
click at [669, 236] on link "Edit" at bounding box center [672, 234] width 153 height 33
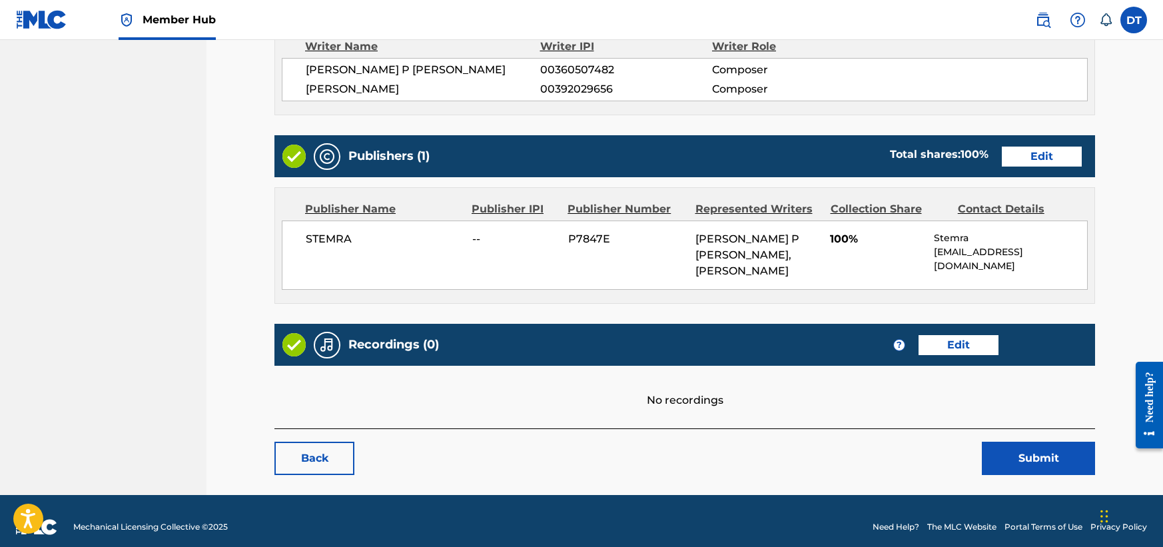
scroll to position [461, 0]
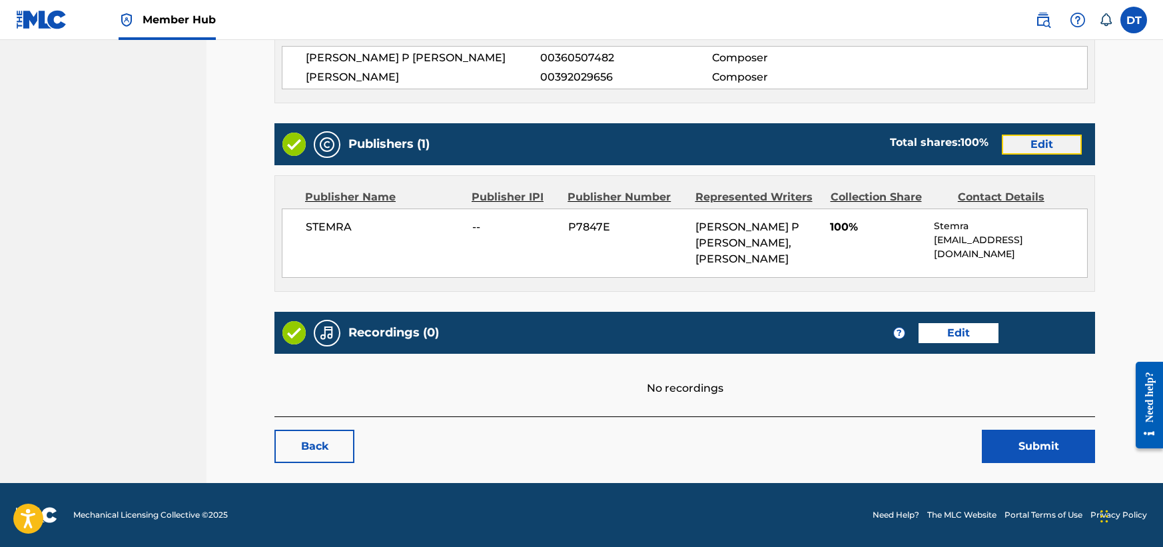
click at [1037, 141] on link "Edit" at bounding box center [1042, 145] width 80 height 20
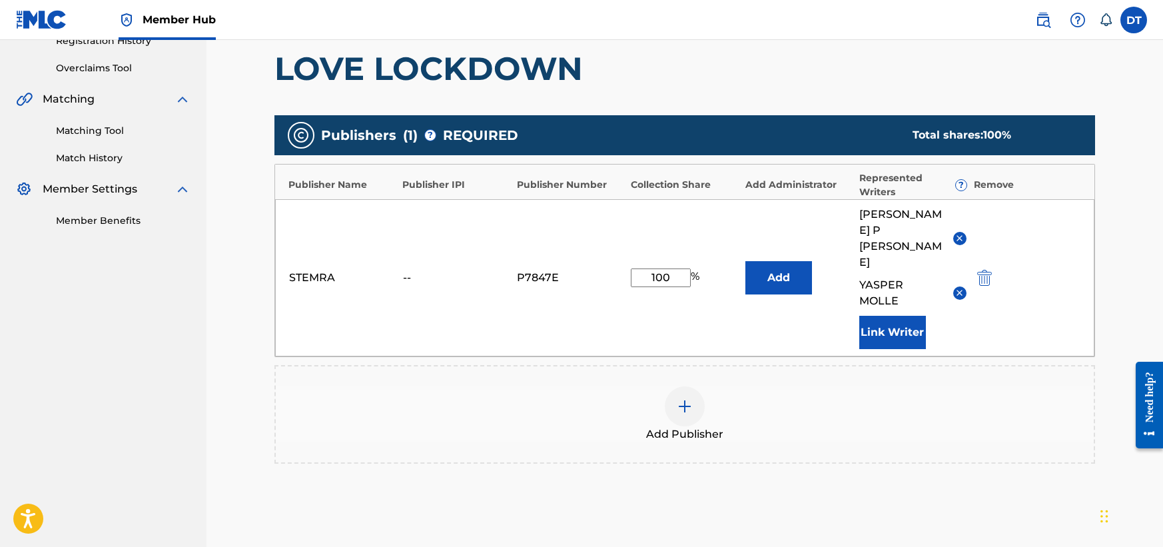
scroll to position [266, 0]
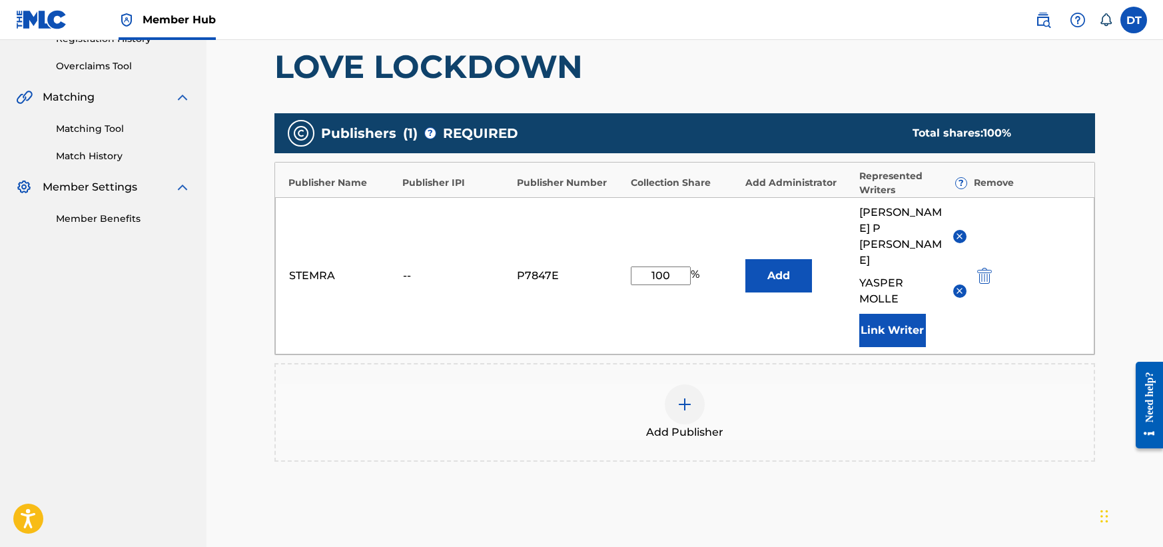
drag, startPoint x: 677, startPoint y: 266, endPoint x: 641, endPoint y: 258, distance: 36.8
click at [641, 266] on input "100" at bounding box center [661, 275] width 60 height 19
type input "50.00"
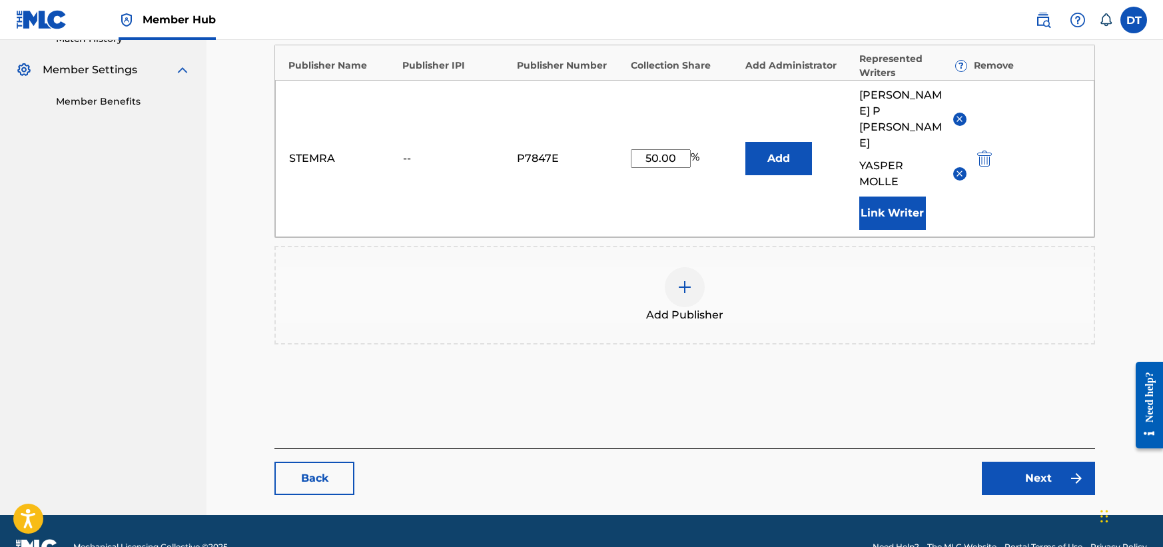
scroll to position [400, 0]
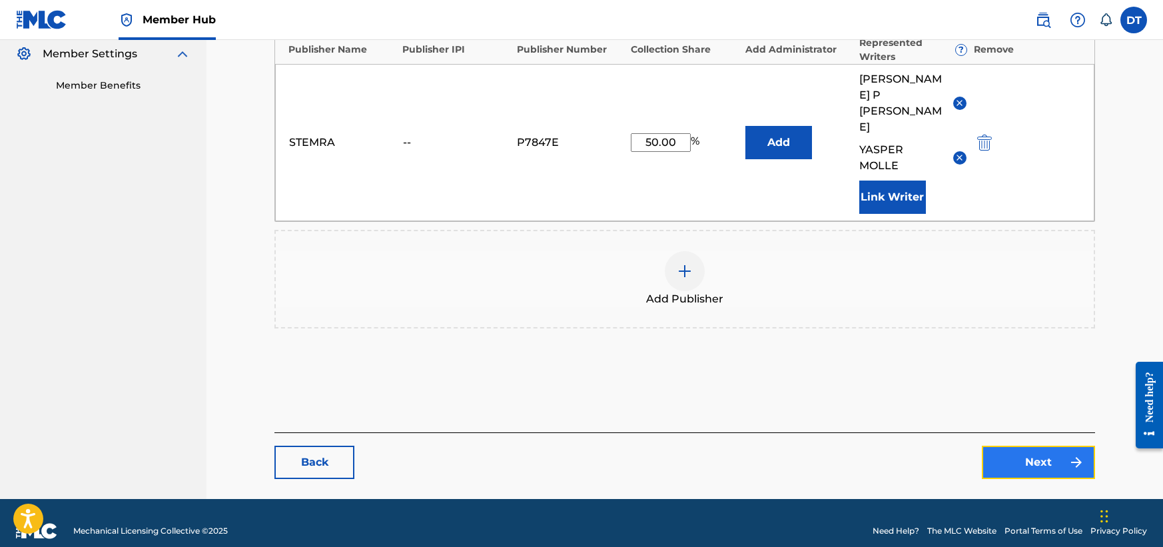
click at [1012, 446] on link "Next" at bounding box center [1038, 462] width 113 height 33
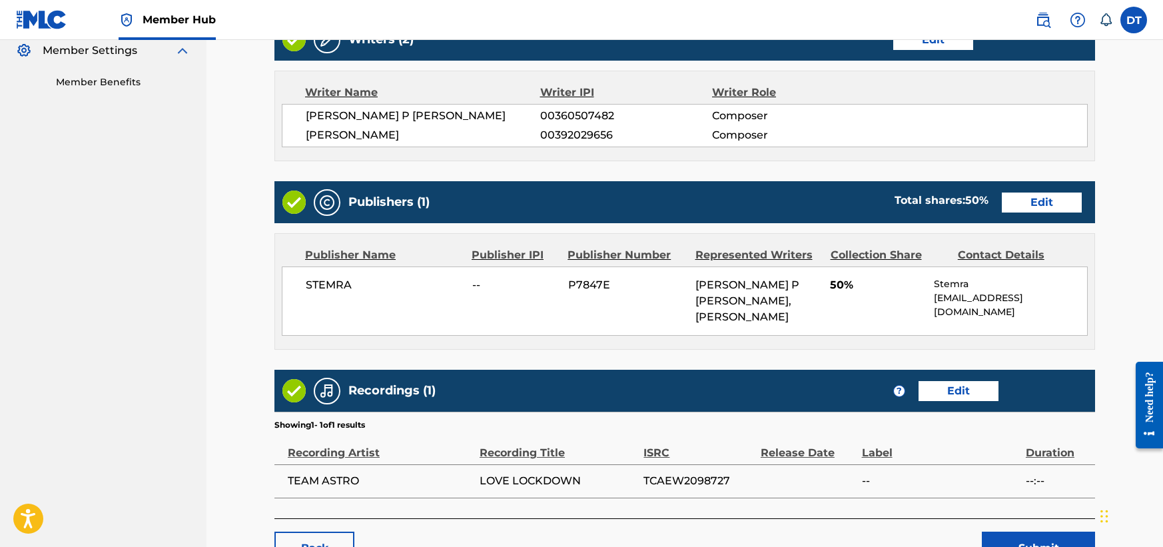
scroll to position [505, 0]
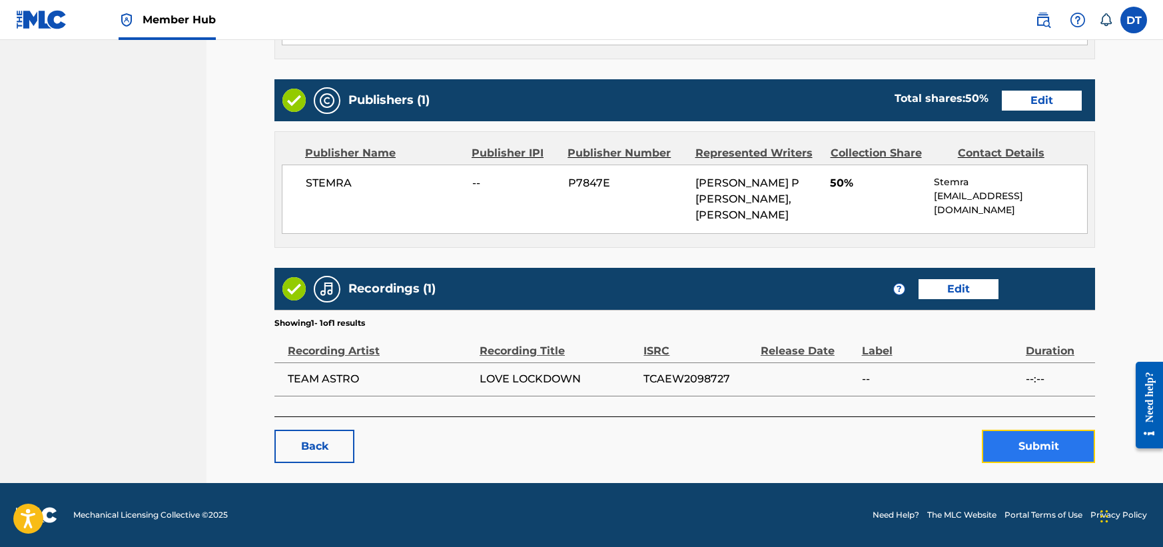
click at [1008, 448] on button "Submit" at bounding box center [1038, 446] width 113 height 33
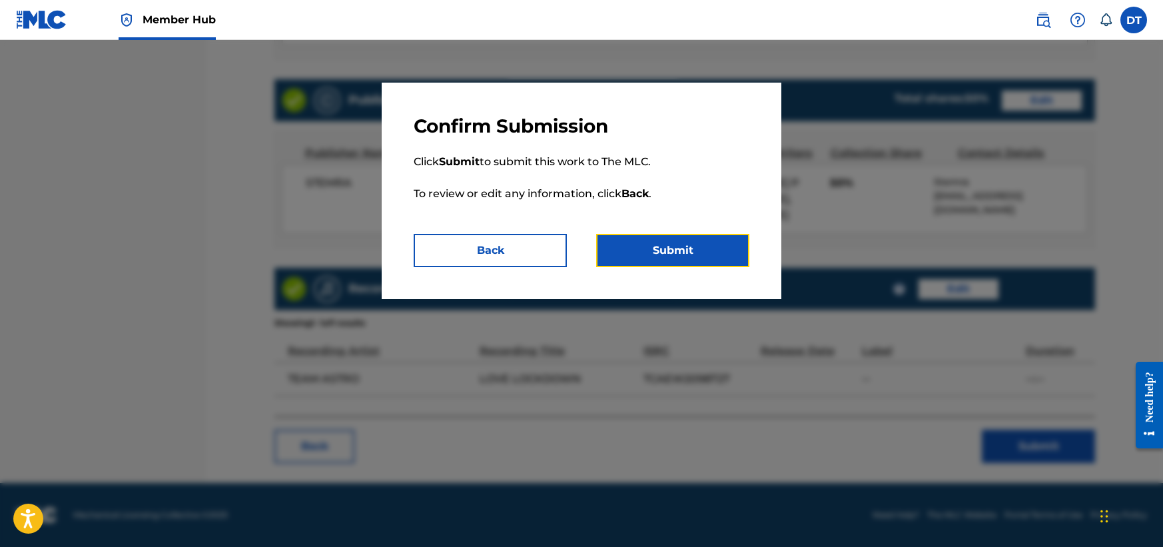
click at [697, 244] on button "Submit" at bounding box center [672, 250] width 153 height 33
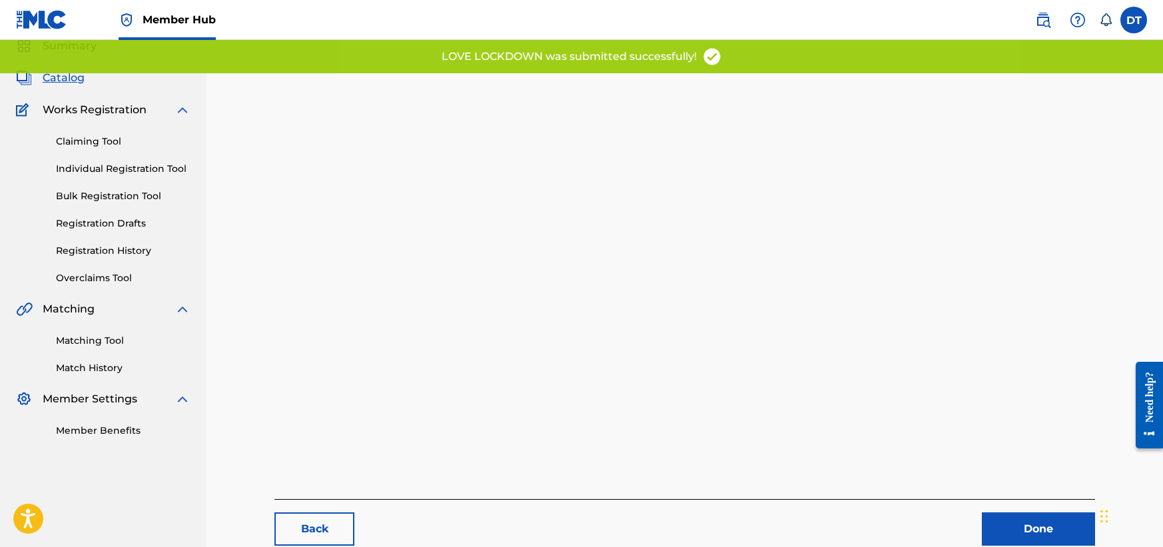
scroll to position [137, 0]
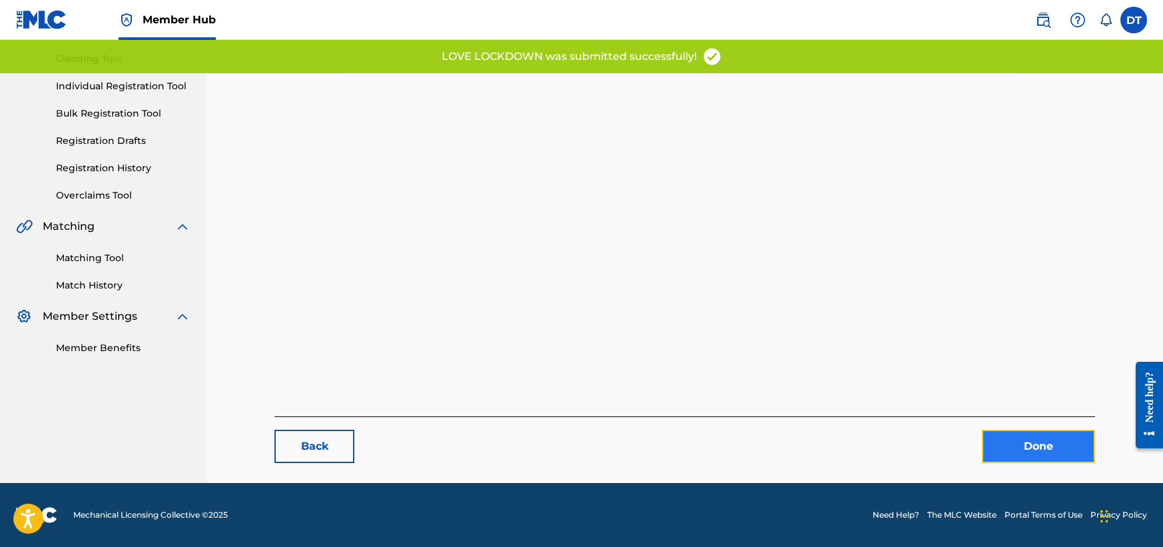
click at [1009, 439] on link "Done" at bounding box center [1038, 446] width 113 height 33
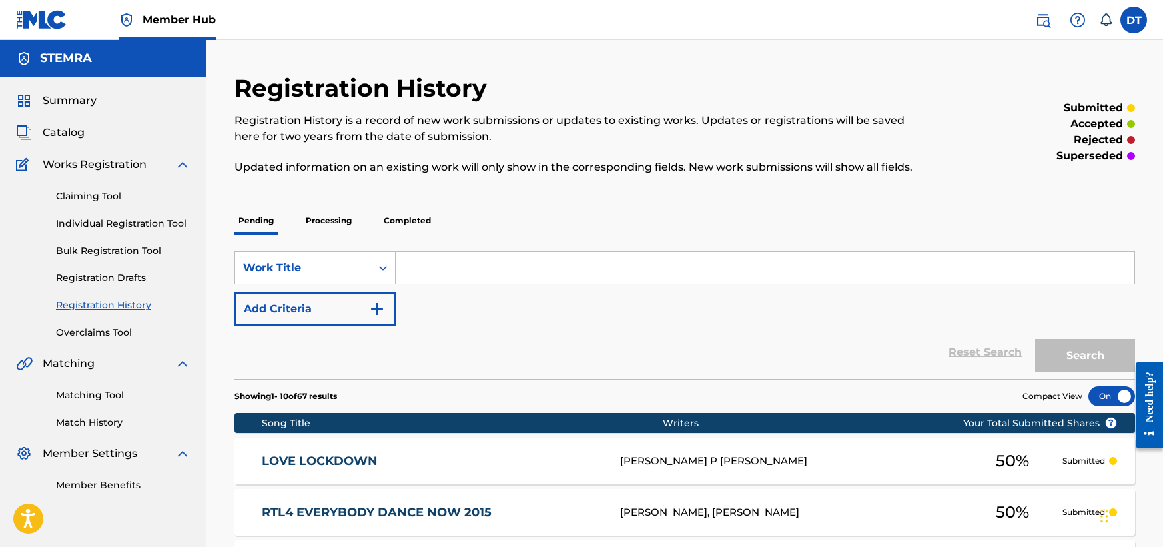
click at [433, 265] on input "Search Form" at bounding box center [765, 268] width 739 height 32
paste input "CJ63QU"
type input "CJ63QU"
click at [1052, 350] on button "Search" at bounding box center [1085, 355] width 100 height 33
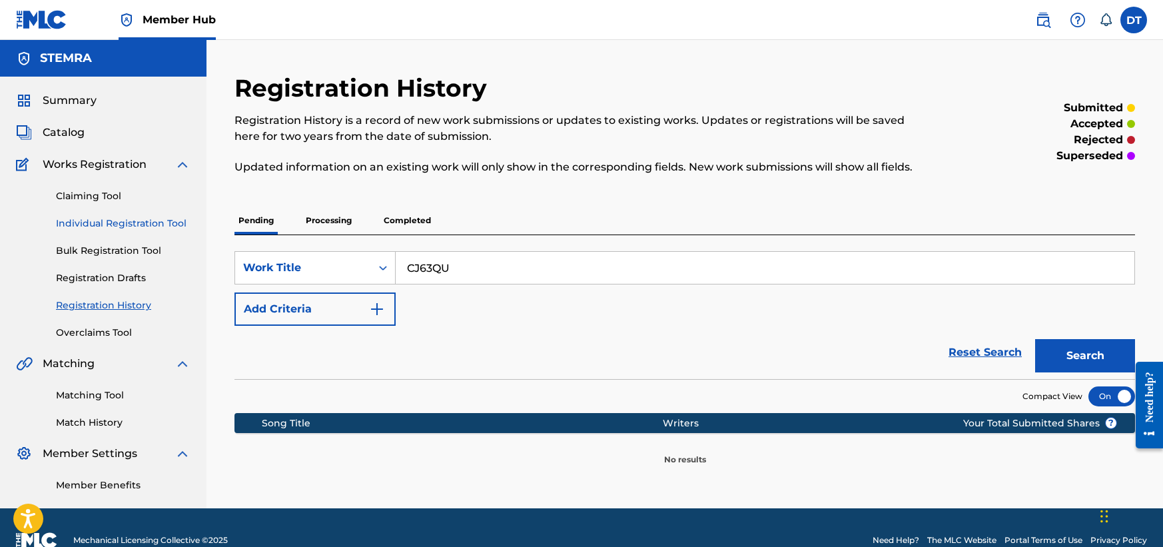
click at [91, 222] on link "Individual Registration Tool" at bounding box center [123, 223] width 135 height 14
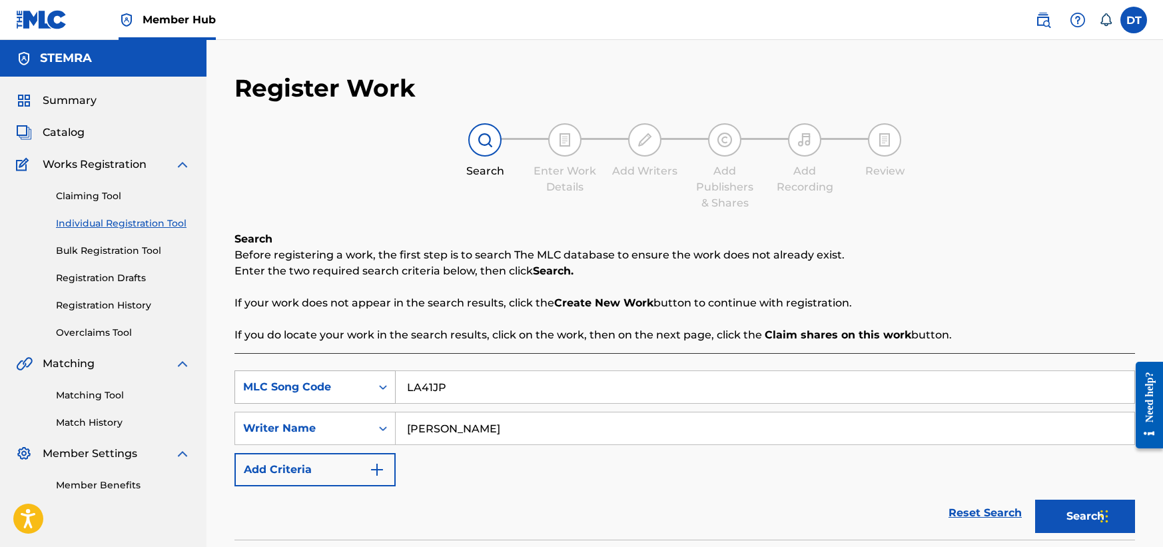
drag, startPoint x: 456, startPoint y: 386, endPoint x: 376, endPoint y: 375, distance: 80.7
click at [376, 375] on div "SearchWithCriteriaf2d31ff2-f384-4965-ab05-2415b611b0fd MLC Song Code LA41JP" at bounding box center [684, 386] width 900 height 33
paste input "CJ63QU"
type input "CJ63QU"
drag, startPoint x: 508, startPoint y: 439, endPoint x: 407, endPoint y: 429, distance: 101.1
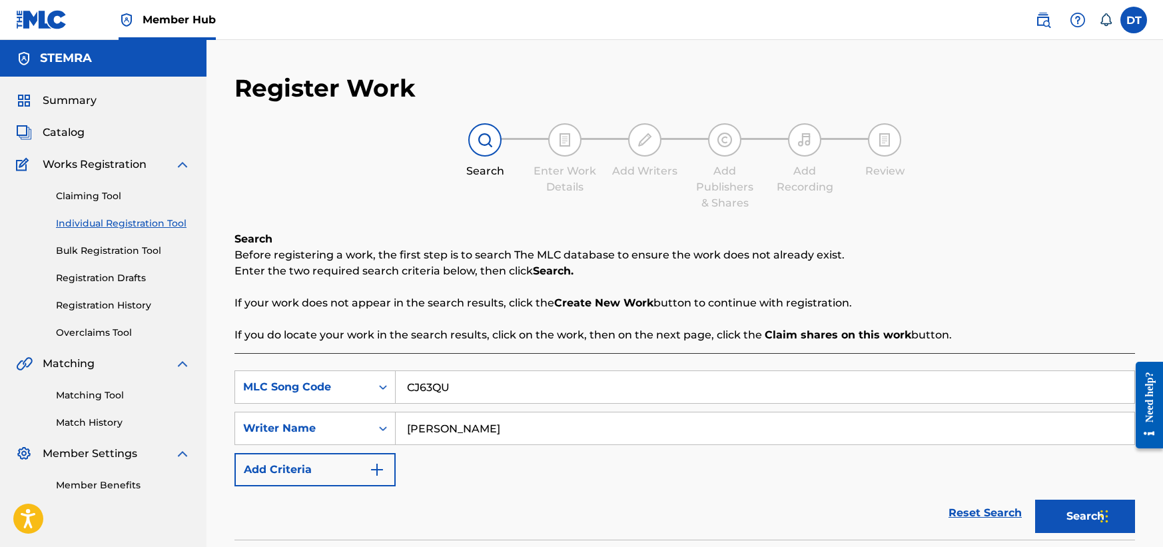
click at [407, 429] on input "[PERSON_NAME]" at bounding box center [765, 428] width 739 height 32
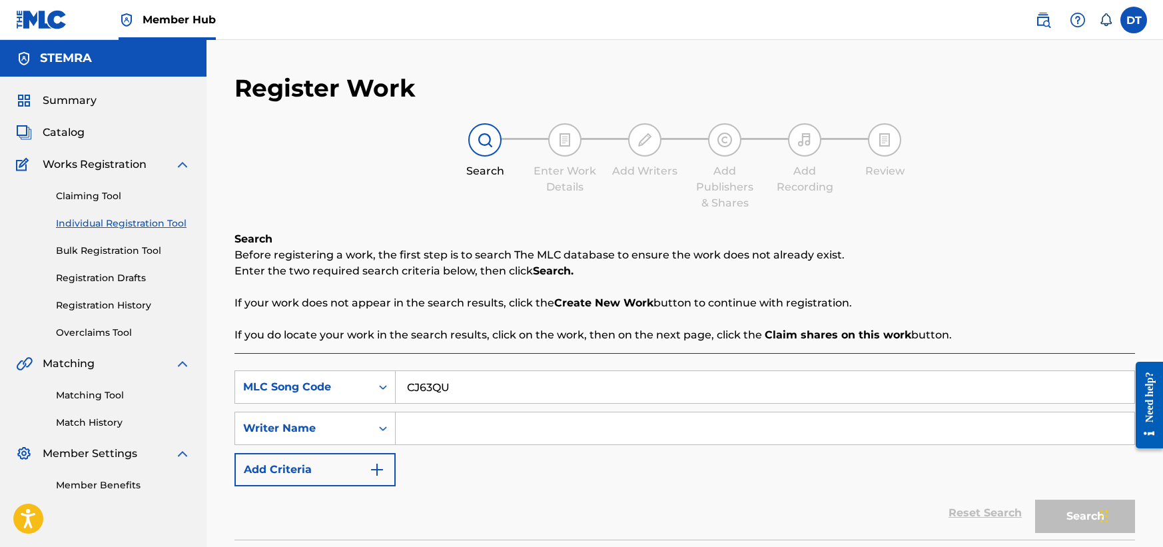
click at [424, 414] on input "Search Form" at bounding box center [765, 428] width 739 height 32
paste input "[PERSON_NAME]"
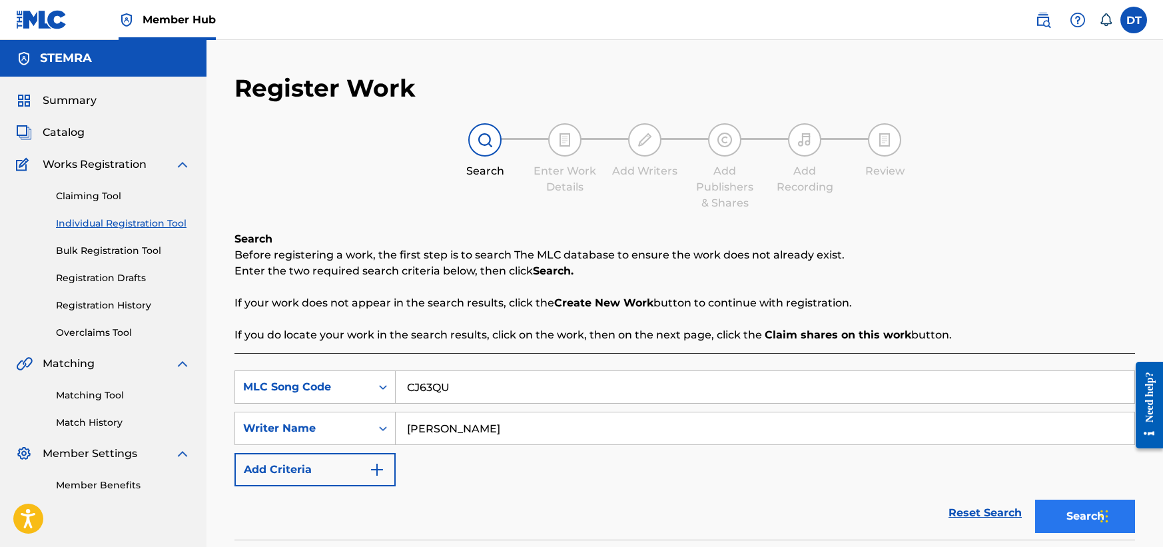
type input "[PERSON_NAME]"
click at [1043, 508] on button "Search" at bounding box center [1085, 516] width 100 height 33
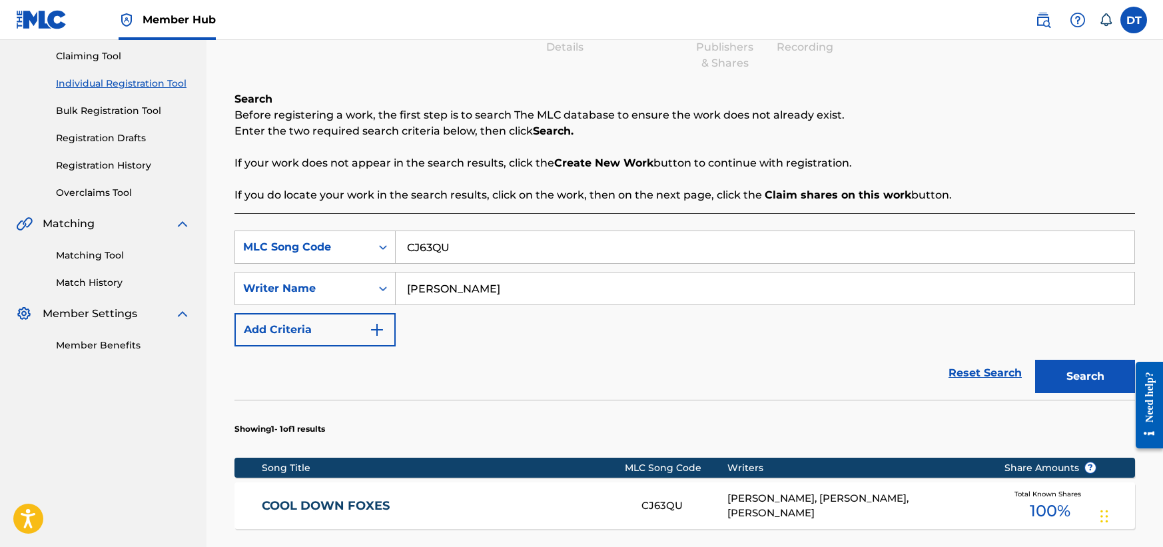
scroll to position [266, 0]
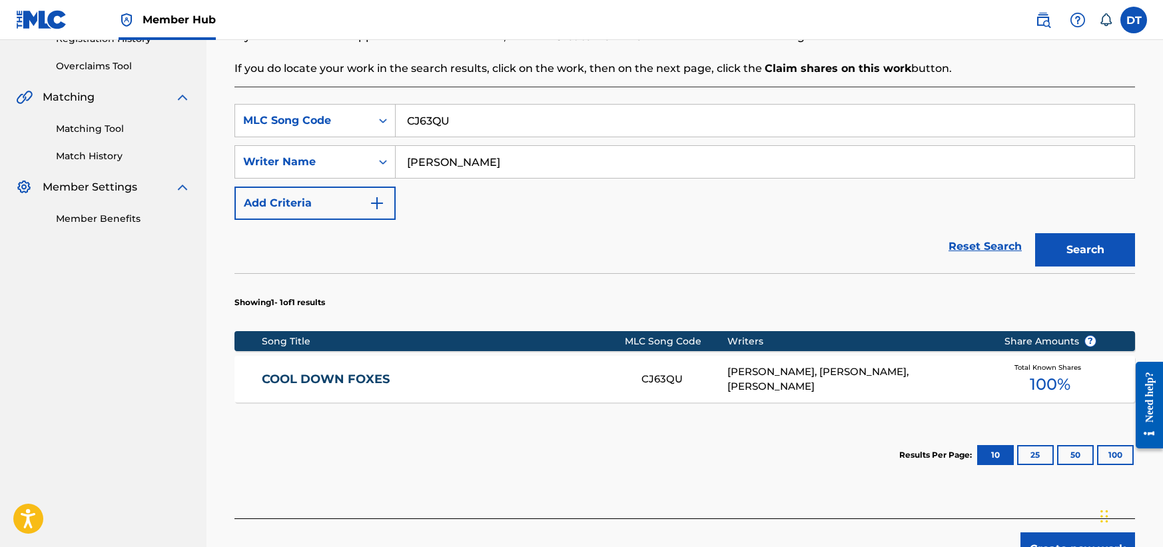
click at [310, 374] on link "COOL DOWN FOXES" at bounding box center [443, 379] width 362 height 15
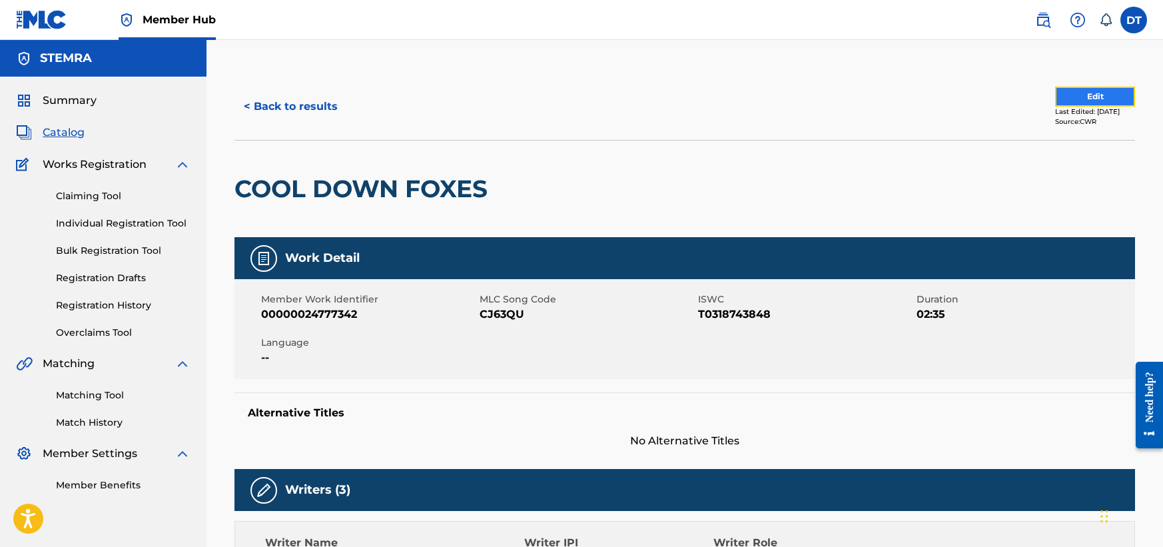
click at [1090, 97] on button "Edit" at bounding box center [1095, 97] width 80 height 20
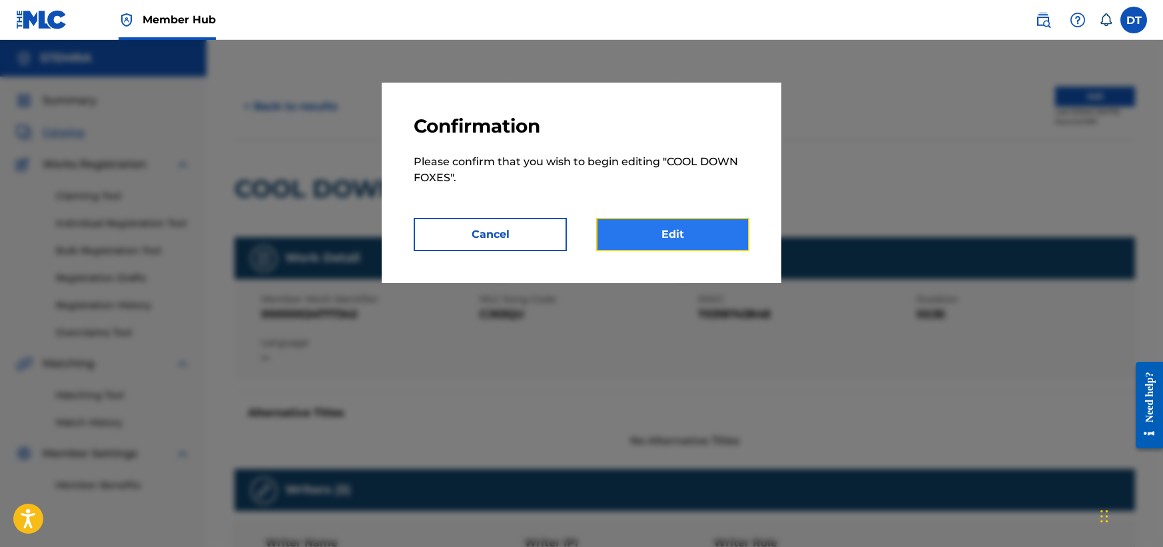
click at [659, 242] on link "Edit" at bounding box center [672, 234] width 153 height 33
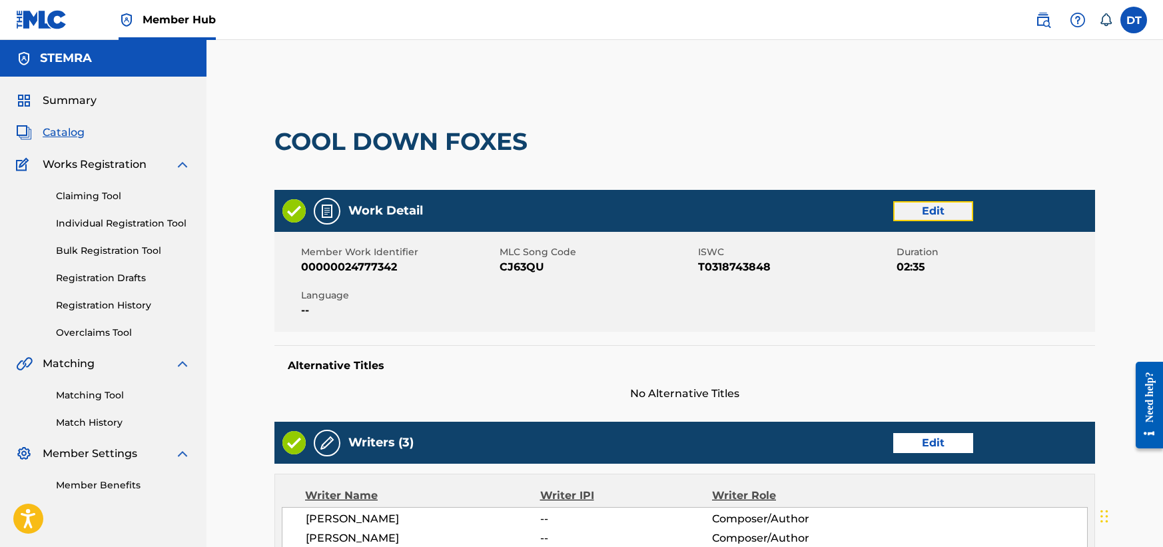
click at [945, 208] on link "Edit" at bounding box center [933, 211] width 80 height 20
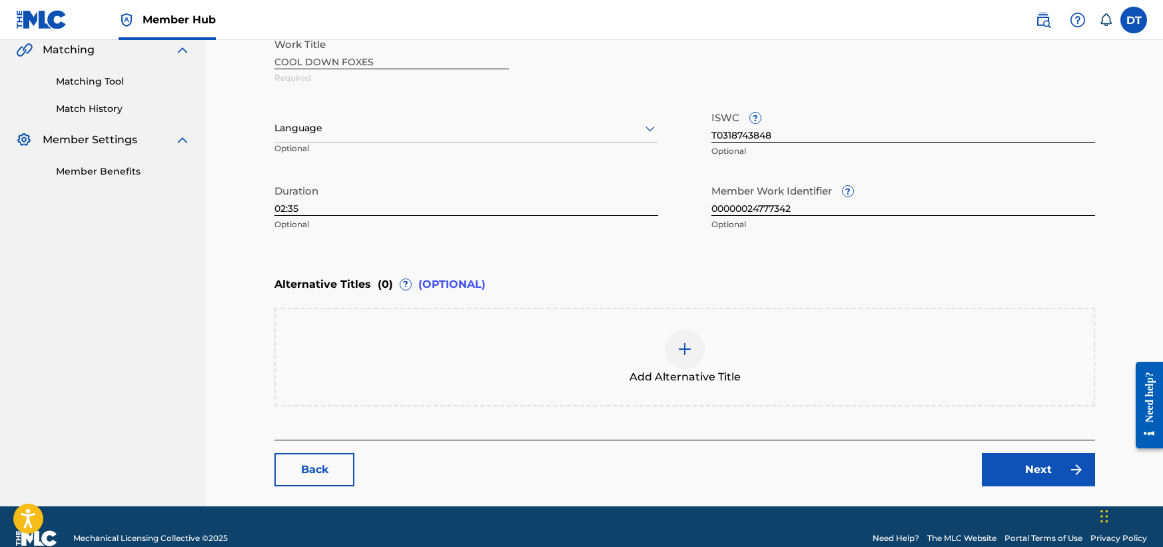
scroll to position [337, 0]
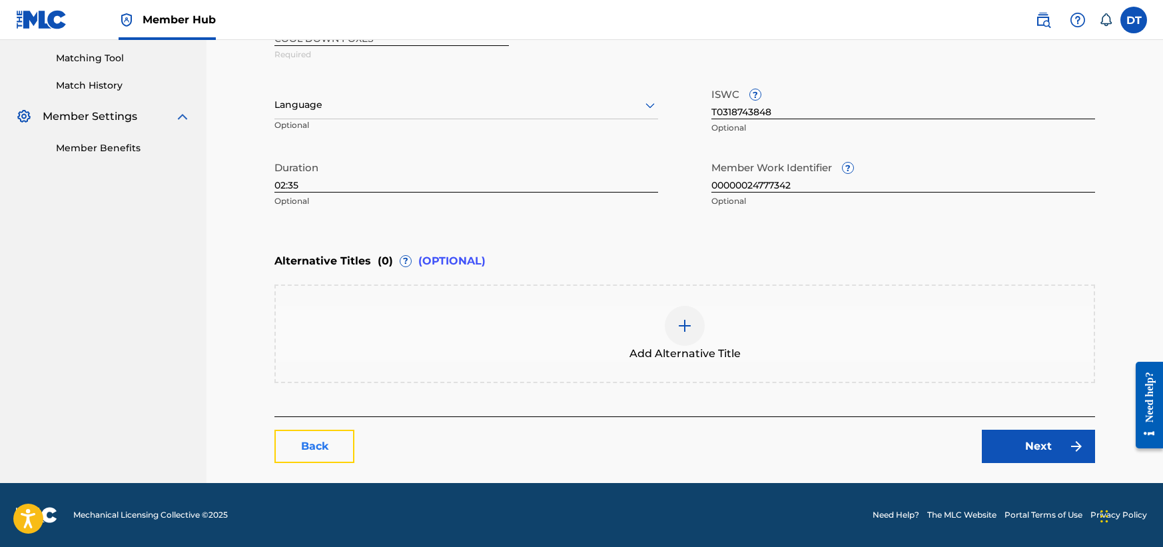
click at [306, 434] on link "Back" at bounding box center [314, 446] width 80 height 33
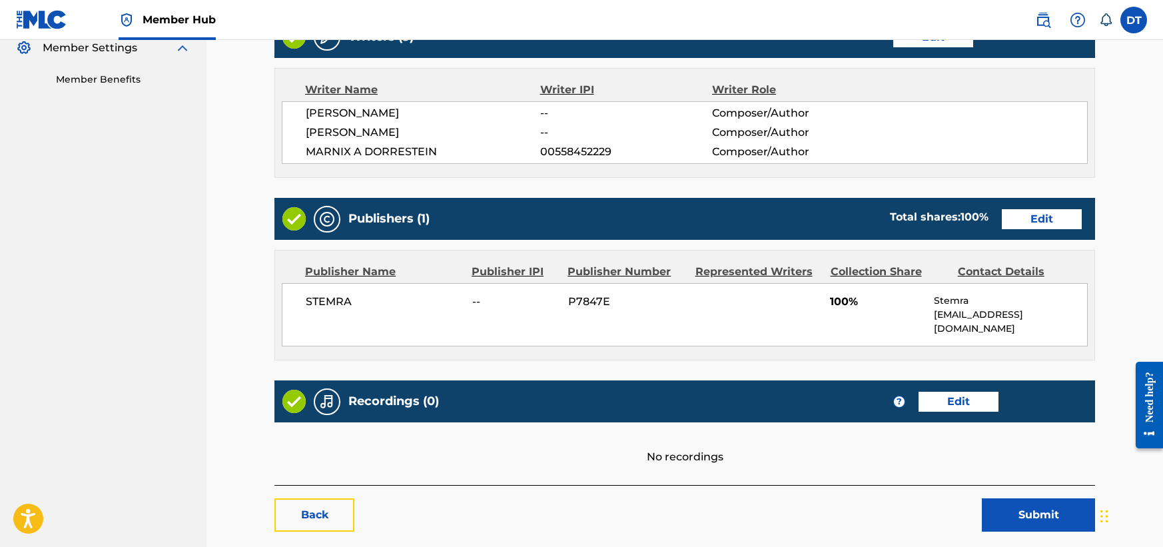
scroll to position [460, 0]
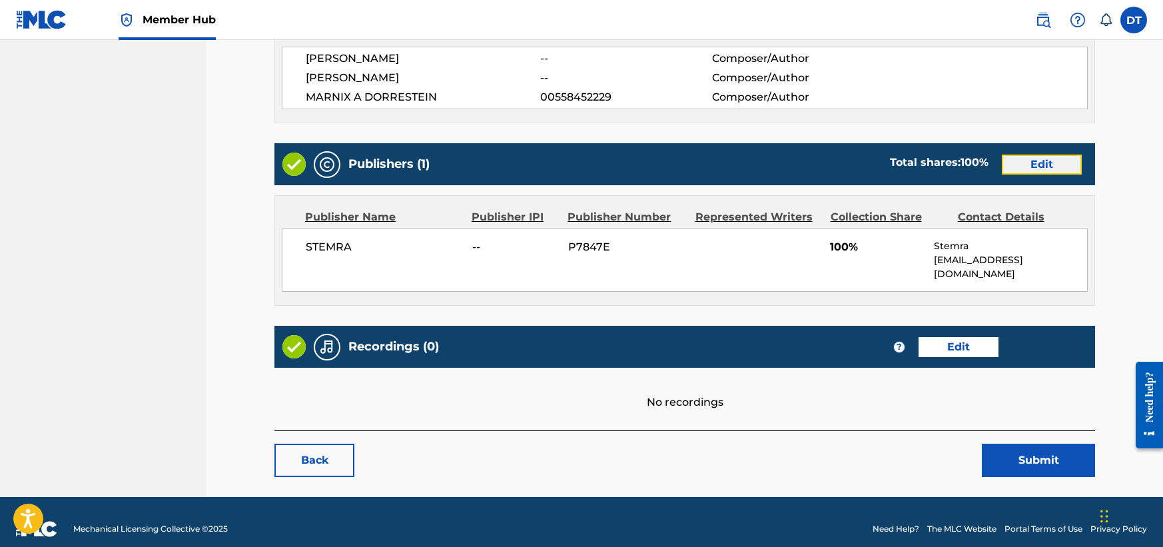
click at [1045, 155] on link "Edit" at bounding box center [1042, 165] width 80 height 20
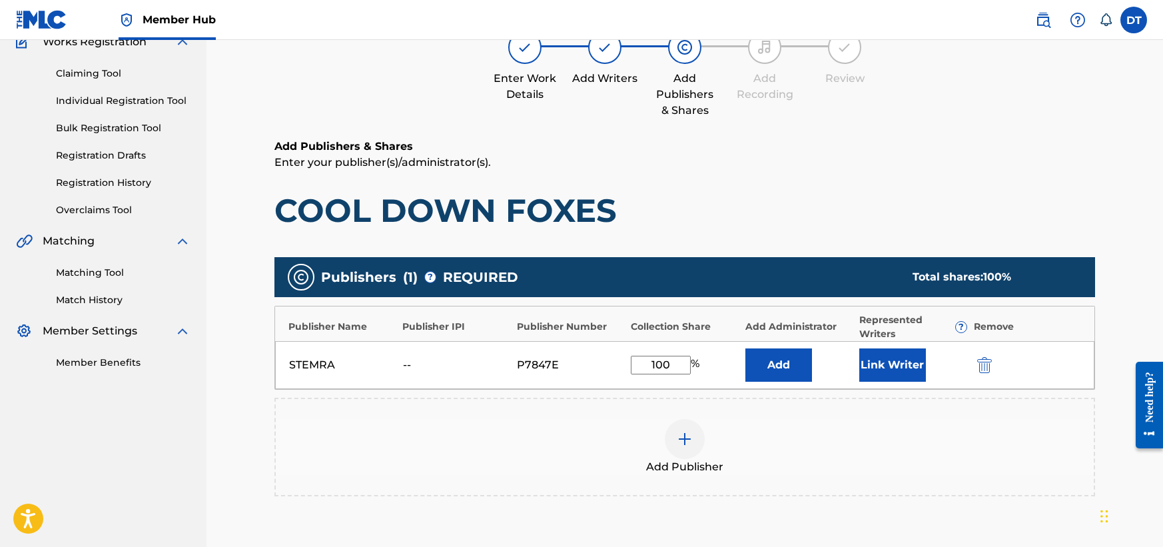
scroll to position [133, 0]
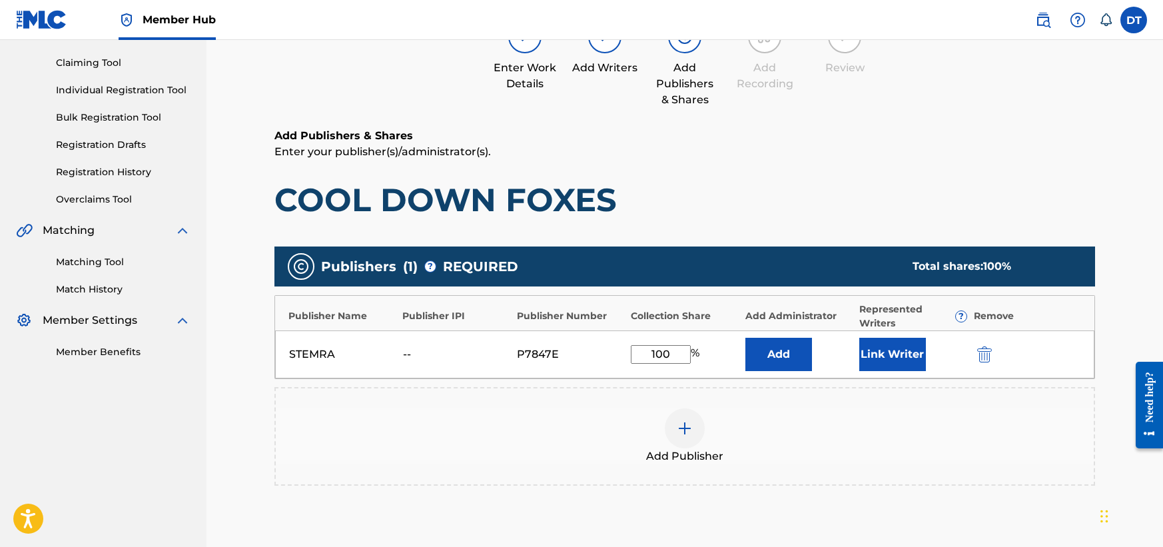
click at [662, 350] on div "STEMRA -- P7847E 100 % Add Link Writer" at bounding box center [684, 354] width 819 height 48
drag, startPoint x: 663, startPoint y: 358, endPoint x: 641, endPoint y: 355, distance: 22.1
click at [641, 355] on input "100" at bounding box center [661, 354] width 60 height 19
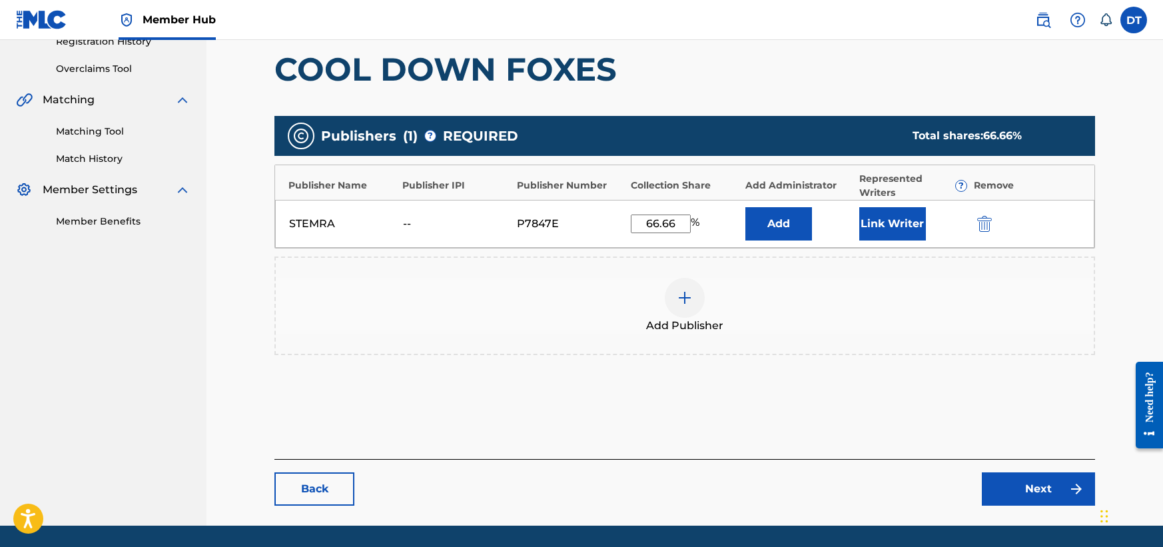
scroll to position [306, 0]
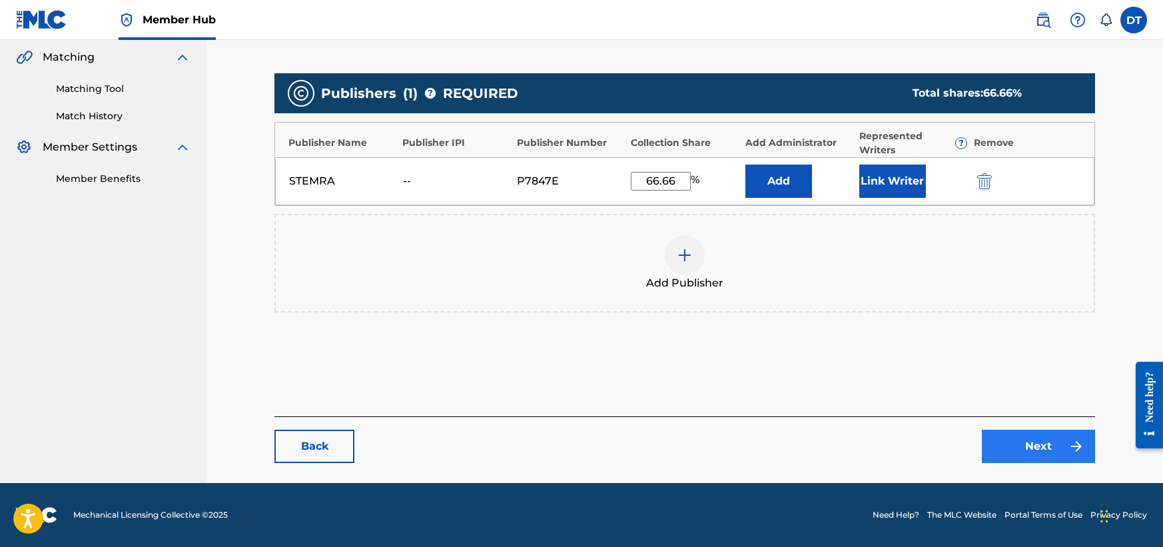
type input "66.66"
click at [1045, 446] on link "Next" at bounding box center [1038, 446] width 113 height 33
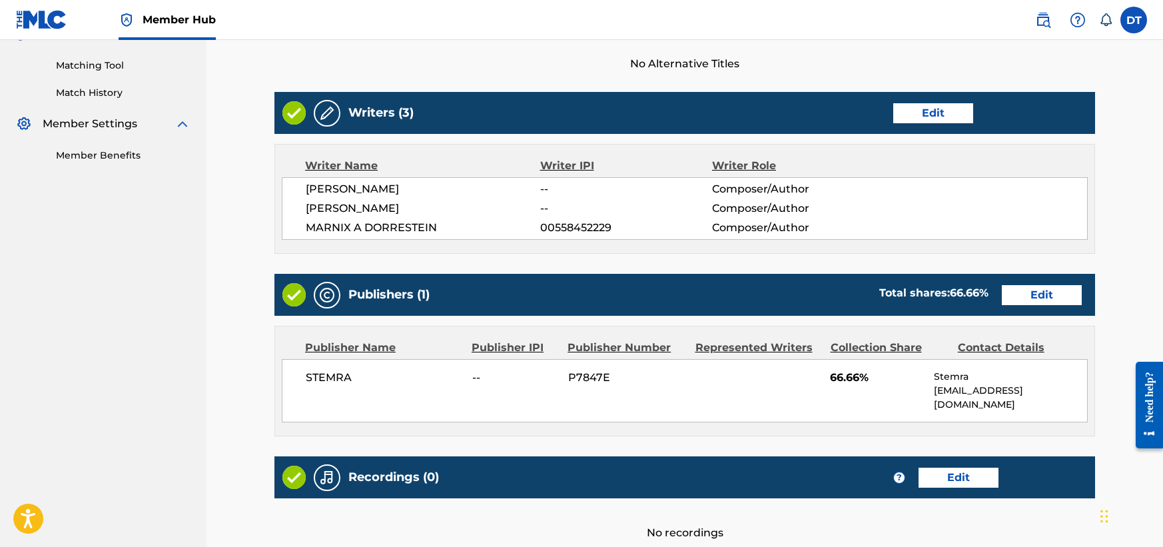
scroll to position [460, 0]
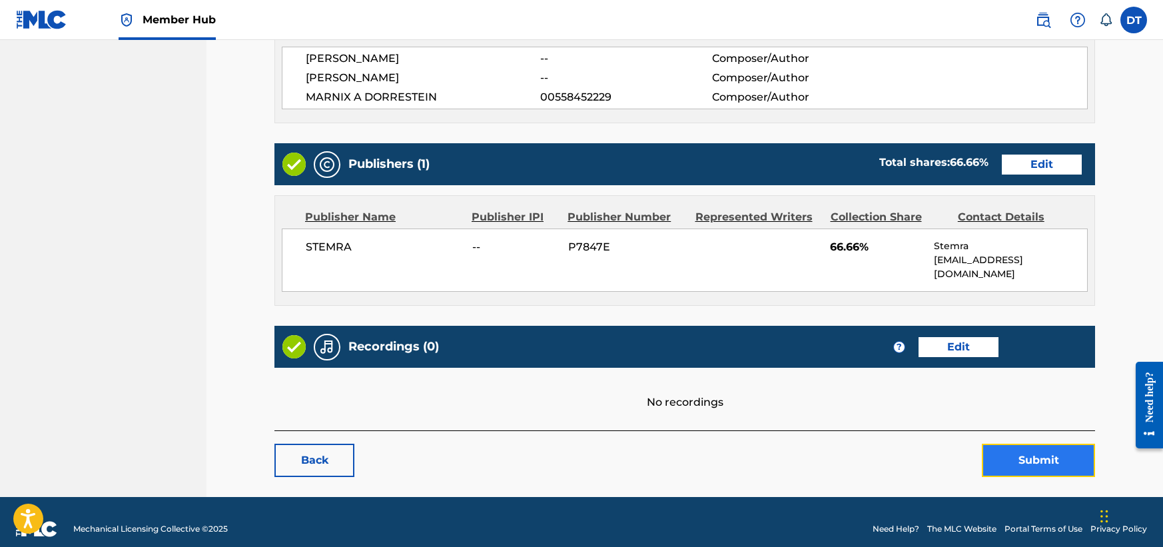
click at [1037, 444] on button "Submit" at bounding box center [1038, 460] width 113 height 33
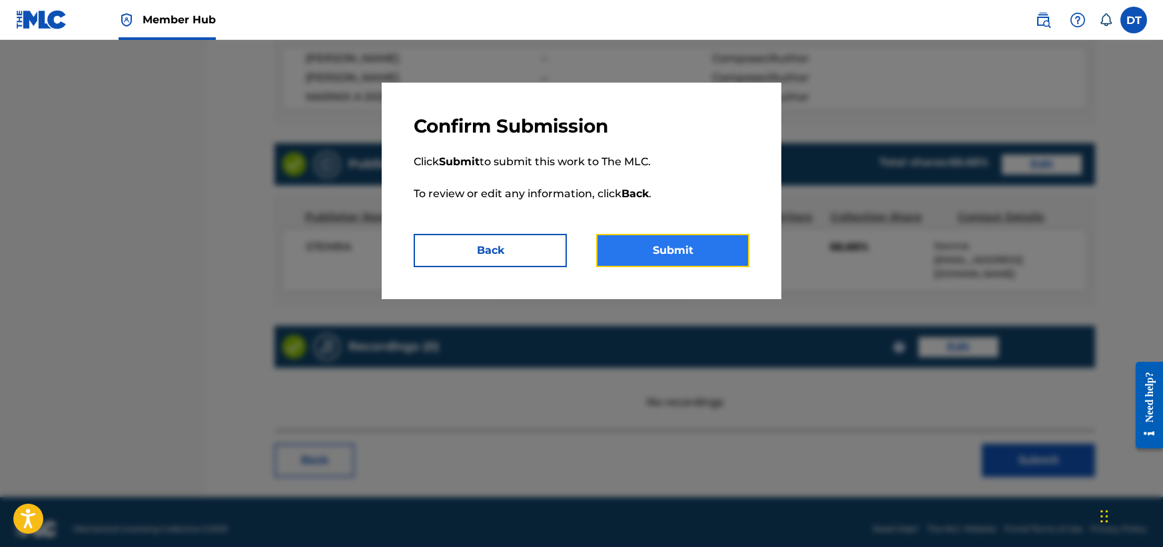
click at [692, 237] on button "Submit" at bounding box center [672, 250] width 153 height 33
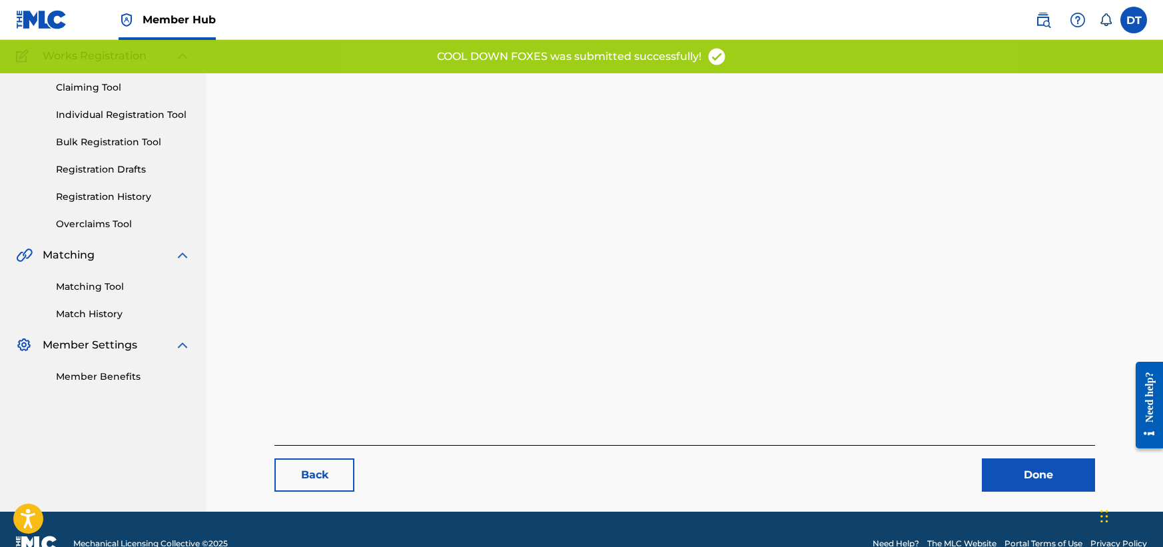
scroll to position [137, 0]
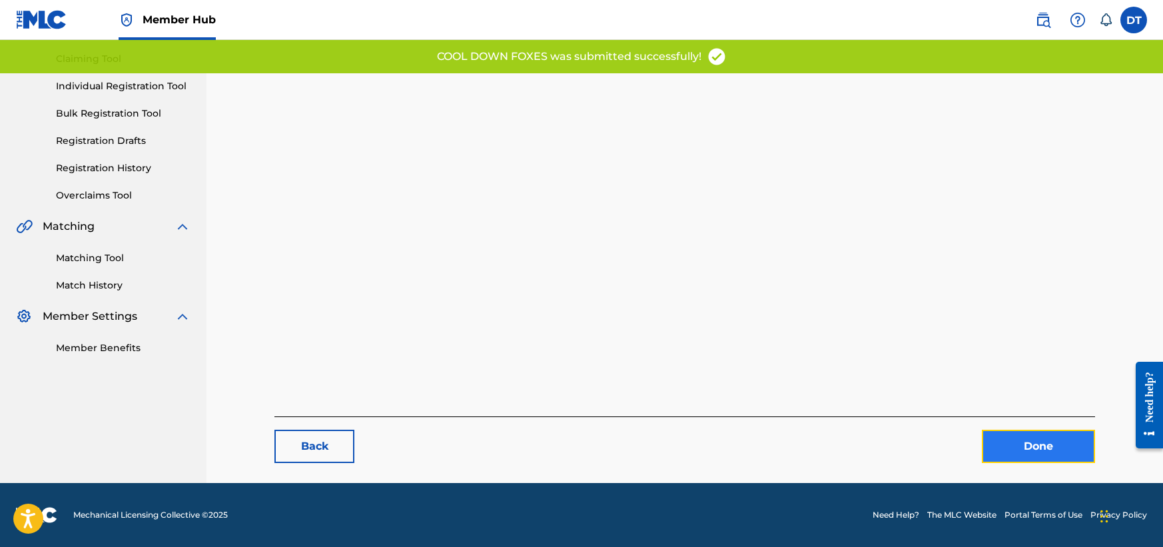
click at [1020, 442] on link "Done" at bounding box center [1038, 446] width 113 height 33
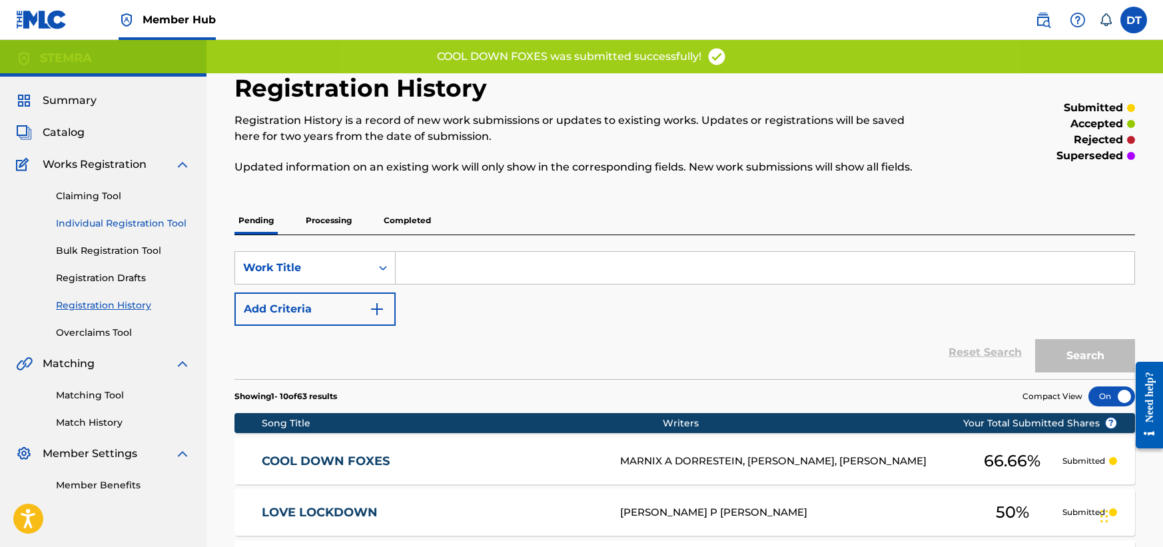
click at [107, 219] on link "Individual Registration Tool" at bounding box center [123, 223] width 135 height 14
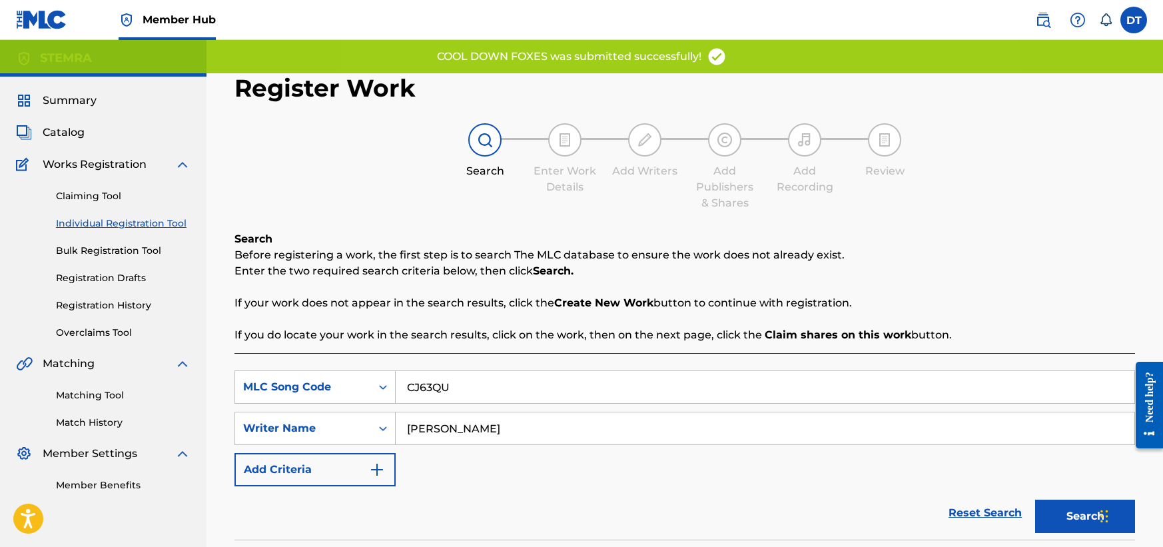
click at [107, 219] on link "Individual Registration Tool" at bounding box center [123, 223] width 135 height 14
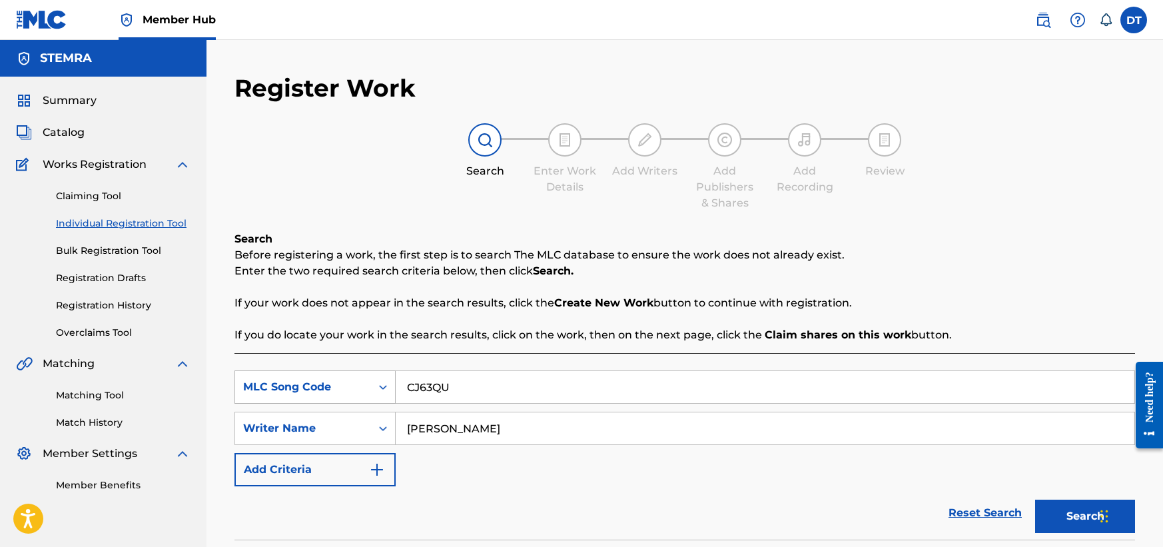
drag, startPoint x: 480, startPoint y: 396, endPoint x: 342, endPoint y: 387, distance: 138.2
click at [342, 387] on div "SearchWithCriteriaf2d31ff2-f384-4965-ab05-2415b611b0fd MLC Song Code CJ63QU" at bounding box center [684, 386] width 900 height 33
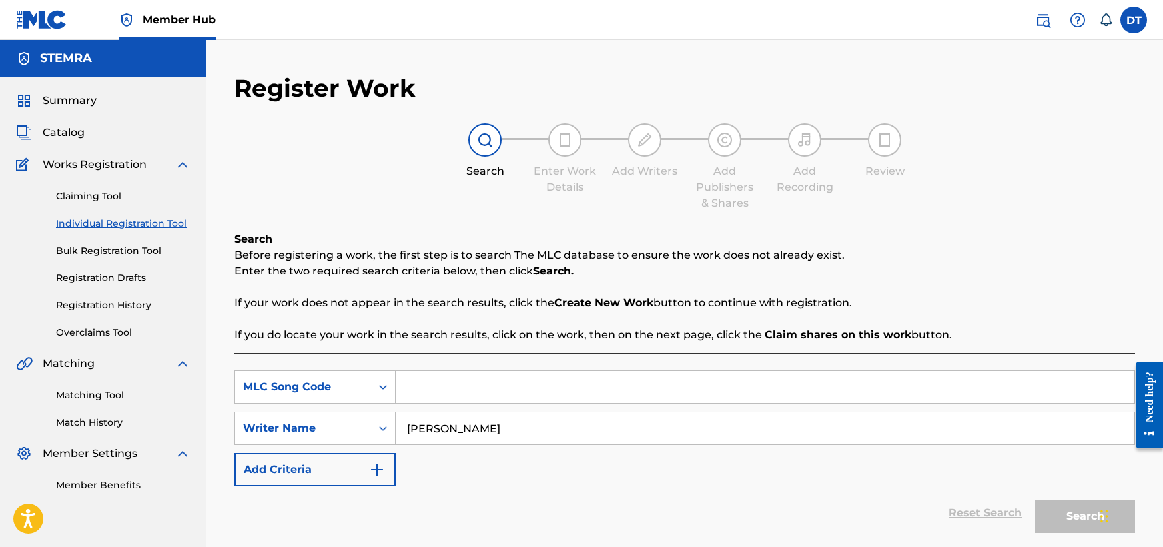
paste input "I321YA"
type input "I321YA"
drag, startPoint x: 529, startPoint y: 428, endPoint x: 396, endPoint y: 422, distance: 132.7
click at [396, 422] on input "[PERSON_NAME]" at bounding box center [765, 428] width 739 height 32
click at [434, 418] on input "Search Form" at bounding box center [765, 428] width 739 height 32
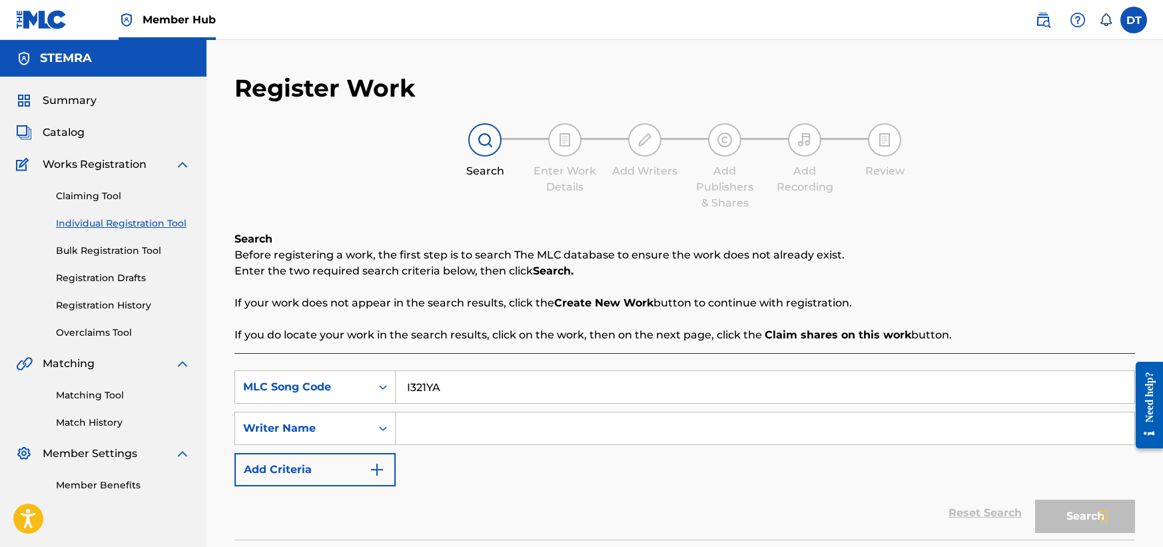
paste input "[PERSON_NAME]"
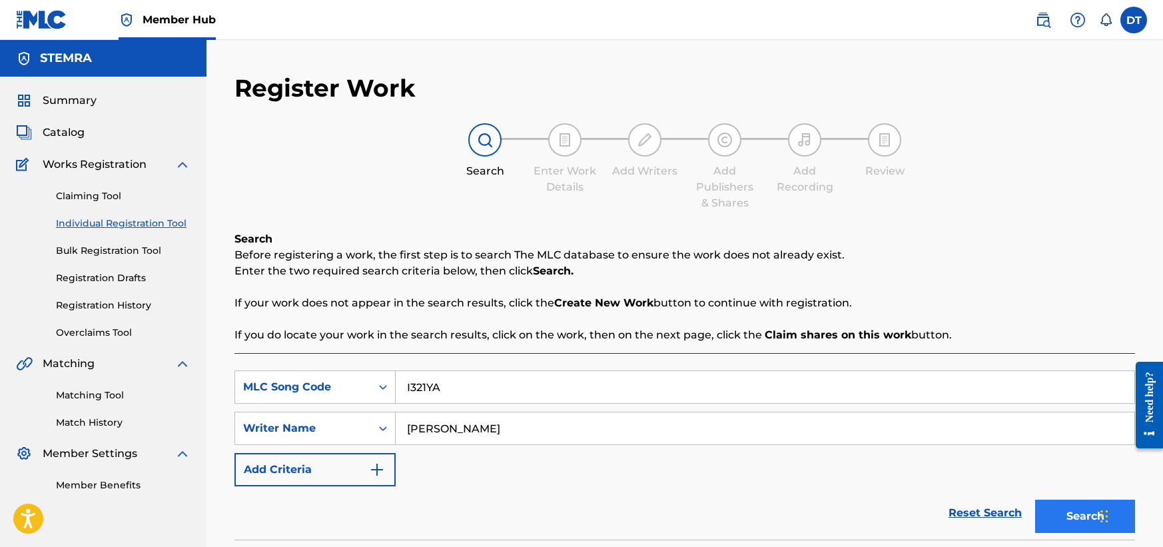
type input "[PERSON_NAME]"
click at [1050, 515] on button "Search" at bounding box center [1085, 516] width 100 height 33
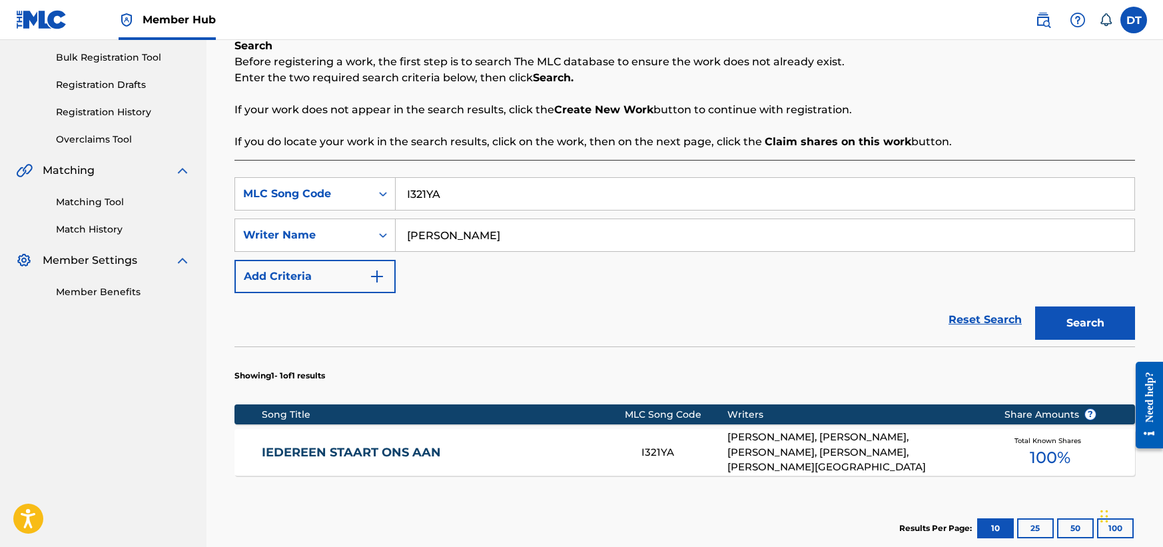
scroll to position [200, 0]
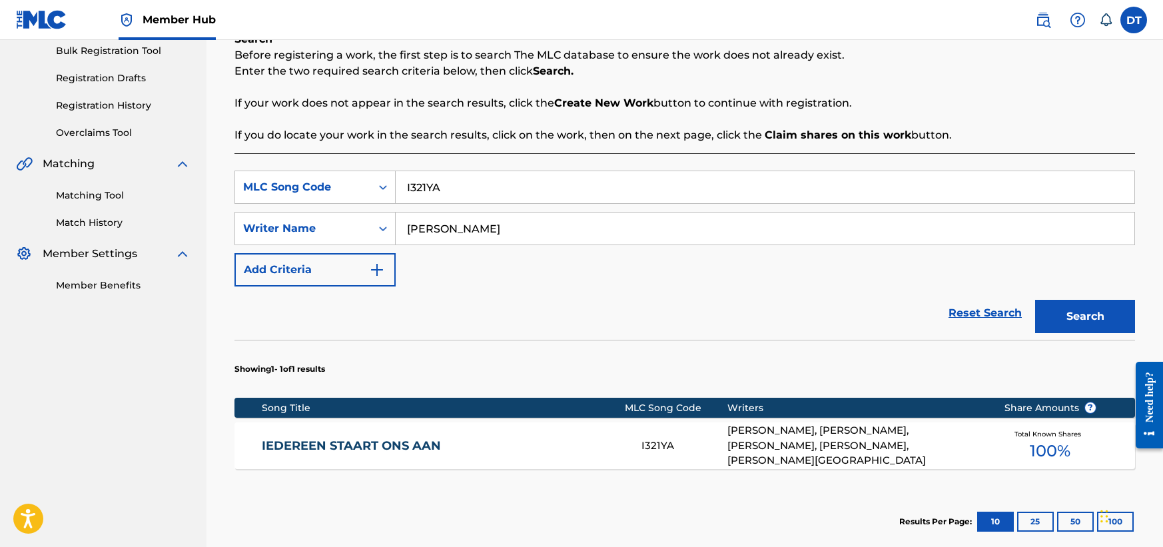
click at [326, 440] on link "IEDEREEN STAART ONS AAN" at bounding box center [443, 445] width 362 height 15
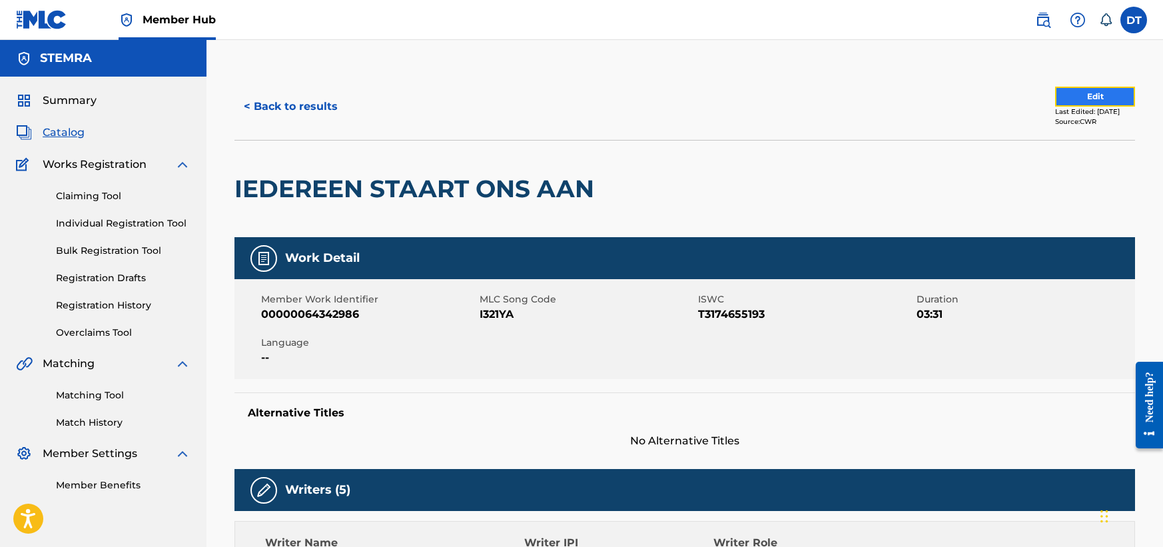
click at [1081, 97] on button "Edit" at bounding box center [1095, 97] width 80 height 20
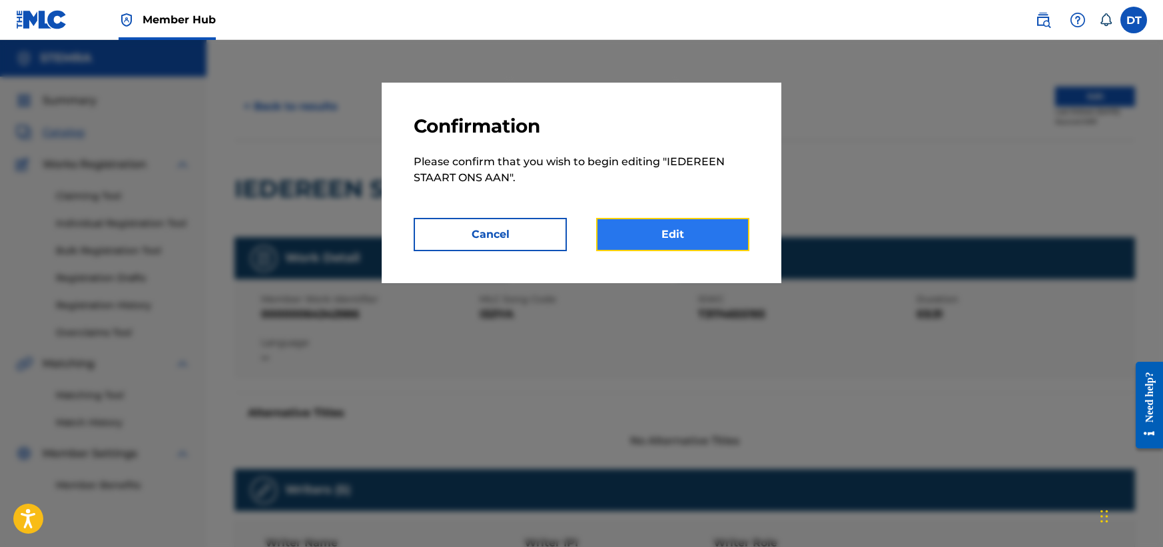
click at [665, 222] on link "Edit" at bounding box center [672, 234] width 153 height 33
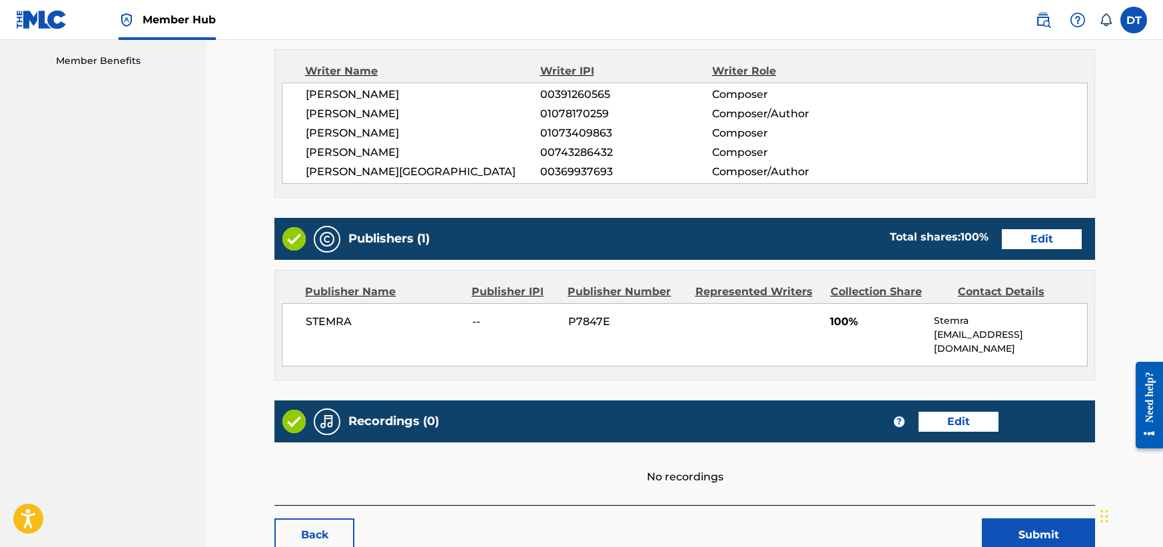
scroll to position [466, 0]
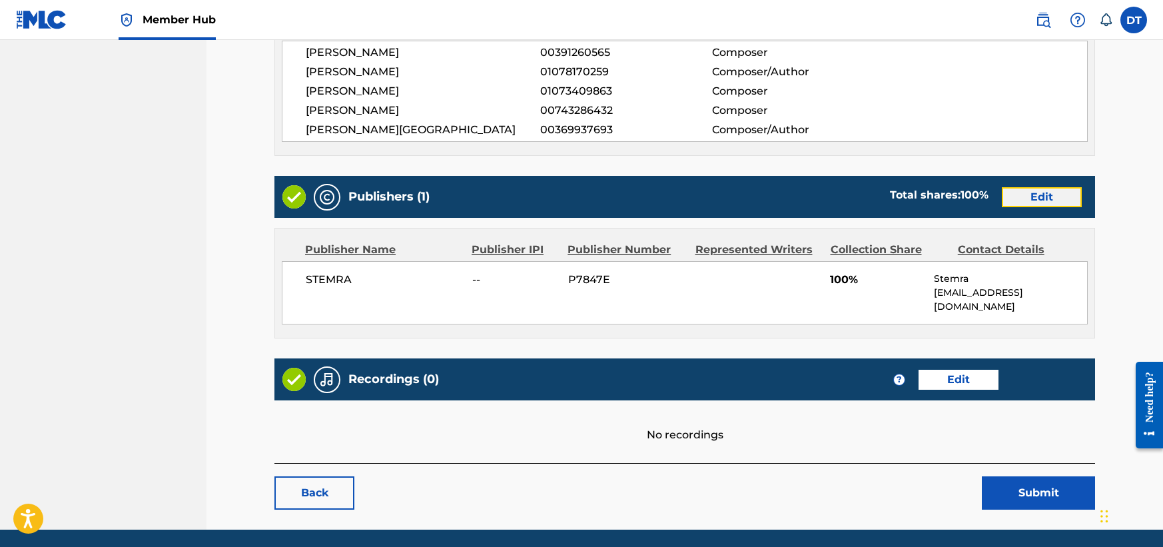
click at [1037, 192] on link "Edit" at bounding box center [1042, 197] width 80 height 20
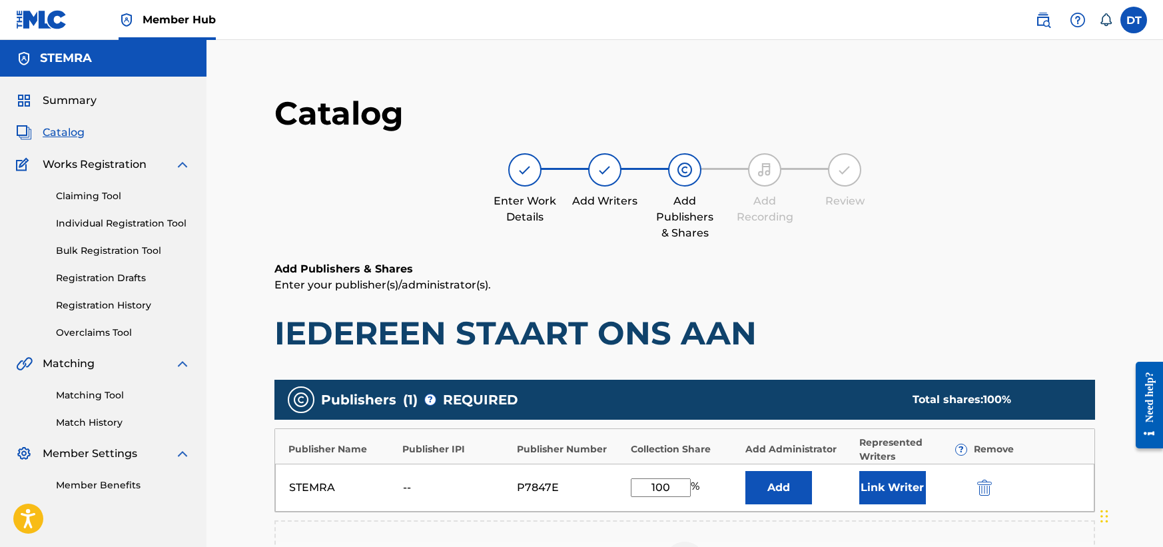
drag, startPoint x: 669, startPoint y: 489, endPoint x: 646, endPoint y: 484, distance: 23.3
click at [646, 484] on input "100" at bounding box center [661, 487] width 60 height 19
type input "80.00"
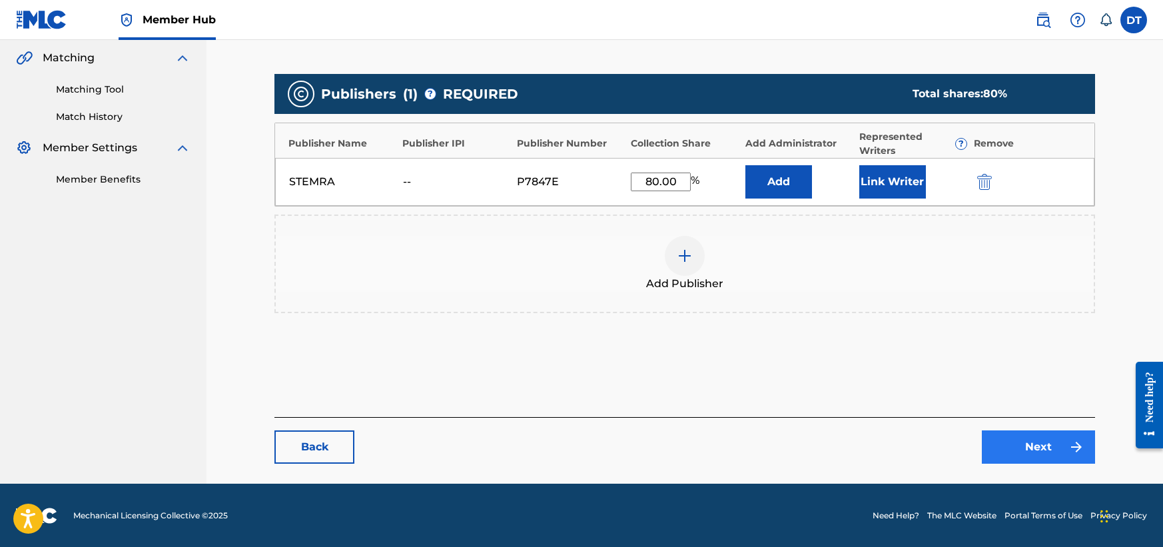
scroll to position [306, 0]
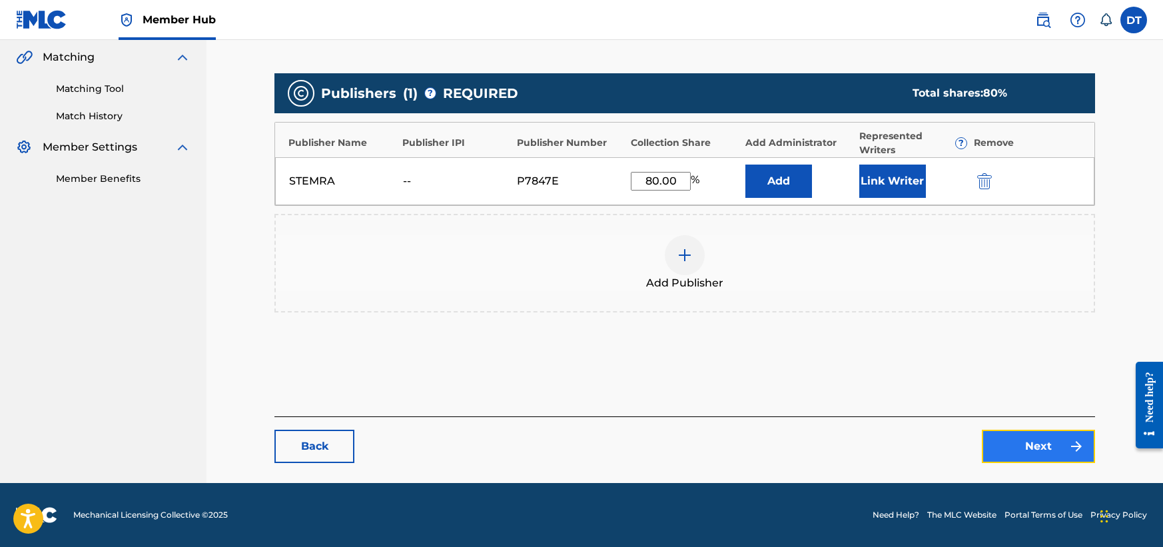
click at [1016, 444] on link "Next" at bounding box center [1038, 446] width 113 height 33
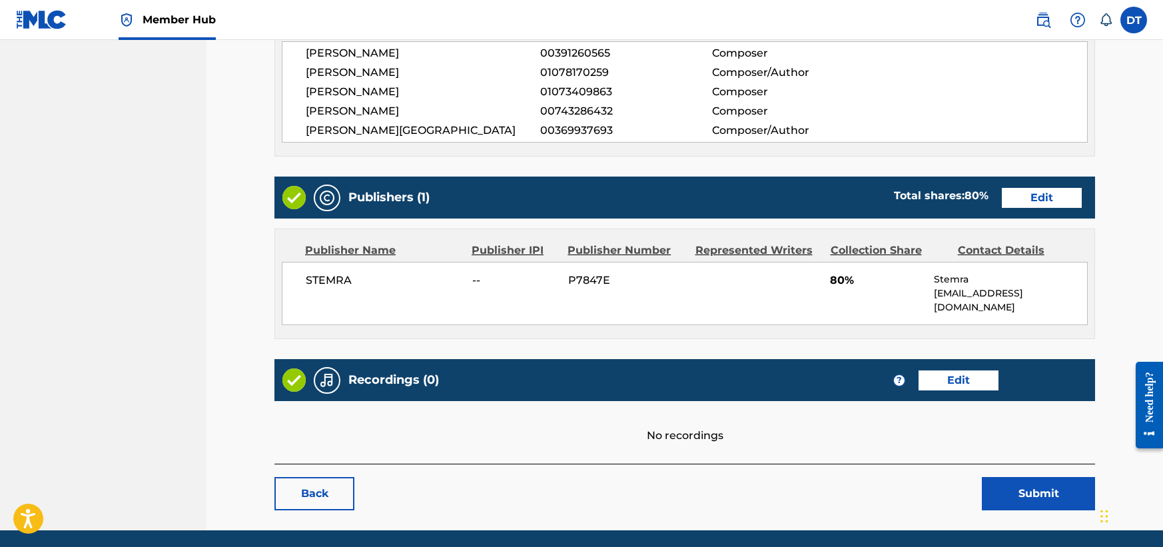
scroll to position [499, 0]
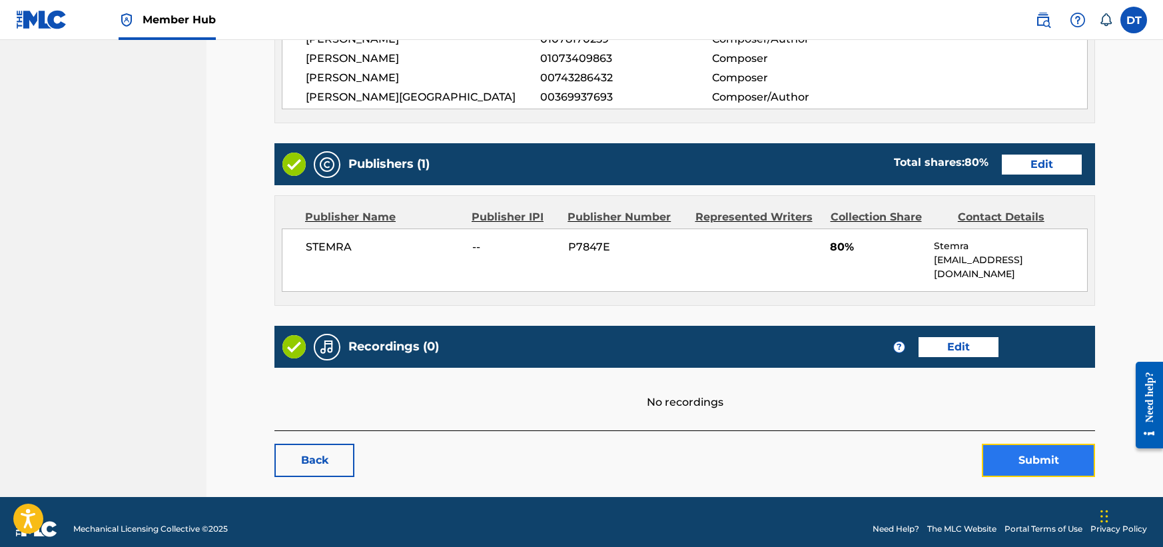
click at [1008, 444] on button "Submit" at bounding box center [1038, 460] width 113 height 33
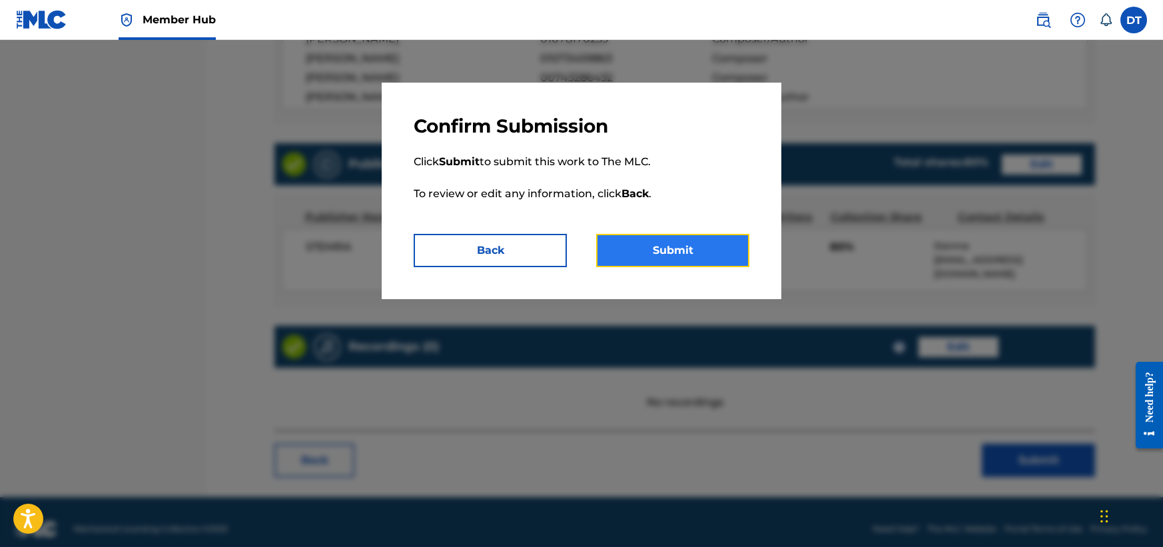
click at [657, 245] on button "Submit" at bounding box center [672, 250] width 153 height 33
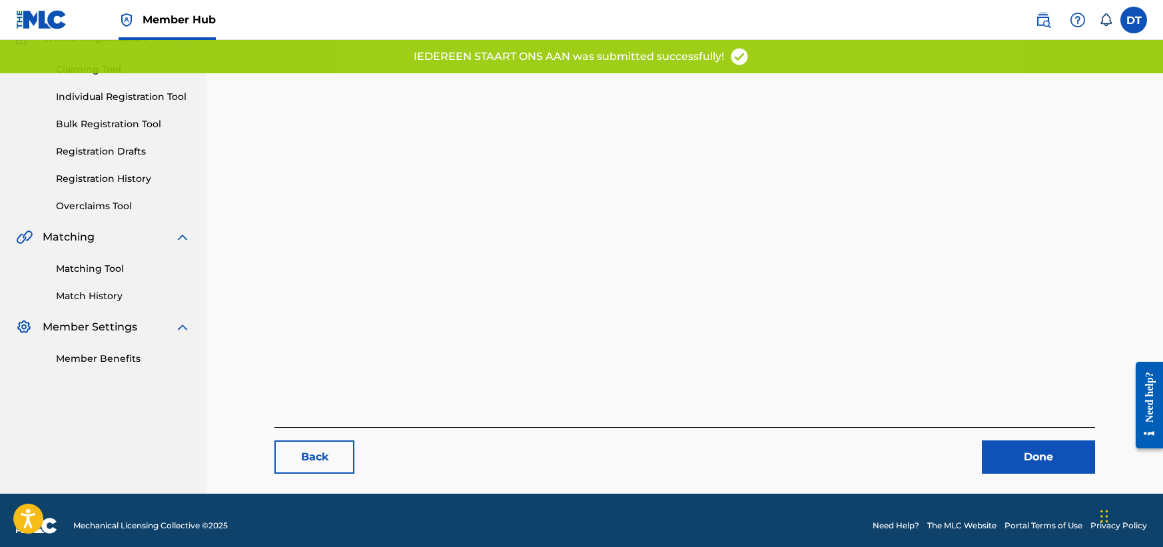
scroll to position [137, 0]
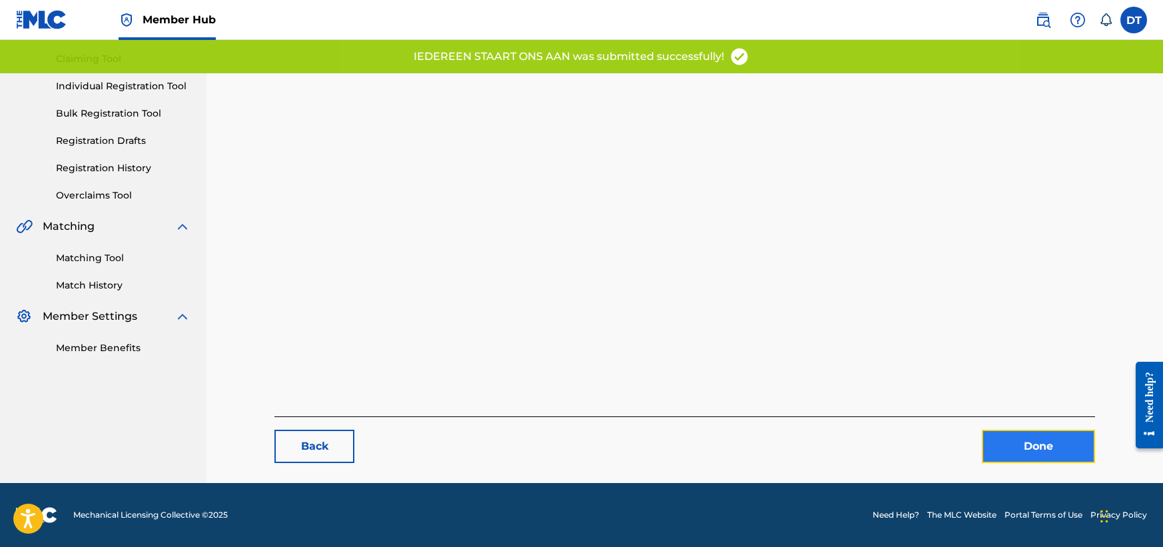
click at [1006, 441] on link "Done" at bounding box center [1038, 446] width 113 height 33
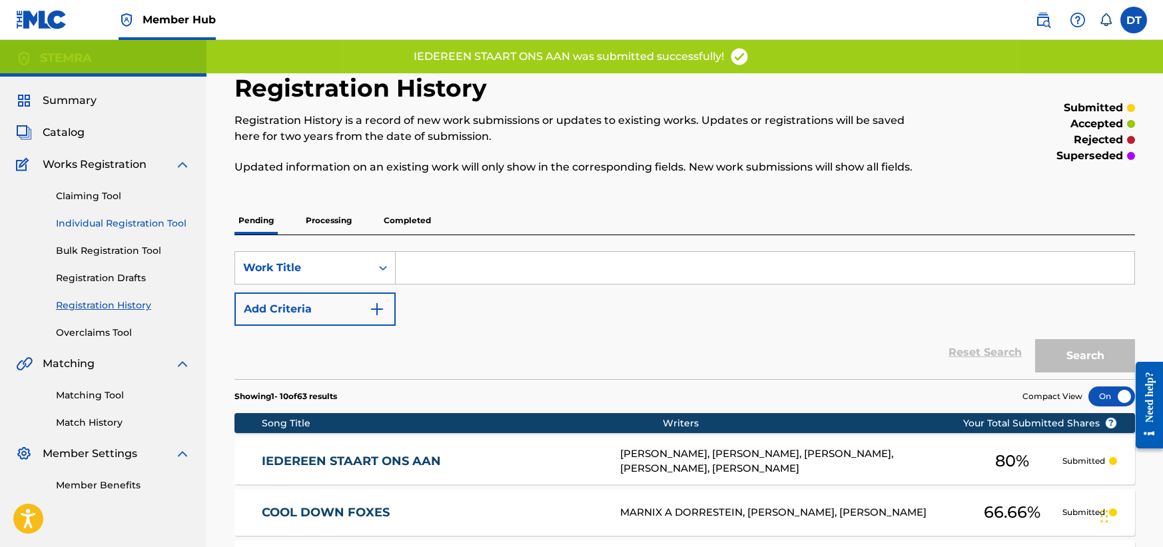
click at [107, 217] on link "Individual Registration Tool" at bounding box center [123, 223] width 135 height 14
